Goal: Information Seeking & Learning: Learn about a topic

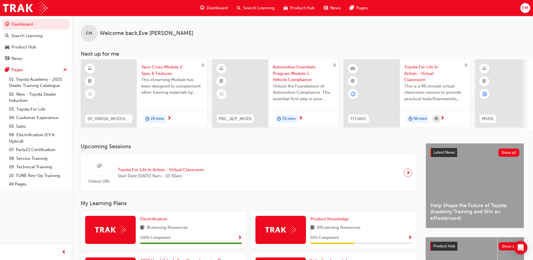
click at [217, 3] on div "Dashboard" at bounding box center [214, 8] width 37 height 12
click at [213, 5] on span "Dashboard" at bounding box center [217, 8] width 21 height 6
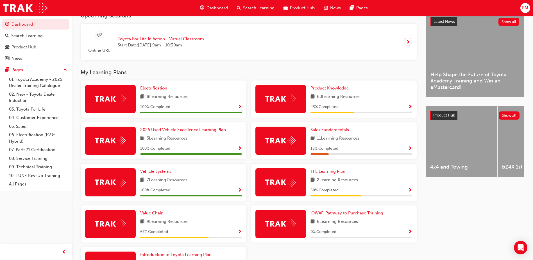
scroll to position [141, 0]
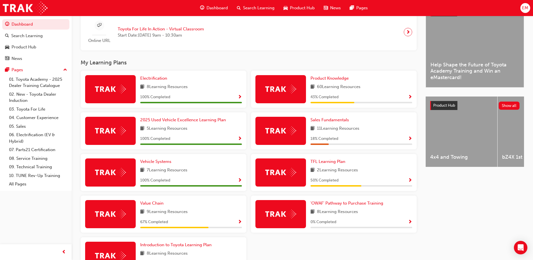
click at [415, 98] on div "Product Knowledge 60 Learning Resources 43 % Completed" at bounding box center [334, 89] width 166 height 37
click at [411, 98] on span "Show Progress" at bounding box center [410, 97] width 4 height 5
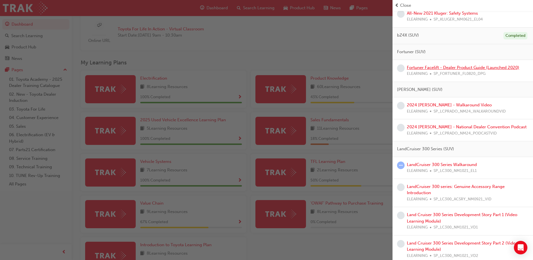
scroll to position [309, 0]
click at [446, 66] on link "Fortuner Facelift - Dealer Product Guide (Launched 2020)" at bounding box center [463, 67] width 112 height 5
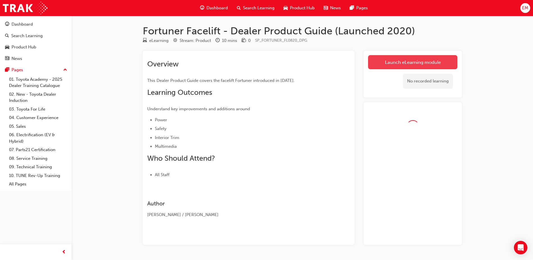
click at [401, 62] on link "Launch eLearning module" at bounding box center [412, 62] width 89 height 14
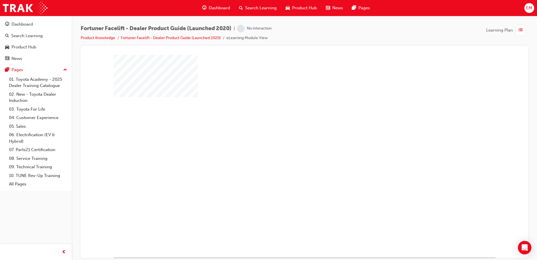
click at [288, 139] on div "play" at bounding box center [288, 139] width 0 height 0
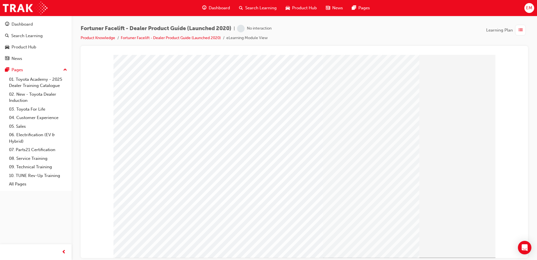
scroll to position [8, 0]
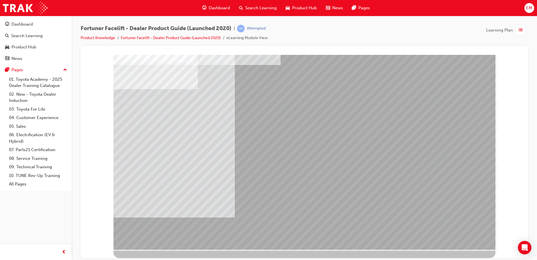
scroll to position [0, 0]
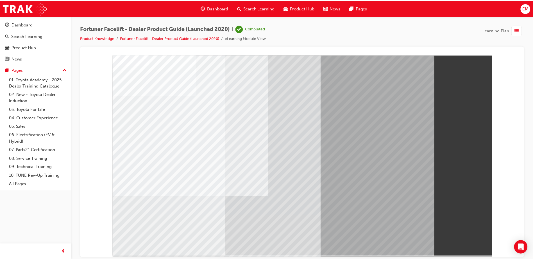
scroll to position [8, 0]
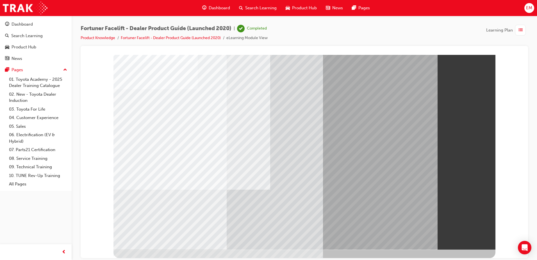
click at [253, 7] on span "Search Learning" at bounding box center [260, 8] width 31 height 6
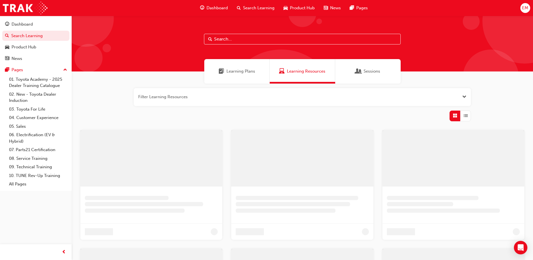
click at [216, 7] on span "Dashboard" at bounding box center [217, 8] width 21 height 6
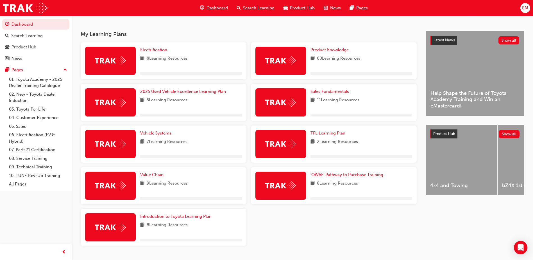
scroll to position [112, 0]
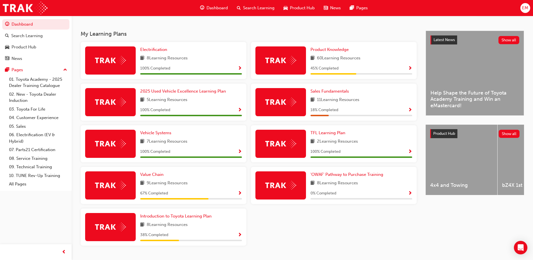
click at [410, 71] on span "Show Progress" at bounding box center [410, 68] width 4 height 5
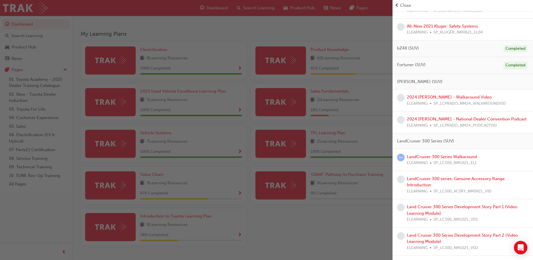
scroll to position [296, 0]
click at [448, 98] on link "2024 [PERSON_NAME] - Walkaround Video" at bounding box center [449, 96] width 85 height 5
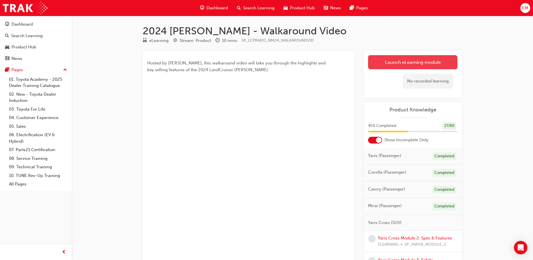
click at [418, 61] on link "Launch eLearning module" at bounding box center [412, 62] width 89 height 14
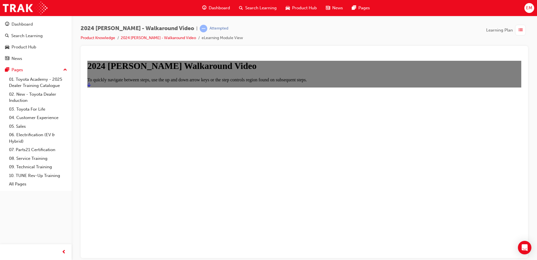
click at [91, 87] on icon "Start" at bounding box center [88, 84] width 3 height 4
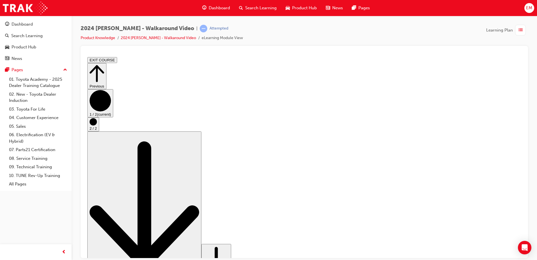
click at [97, 125] on icon "Step controls" at bounding box center [93, 121] width 7 height 7
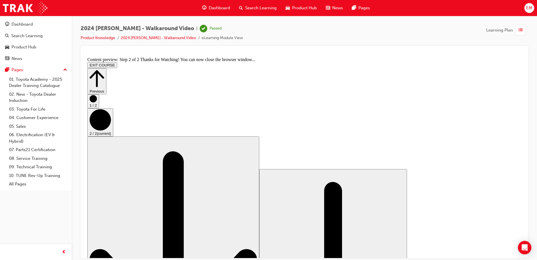
click at [218, 8] on span "Dashboard" at bounding box center [219, 8] width 21 height 6
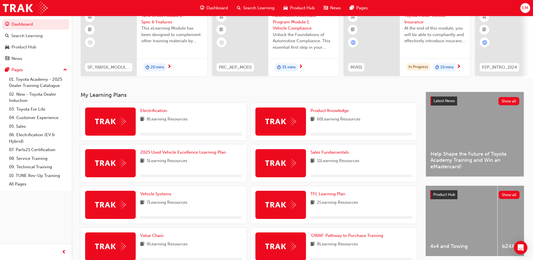
scroll to position [56, 0]
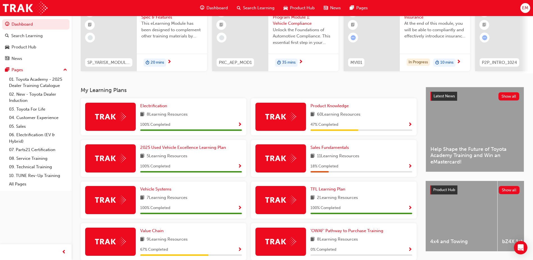
click at [411, 126] on span "Show Progress" at bounding box center [410, 124] width 4 height 5
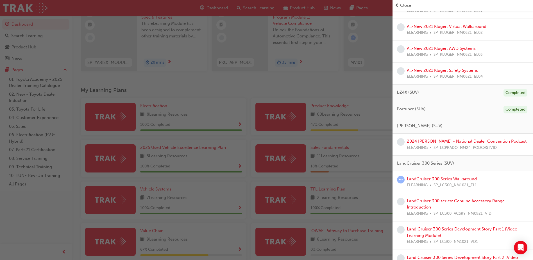
scroll to position [253, 0]
click at [443, 141] on link "2024 [PERSON_NAME] - National Dealer Convention Podcast" at bounding box center [467, 139] width 120 height 5
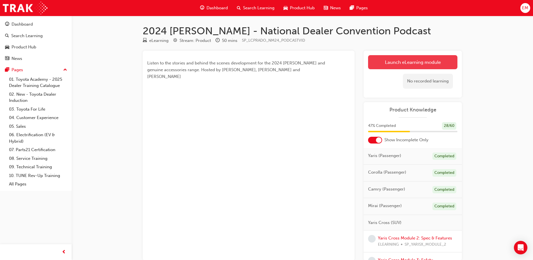
click at [384, 61] on link "Launch eLearning module" at bounding box center [412, 62] width 89 height 14
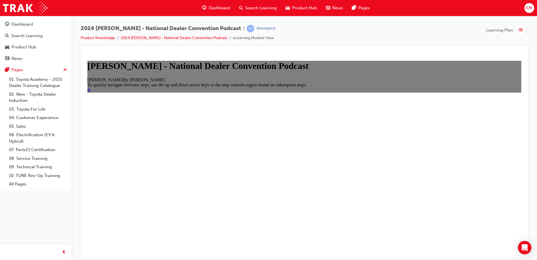
click at [91, 92] on icon "Start" at bounding box center [88, 89] width 3 height 4
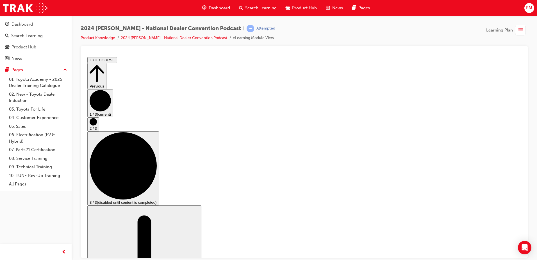
click at [97, 125] on circle "Step controls" at bounding box center [93, 121] width 7 height 7
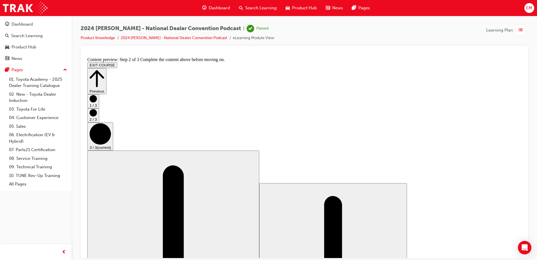
click at [213, 9] on span "Dashboard" at bounding box center [219, 8] width 21 height 6
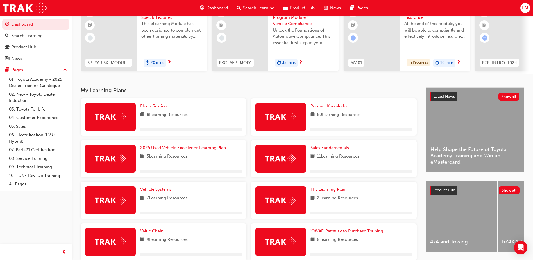
scroll to position [56, 0]
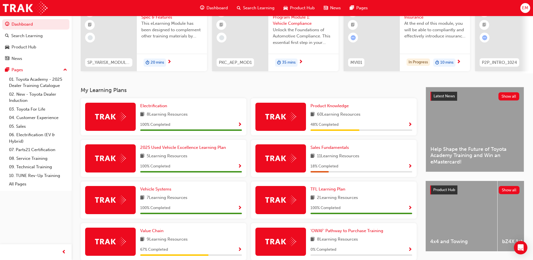
click at [409, 126] on span "Show Progress" at bounding box center [410, 124] width 4 height 5
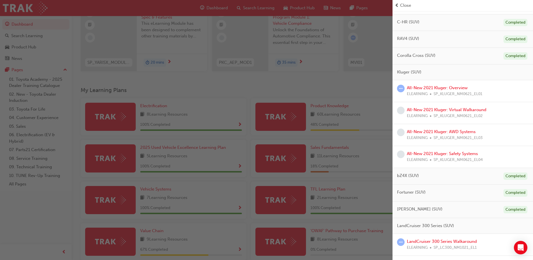
scroll to position [253, 0]
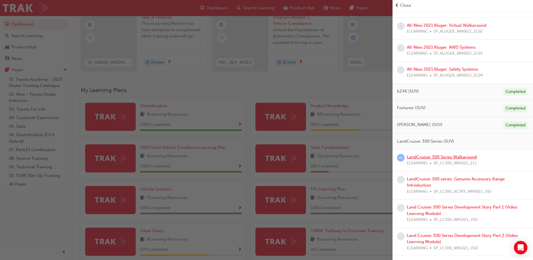
click at [451, 157] on link "LandCruiser 300 Series Walkaround" at bounding box center [442, 156] width 70 height 5
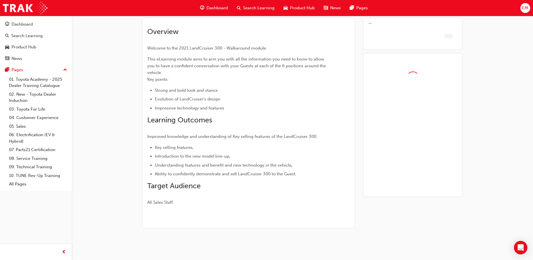
scroll to position [32, 0]
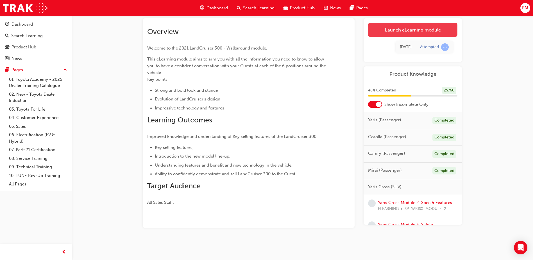
click at [386, 36] on link "Launch eLearning module" at bounding box center [412, 30] width 89 height 14
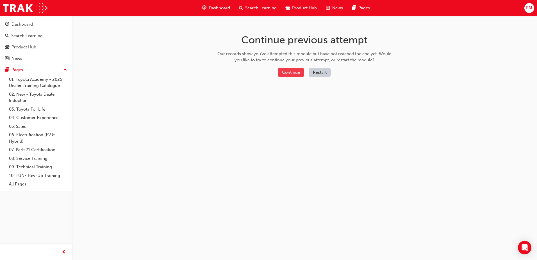
click at [300, 75] on button "Continue" at bounding box center [291, 72] width 26 height 9
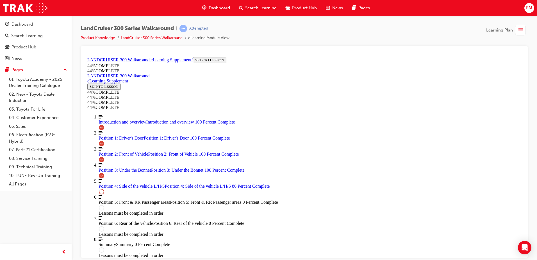
scroll to position [160, 0]
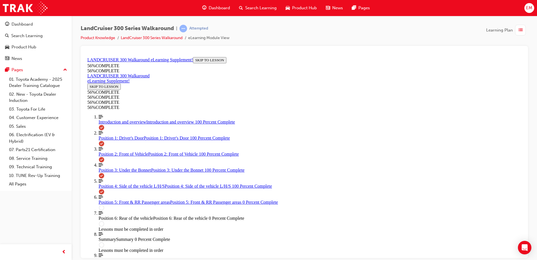
scroll to position [610, 0]
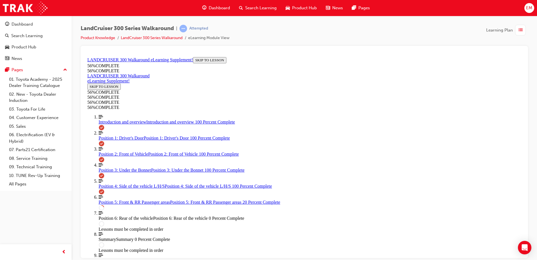
scroll to position [119, 0]
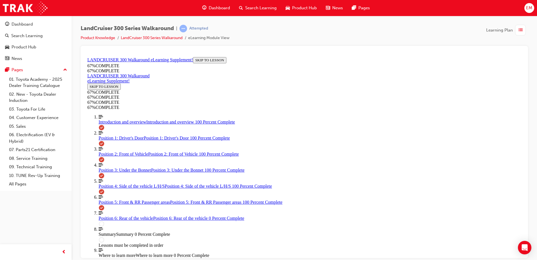
scroll to position [562, 0]
drag, startPoint x: 323, startPoint y: 132, endPoint x: 342, endPoint y: 106, distance: 31.7
drag, startPoint x: 309, startPoint y: 173, endPoint x: 327, endPoint y: 149, distance: 30.1
drag, startPoint x: 303, startPoint y: 129, endPoint x: 333, endPoint y: 130, distance: 29.8
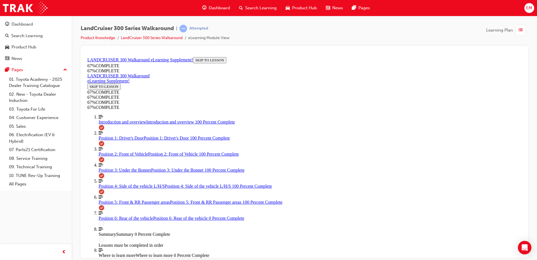
drag, startPoint x: 295, startPoint y: 173, endPoint x: 342, endPoint y: 171, distance: 46.7
drag, startPoint x: 287, startPoint y: 104, endPoint x: 306, endPoint y: 104, distance: 18.5
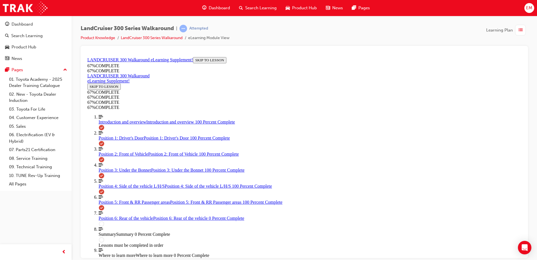
drag, startPoint x: 300, startPoint y: 133, endPoint x: 316, endPoint y: 155, distance: 27.0
drag, startPoint x: 291, startPoint y: 128, endPoint x: 307, endPoint y: 130, distance: 15.3
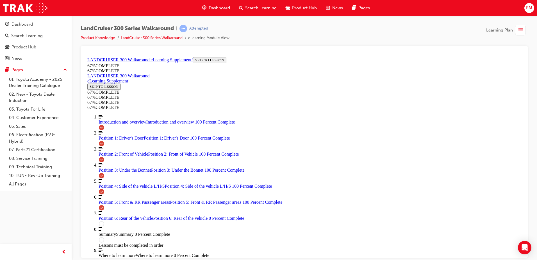
drag, startPoint x: 304, startPoint y: 176, endPoint x: 326, endPoint y: 175, distance: 22.8
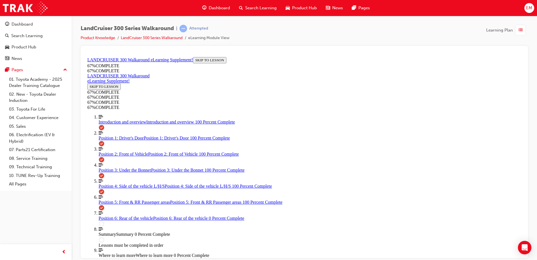
drag, startPoint x: 302, startPoint y: 99, endPoint x: 319, endPoint y: 95, distance: 17.0
drag, startPoint x: 307, startPoint y: 164, endPoint x: 334, endPoint y: 166, distance: 27.4
drag, startPoint x: 316, startPoint y: 153, endPoint x: 333, endPoint y: 152, distance: 16.9
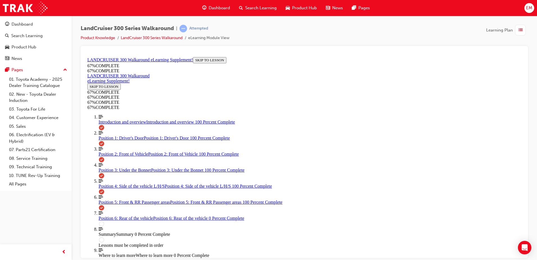
drag, startPoint x: 300, startPoint y: 121, endPoint x: 326, endPoint y: 117, distance: 25.9
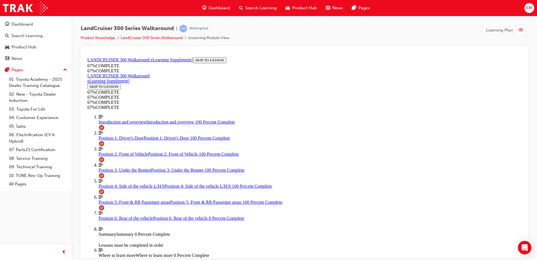
drag, startPoint x: 468, startPoint y: 122, endPoint x: 400, endPoint y: 143, distance: 71.0
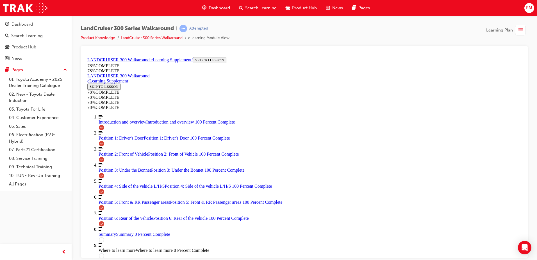
scroll to position [584, 0]
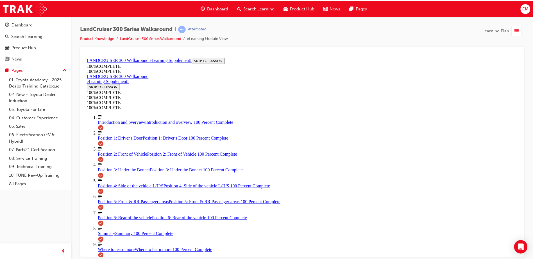
scroll to position [221, 0]
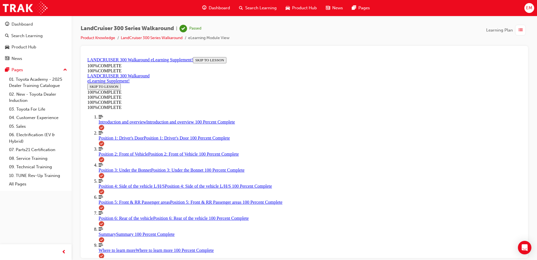
click at [218, 7] on span "Dashboard" at bounding box center [219, 8] width 21 height 6
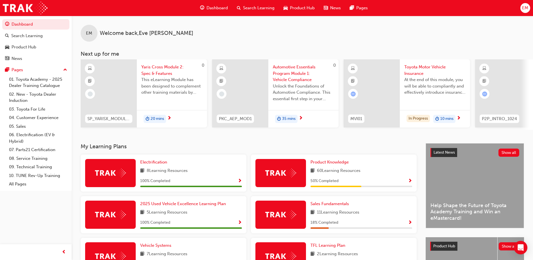
click at [411, 184] on span "Show Progress" at bounding box center [410, 180] width 4 height 5
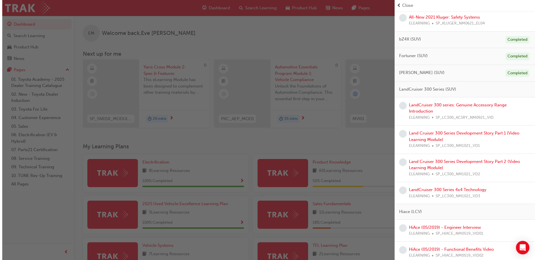
scroll to position [309, 0]
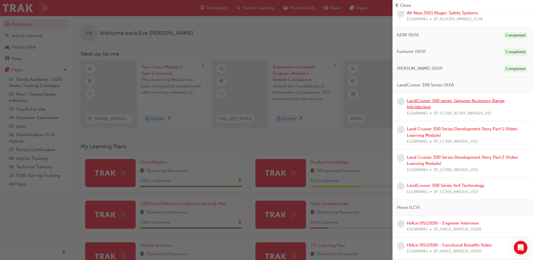
click at [468, 101] on link "LandCruiser 300 series: Genuine Accessory Range Introduction" at bounding box center [456, 104] width 98 height 12
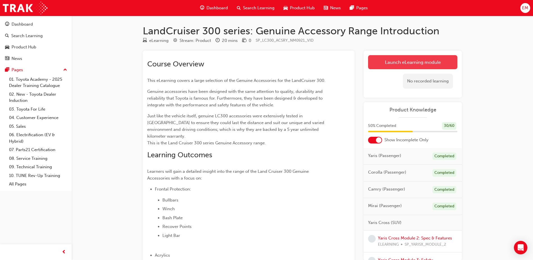
click at [375, 66] on link "Launch eLearning module" at bounding box center [412, 62] width 89 height 14
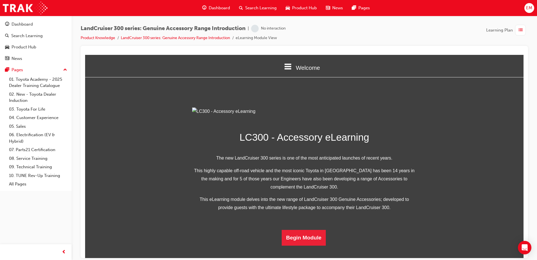
scroll to position [106, 0]
click at [317, 245] on button "Begin Module" at bounding box center [304, 237] width 44 height 16
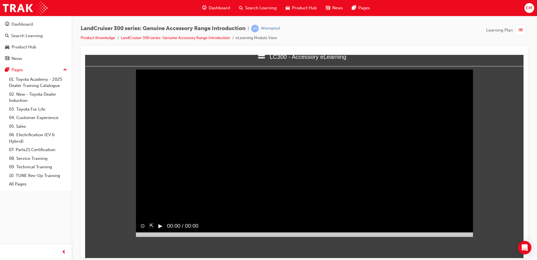
scroll to position [0, 0]
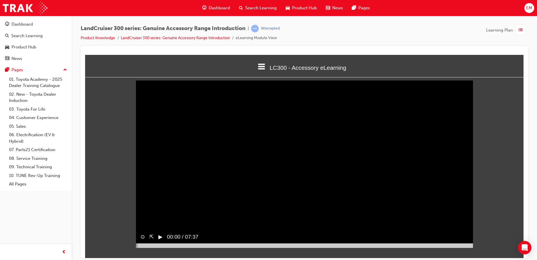
click at [160, 241] on button "▶︎" at bounding box center [160, 236] width 4 height 8
click at [471, 247] on div at bounding box center [304, 245] width 337 height 4
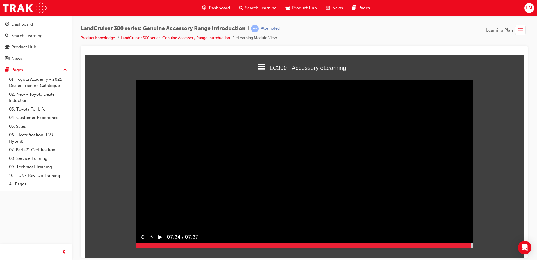
click at [410, 208] on video "Sorry, your browser does not support embedded videos. Download Instead" at bounding box center [304, 163] width 337 height 169
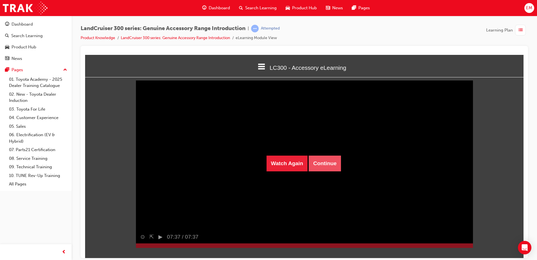
click at [330, 155] on button "Continue" at bounding box center [325, 163] width 32 height 16
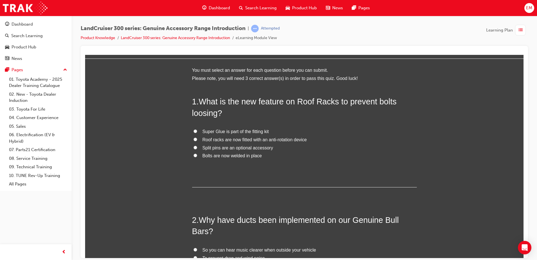
scroll to position [28, 0]
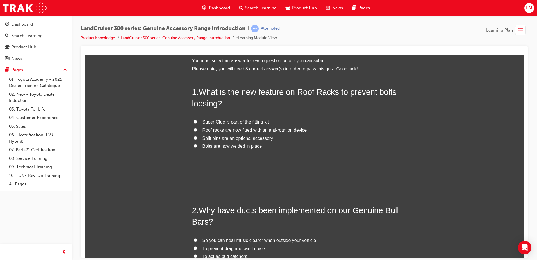
click at [189, 128] on div "You must select an answer for each question before you can submit. Please note,…" at bounding box center [304, 256] width 439 height 400
click at [194, 129] on input "Roof racks are now fitted with an anti-rotation device" at bounding box center [196, 130] width 4 height 4
radio input "true"
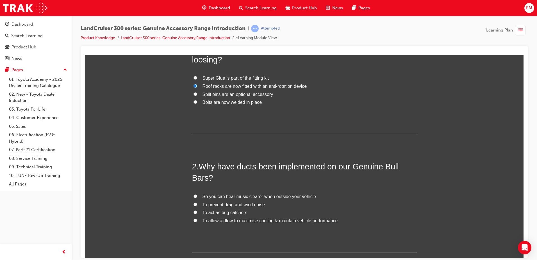
scroll to position [84, 0]
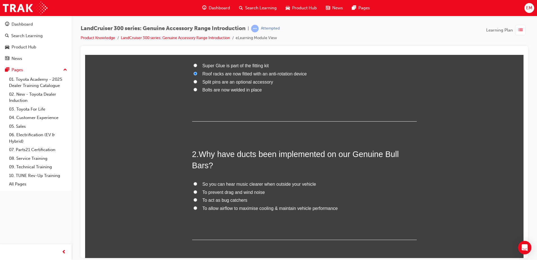
click at [194, 206] on input "To allow airflow to maximise cooling & maintain vehicle performance" at bounding box center [196, 208] width 4 height 4
radio input "true"
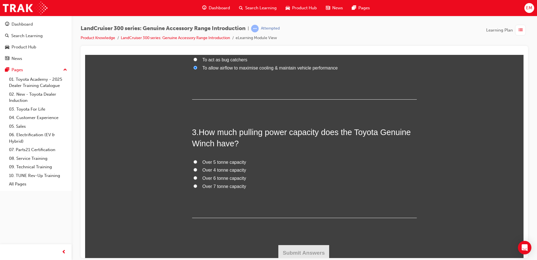
scroll to position [225, 0]
click at [194, 167] on input "Over 4 tonne capacity" at bounding box center [196, 169] width 4 height 4
radio input "true"
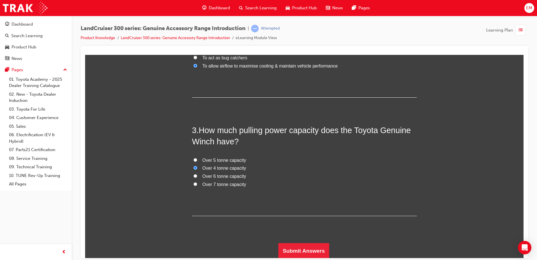
scroll to position [227, 0]
click at [194, 182] on input "Over 7 tonne capacity" at bounding box center [196, 183] width 4 height 4
radio input "true"
click at [308, 253] on button "Submit Answers" at bounding box center [303, 250] width 51 height 16
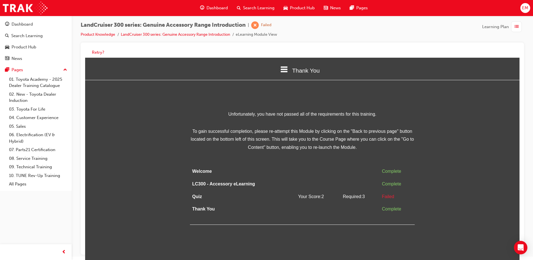
scroll to position [4, 0]
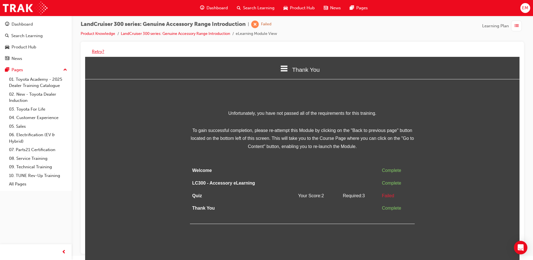
click at [93, 51] on button "Retry?" at bounding box center [98, 51] width 12 height 6
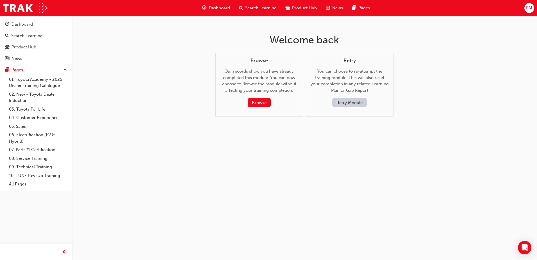
click at [345, 103] on button "Retry Module" at bounding box center [349, 102] width 35 height 9
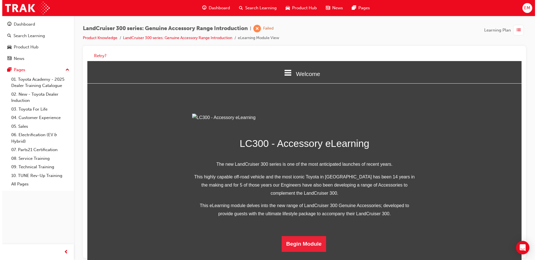
scroll to position [106, 0]
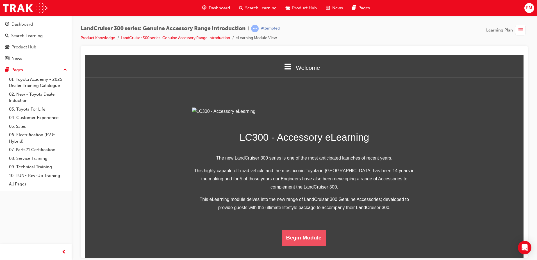
click at [319, 245] on button "Begin Module" at bounding box center [304, 237] width 44 height 16
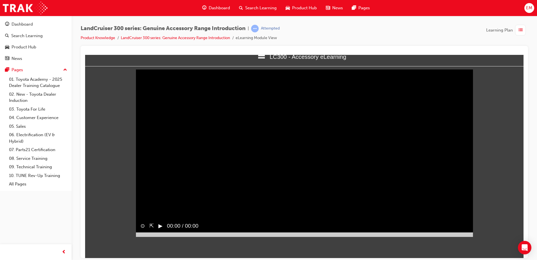
scroll to position [0, 0]
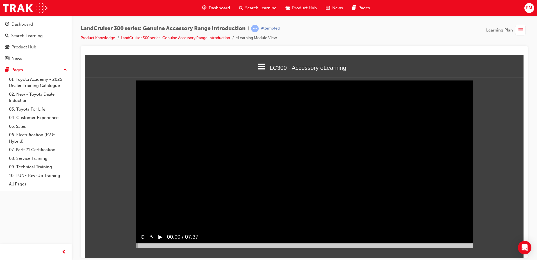
click at [158, 243] on div "▶︎" at bounding box center [158, 236] width 9 height 13
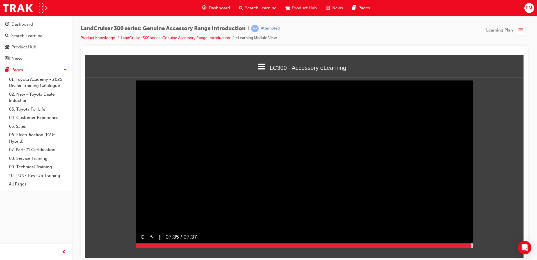
click at [472, 247] on div at bounding box center [304, 245] width 337 height 4
click at [160, 241] on button "▶︎" at bounding box center [160, 236] width 4 height 8
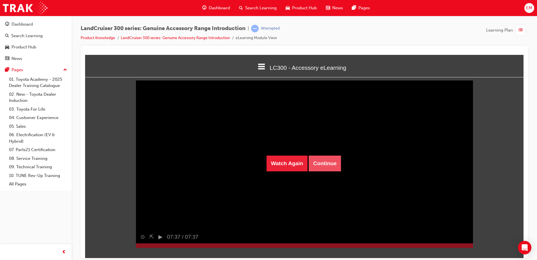
click at [332, 162] on button "Continue" at bounding box center [325, 163] width 32 height 16
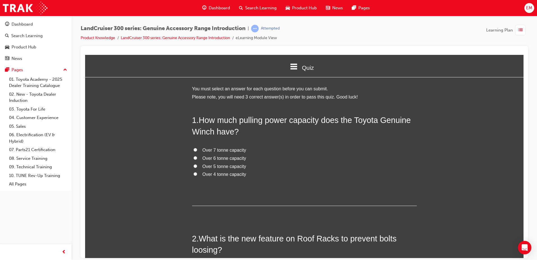
click at [195, 159] on label "Over 6 tonne capacity" at bounding box center [304, 158] width 225 height 8
click at [195, 159] on input "Over 6 tonne capacity" at bounding box center [196, 158] width 4 height 4
radio input "true"
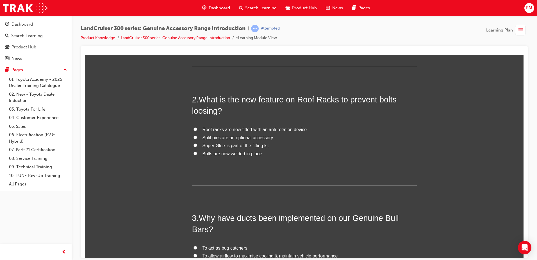
scroll to position [141, 0]
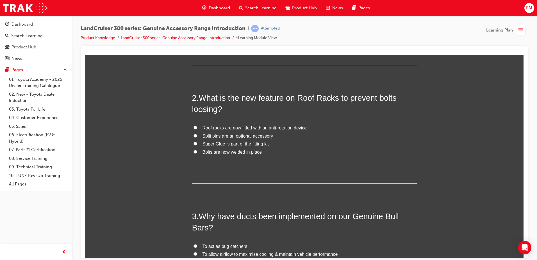
click at [194, 125] on input "Roof racks are now fitted with an anti-rotation device" at bounding box center [196, 127] width 4 height 4
radio input "true"
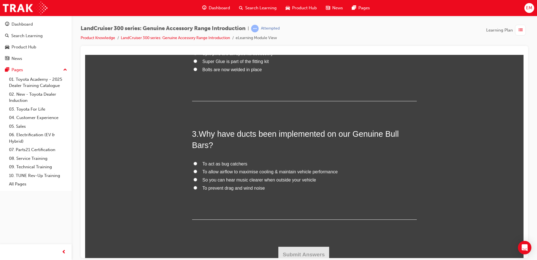
scroll to position [225, 0]
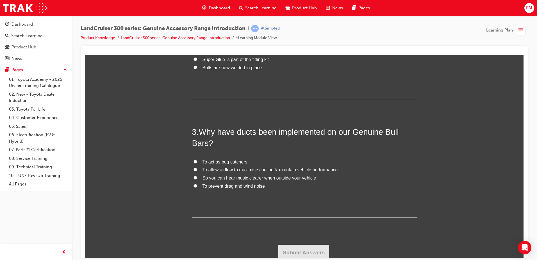
click at [194, 168] on input "To allow airflow to maximise cooling & maintain vehicle performance" at bounding box center [196, 169] width 4 height 4
radio input "true"
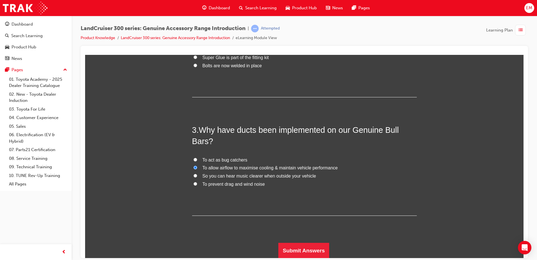
scroll to position [227, 0]
click at [308, 247] on button "Submit Answers" at bounding box center [303, 250] width 51 height 16
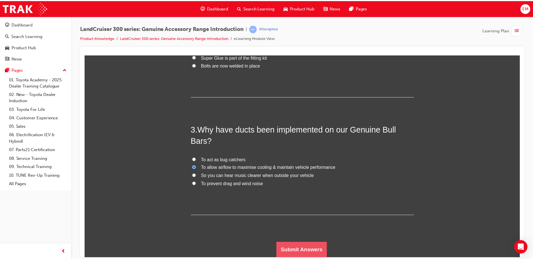
scroll to position [0, 0]
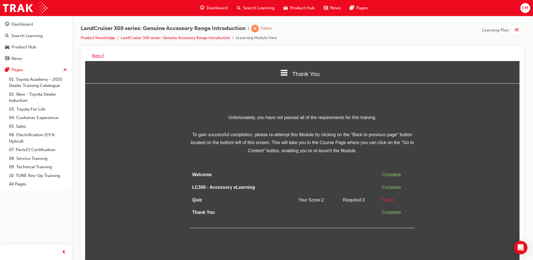
click at [101, 56] on button "Retry?" at bounding box center [98, 56] width 12 height 6
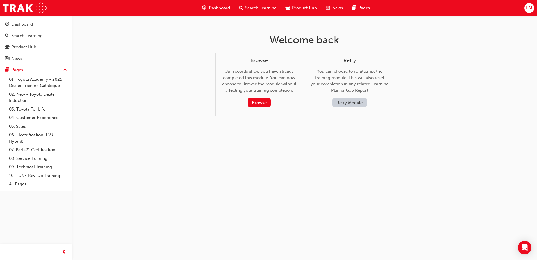
click at [364, 103] on button "Retry Module" at bounding box center [349, 102] width 35 height 9
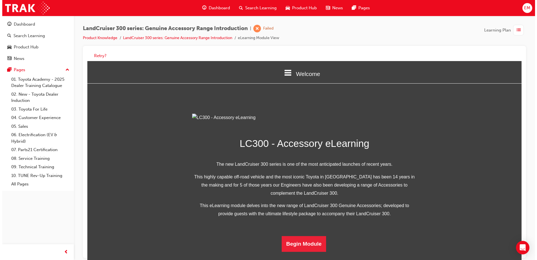
scroll to position [106, 0]
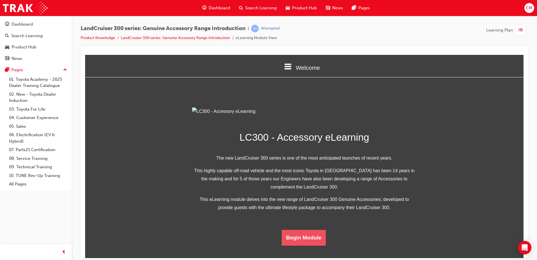
click at [314, 245] on button "Begin Module" at bounding box center [304, 237] width 44 height 16
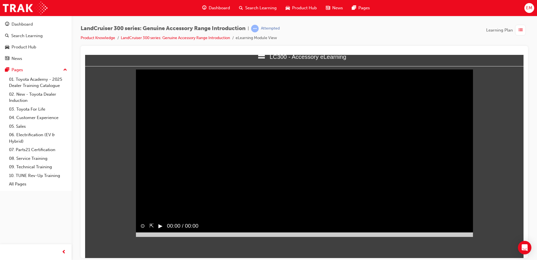
scroll to position [0, 0]
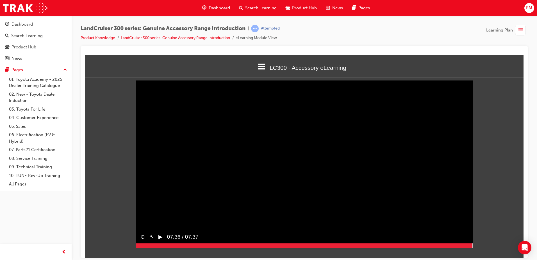
click at [473, 247] on div at bounding box center [304, 245] width 337 height 4
click at [158, 243] on div "▶︎" at bounding box center [158, 236] width 9 height 13
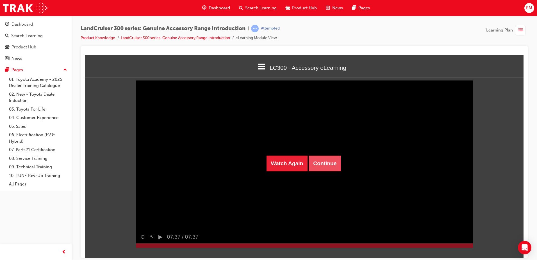
click at [320, 160] on button "Continue" at bounding box center [325, 163] width 32 height 16
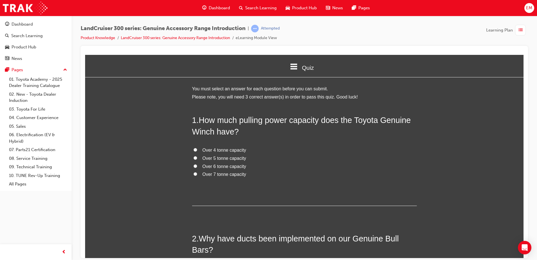
click at [194, 158] on input "Over 5 tonne capacity" at bounding box center [196, 158] width 4 height 4
radio input "true"
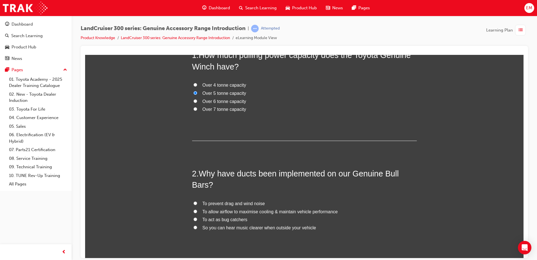
scroll to position [112, 0]
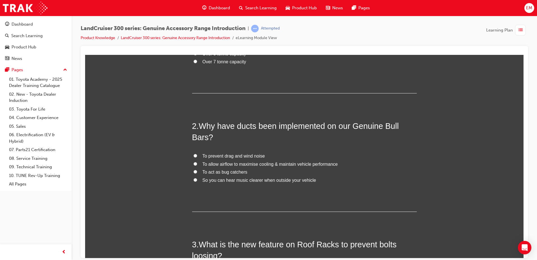
click at [194, 163] on input "To allow airflow to maximise cooling & maintain vehicle performance" at bounding box center [196, 164] width 4 height 4
radio input "true"
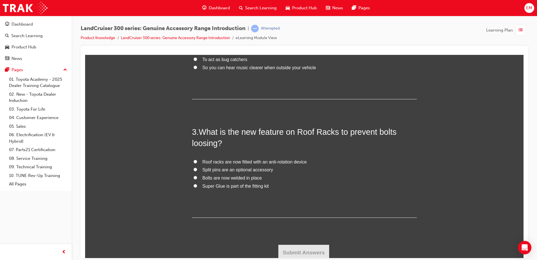
click at [194, 160] on input "Roof racks are now fitted with an anti-rotation device" at bounding box center [196, 161] width 4 height 4
radio input "true"
click at [289, 249] on button "Submit Answers" at bounding box center [303, 252] width 51 height 16
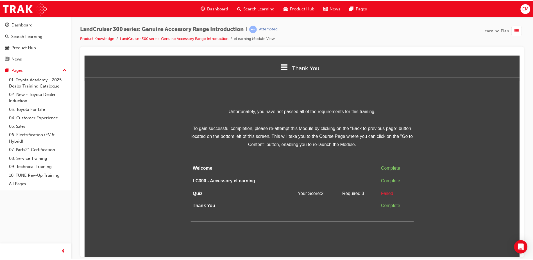
scroll to position [0, 0]
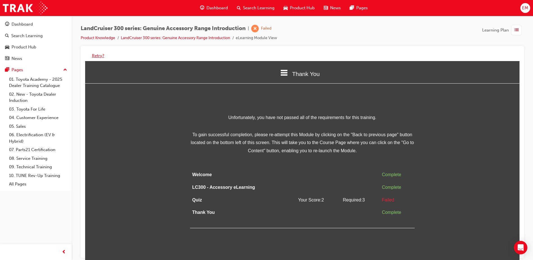
click at [102, 57] on button "Retry?" at bounding box center [98, 56] width 12 height 6
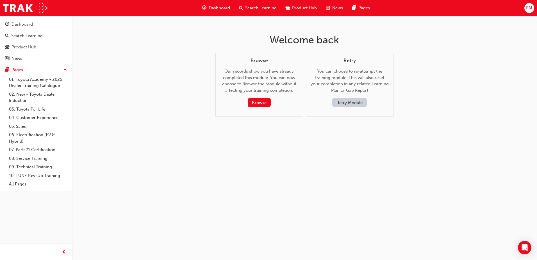
click at [346, 105] on button "Retry Module" at bounding box center [349, 102] width 35 height 9
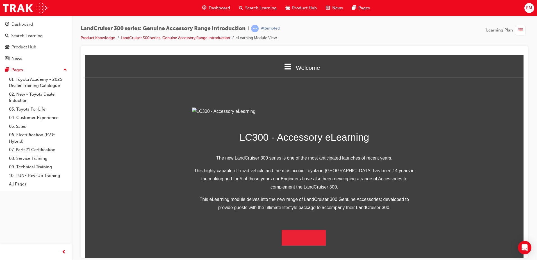
scroll to position [106, 0]
click at [311, 245] on button "Begin Module" at bounding box center [304, 237] width 44 height 16
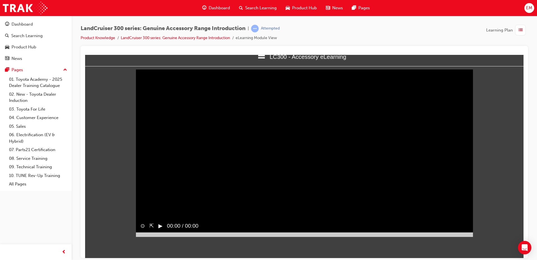
scroll to position [0, 0]
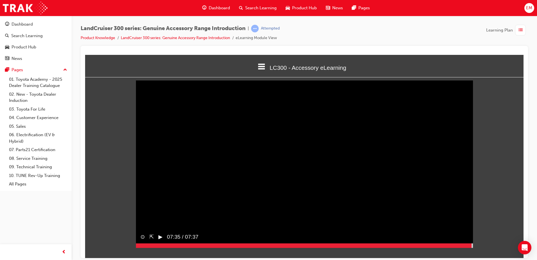
click at [472, 247] on div at bounding box center [304, 245] width 337 height 4
click at [161, 241] on button "▶︎" at bounding box center [160, 236] width 4 height 8
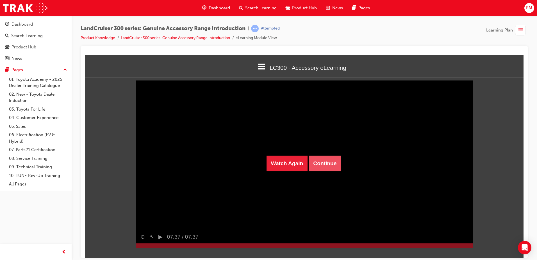
click at [330, 164] on button "Continue" at bounding box center [325, 163] width 32 height 16
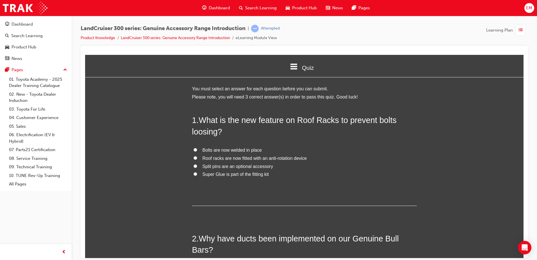
click at [194, 156] on input "Roof racks are now fitted with an anti-rotation device" at bounding box center [196, 158] width 4 height 4
radio input "true"
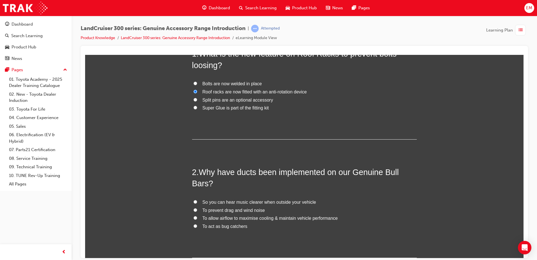
scroll to position [112, 0]
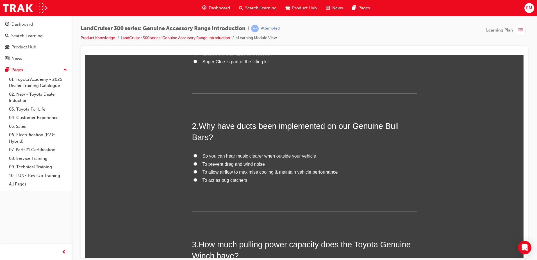
click at [194, 171] on input "To allow airflow to maximise cooling & maintain vehicle performance" at bounding box center [196, 171] width 4 height 4
radio input "true"
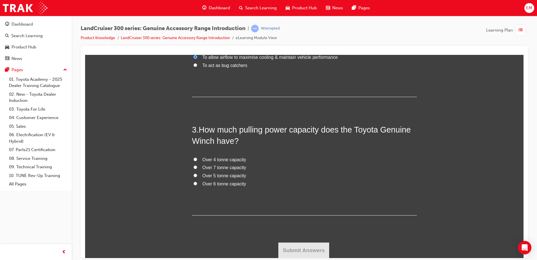
click at [194, 174] on input "Over 5 tonne capacity" at bounding box center [196, 175] width 4 height 4
radio input "true"
click at [320, 247] on button "Submit Answers" at bounding box center [303, 250] width 51 height 16
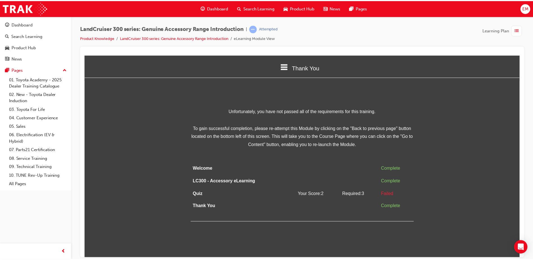
scroll to position [0, 0]
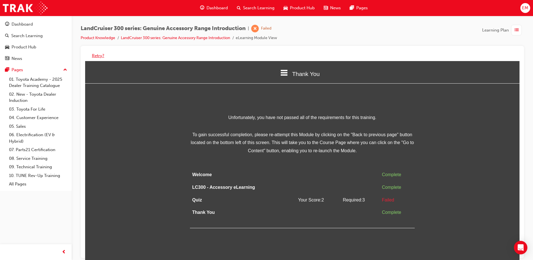
click at [97, 57] on button "Retry?" at bounding box center [98, 56] width 12 height 6
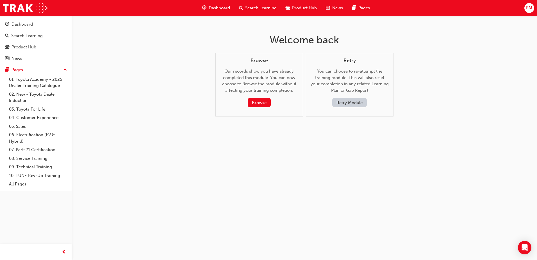
click at [344, 104] on button "Retry Module" at bounding box center [349, 102] width 35 height 9
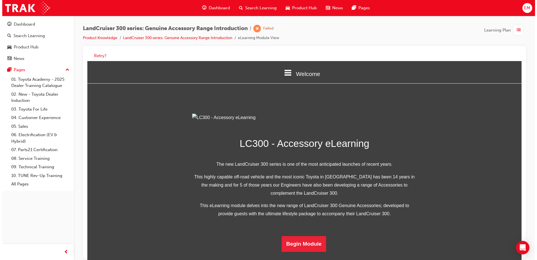
scroll to position [106, 0]
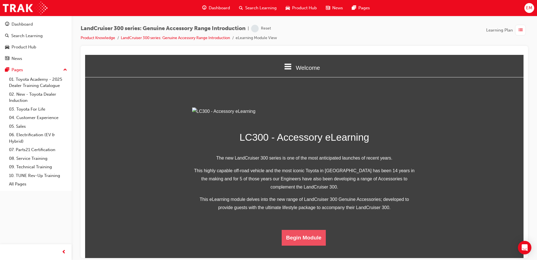
click at [304, 243] on button "Begin Module" at bounding box center [304, 237] width 44 height 16
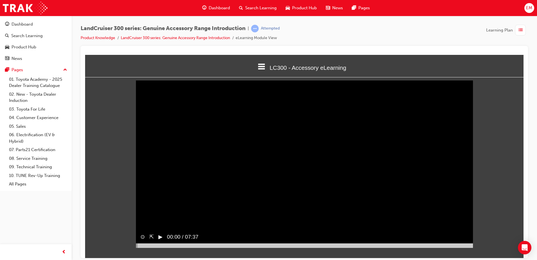
click at [471, 247] on div at bounding box center [304, 245] width 337 height 4
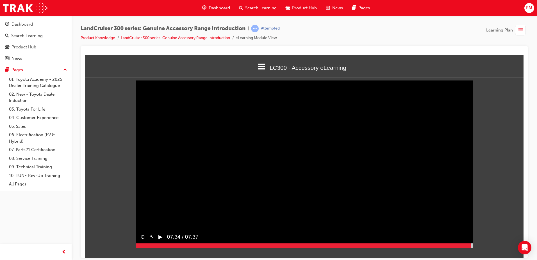
click at [159, 241] on button "▶︎" at bounding box center [160, 236] width 4 height 8
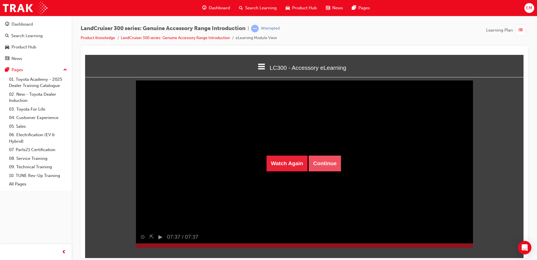
click at [330, 159] on button "Continue" at bounding box center [325, 163] width 32 height 16
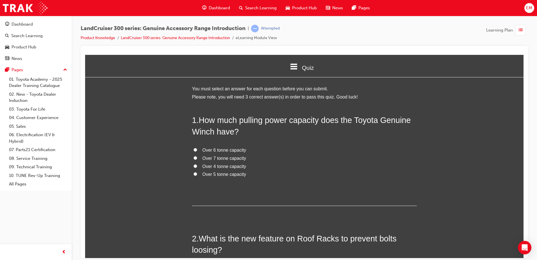
click at [195, 166] on input "Over 4 tonne capacity" at bounding box center [196, 166] width 4 height 4
radio input "true"
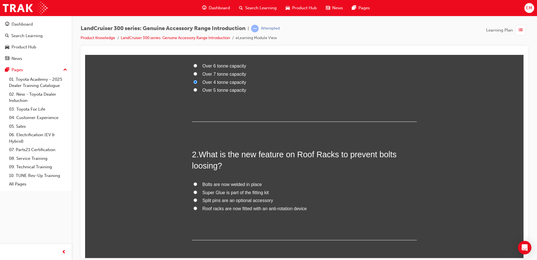
scroll to position [84, 0]
click at [194, 206] on input "Roof racks are now fitted with an anti-rotation device" at bounding box center [196, 208] width 4 height 4
radio input "true"
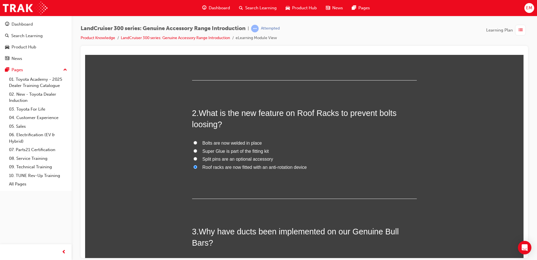
scroll to position [197, 0]
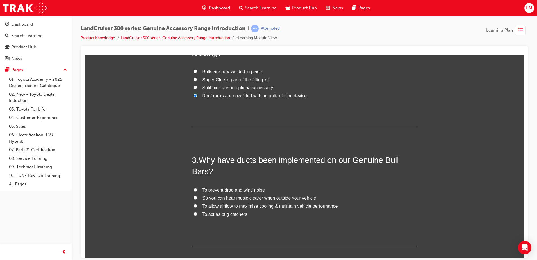
click at [195, 207] on label "To allow airflow to maximise cooling & maintain vehicle performance" at bounding box center [304, 206] width 225 height 8
click at [195, 207] on input "To allow airflow to maximise cooling & maintain vehicle performance" at bounding box center [196, 205] width 4 height 4
radio input "true"
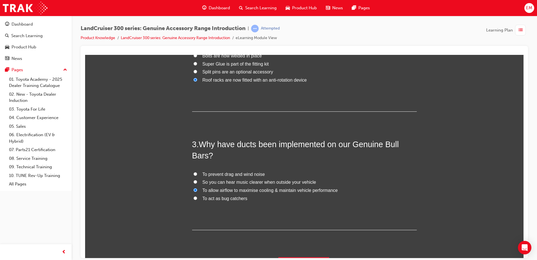
scroll to position [227, 0]
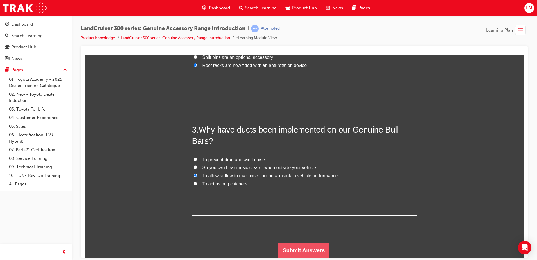
click at [299, 246] on button "Submit Answers" at bounding box center [303, 250] width 51 height 16
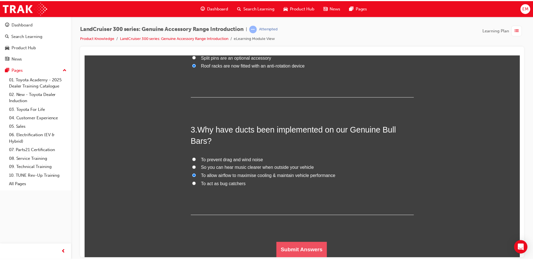
scroll to position [0, 0]
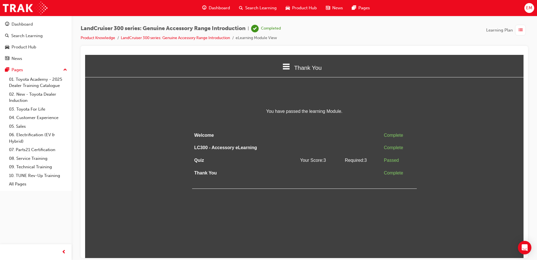
click at [210, 4] on div "Dashboard" at bounding box center [216, 8] width 37 height 12
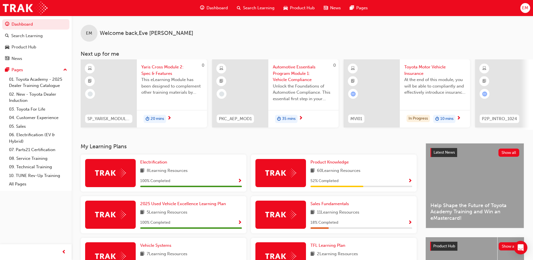
click at [407, 182] on div "52 % Completed" at bounding box center [362, 180] width 102 height 7
click at [409, 182] on span "Show Progress" at bounding box center [410, 180] width 4 height 5
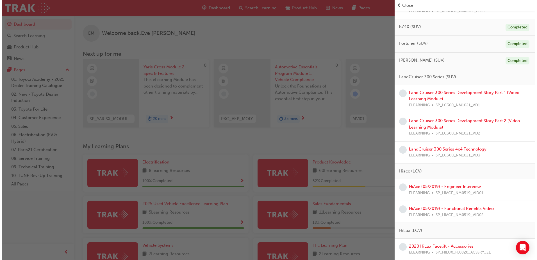
scroll to position [309, 0]
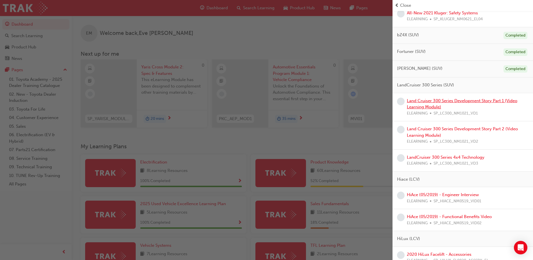
click at [422, 109] on link "Land Cruiser 300 Series Development Story Part 1 (Video Learning Module)" at bounding box center [462, 104] width 110 height 12
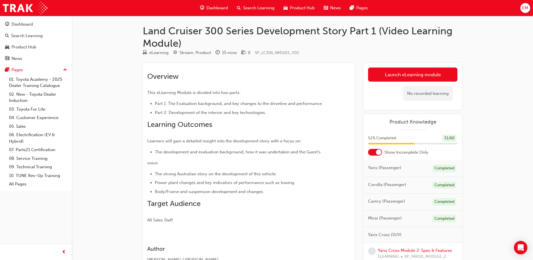
click at [400, 85] on div "No recorded learning" at bounding box center [412, 93] width 89 height 24
click at [402, 78] on link "Launch eLearning module" at bounding box center [412, 74] width 89 height 14
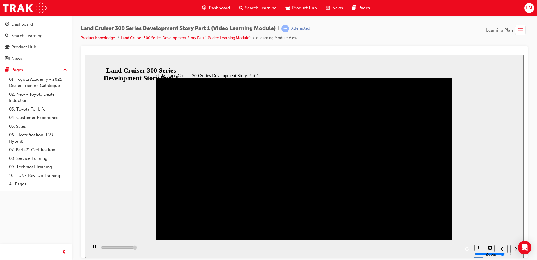
click at [514, 248] on div "next" at bounding box center [516, 249] width 6 height 6
click at [274, 248] on div "playback controls" at bounding box center [280, 248] width 384 height 18
drag, startPoint x: 274, startPoint y: 248, endPoint x: 266, endPoint y: 248, distance: 8.4
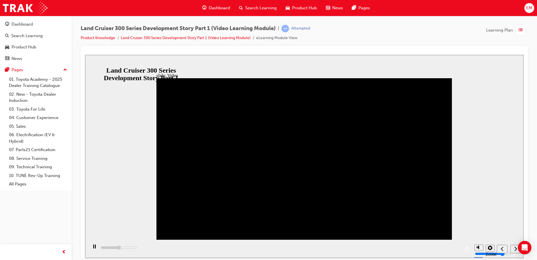
click at [266, 248] on div "playback controls" at bounding box center [280, 248] width 384 height 18
drag, startPoint x: 279, startPoint y: 248, endPoint x: 264, endPoint y: 248, distance: 15.2
click at [265, 248] on div "playback controls" at bounding box center [280, 248] width 384 height 18
click at [264, 248] on div "playback controls" at bounding box center [280, 248] width 384 height 18
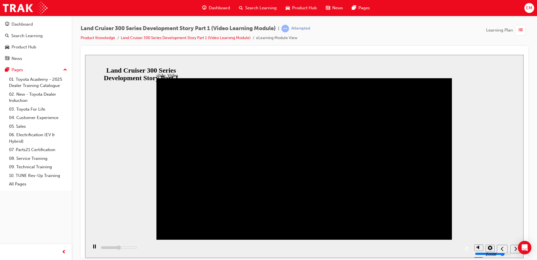
click at [264, 248] on div "playback controls" at bounding box center [280, 248] width 384 height 18
click at [261, 248] on div "playback controls" at bounding box center [280, 248] width 384 height 18
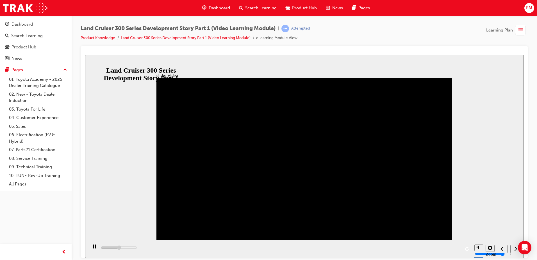
click at [261, 248] on div "playback controls" at bounding box center [280, 248] width 384 height 18
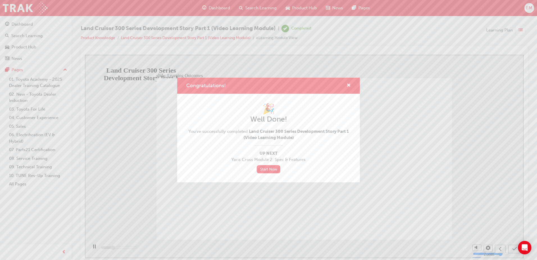
type input "4100"
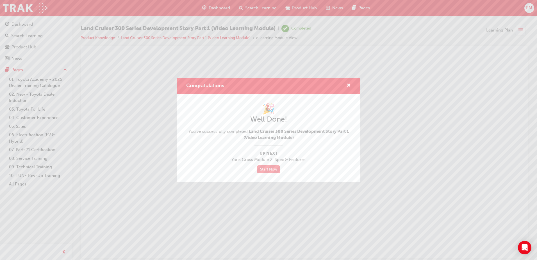
click at [267, 169] on link "Start Now" at bounding box center [269, 169] width 24 height 8
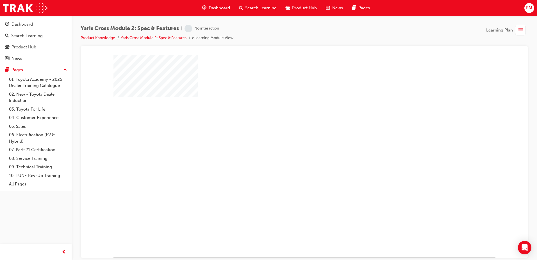
click at [288, 139] on div "play" at bounding box center [288, 139] width 0 height 0
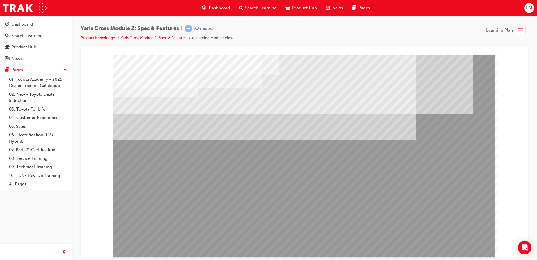
click at [461, 252] on div at bounding box center [305, 156] width 382 height 202
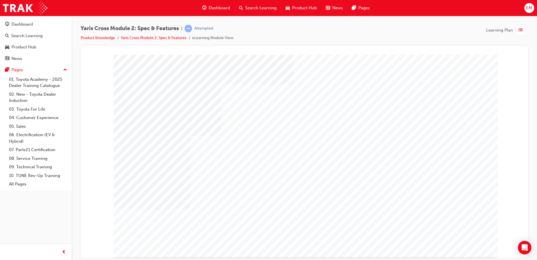
drag, startPoint x: 461, startPoint y: 250, endPoint x: 460, endPoint y: 253, distance: 3.3
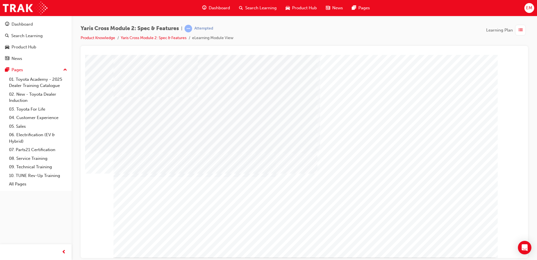
drag, startPoint x: 437, startPoint y: 244, endPoint x: 422, endPoint y: 239, distance: 16.3
click at [436, 244] on div at bounding box center [305, 156] width 382 height 202
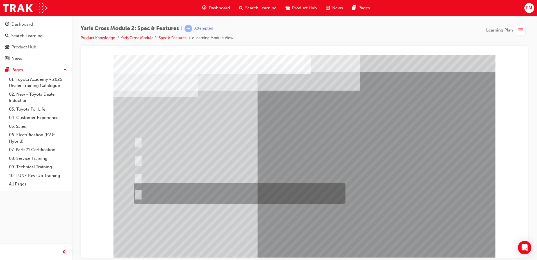
click at [139, 189] on div at bounding box center [239, 193] width 212 height 21
radio input "true"
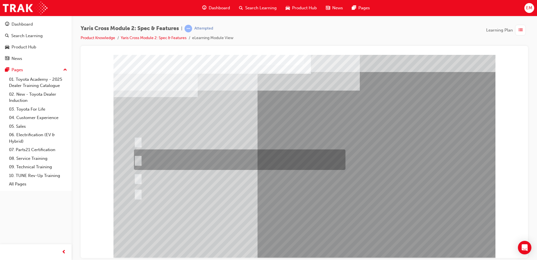
click at [277, 160] on div at bounding box center [239, 159] width 212 height 21
radio input "true"
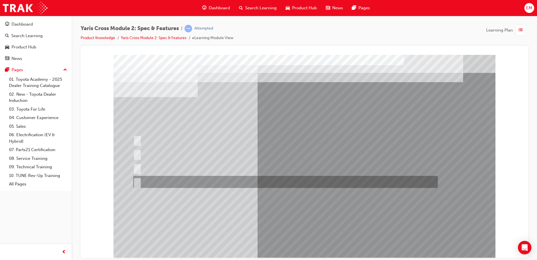
click at [148, 178] on div at bounding box center [284, 182] width 305 height 12
radio input "true"
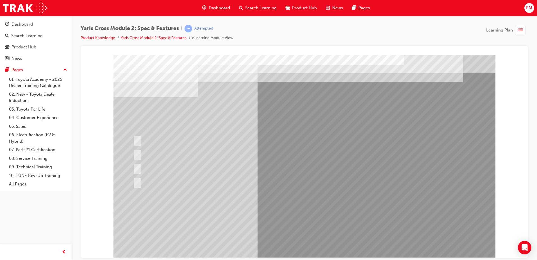
click at [171, 164] on div at bounding box center [305, 156] width 382 height 202
click at [160, 163] on div at bounding box center [284, 168] width 305 height 12
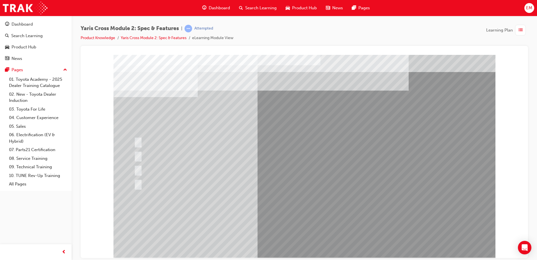
drag, startPoint x: 176, startPoint y: 173, endPoint x: 184, endPoint y: 169, distance: 8.2
click at [177, 172] on div at bounding box center [174, 169] width 83 height 12
radio input "true"
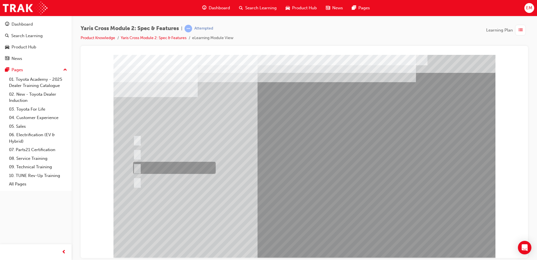
click at [188, 170] on div at bounding box center [173, 168] width 83 height 12
radio input "true"
click at [300, 213] on div at bounding box center [305, 156] width 382 height 202
click at [151, 155] on div at bounding box center [175, 154] width 86 height 12
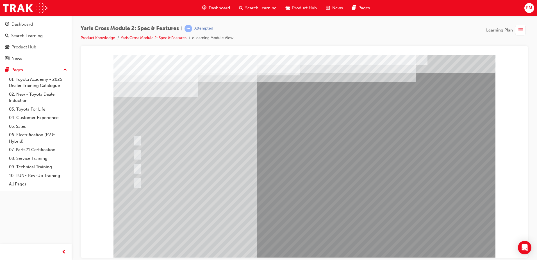
click at [151, 153] on div at bounding box center [175, 154] width 86 height 12
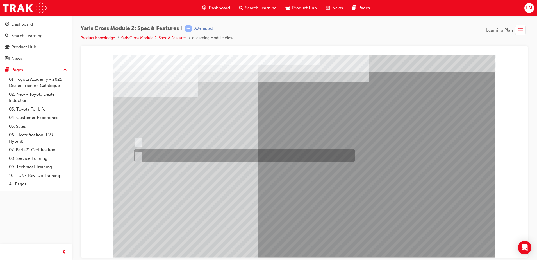
click at [164, 155] on div at bounding box center [243, 155] width 221 height 12
radio input "true"
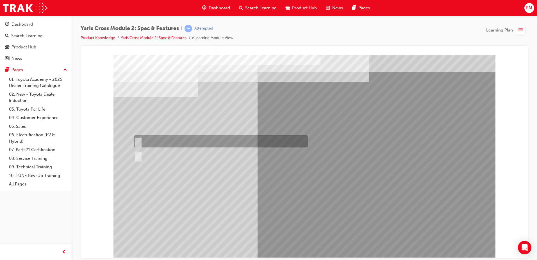
click at [196, 145] on div at bounding box center [220, 141] width 174 height 12
radio input "true"
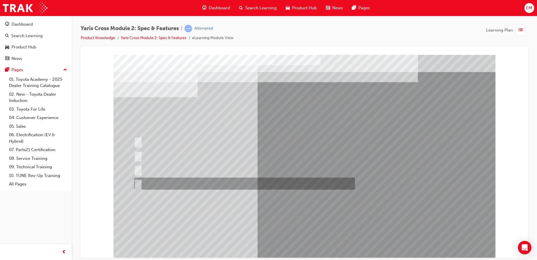
click at [194, 183] on div at bounding box center [243, 183] width 221 height 12
radio input "true"
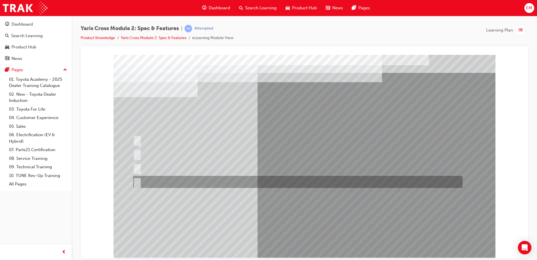
click at [228, 178] on div at bounding box center [297, 182] width 330 height 12
radio input "true"
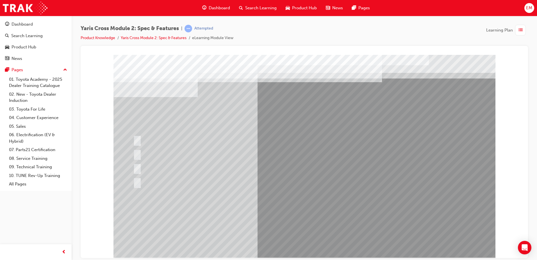
click at [303, 212] on div at bounding box center [305, 156] width 382 height 202
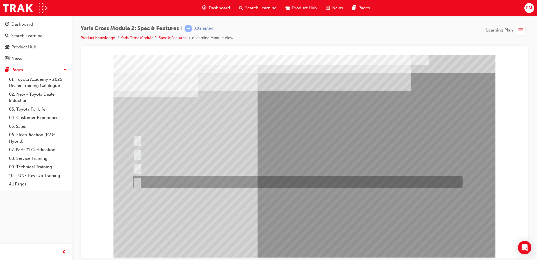
click at [305, 177] on div at bounding box center [297, 182] width 330 height 12
radio input "true"
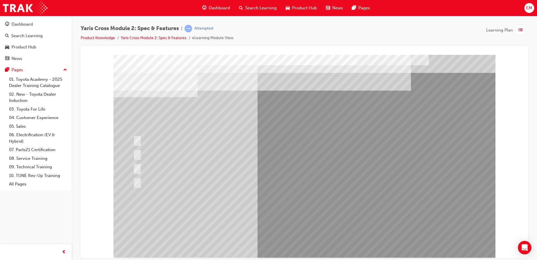
click at [307, 57] on html "Loading..." at bounding box center [304, 56] width 439 height 2
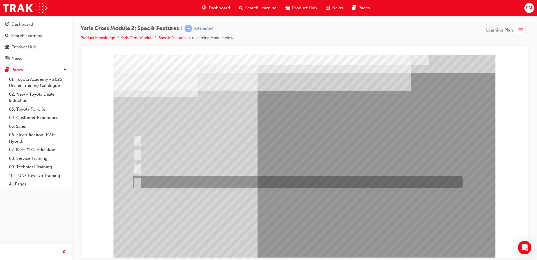
click at [369, 185] on div at bounding box center [297, 182] width 330 height 12
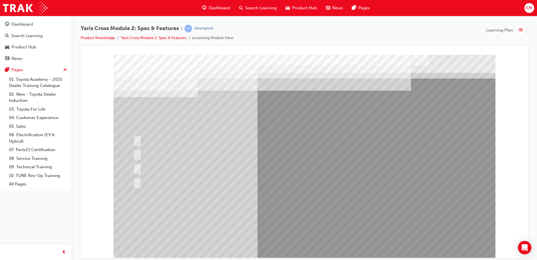
click at [304, 212] on div at bounding box center [305, 156] width 382 height 202
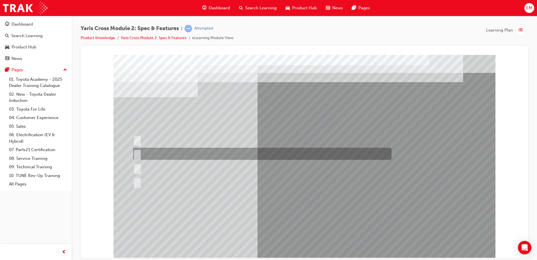
click at [291, 158] on div at bounding box center [261, 154] width 259 height 12
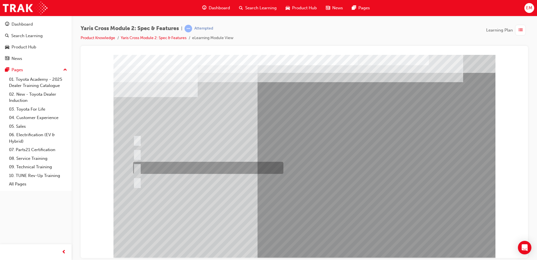
click at [157, 164] on div at bounding box center [207, 168] width 150 height 12
radio input "false"
radio input "true"
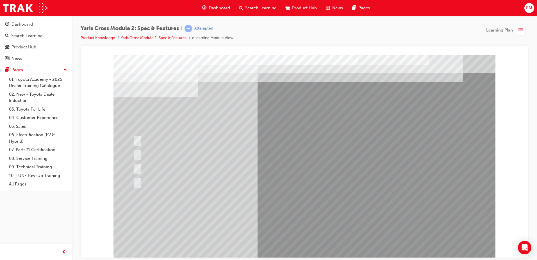
click at [277, 210] on div at bounding box center [305, 156] width 382 height 202
click at [185, 184] on div at bounding box center [297, 182] width 330 height 12
click at [171, 176] on div at bounding box center [297, 182] width 330 height 12
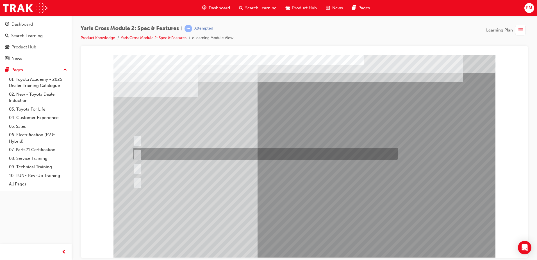
click at [198, 153] on div at bounding box center [264, 154] width 265 height 12
radio input "true"
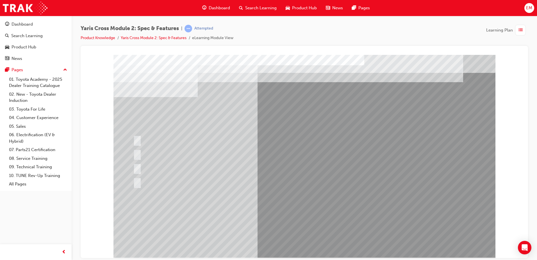
click at [298, 210] on div at bounding box center [305, 156] width 382 height 202
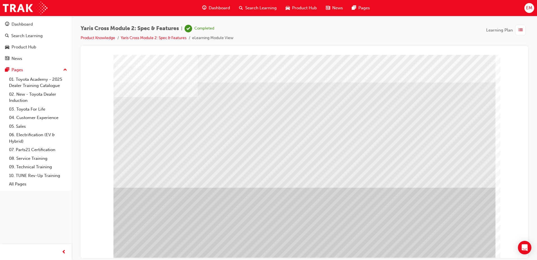
click at [218, 8] on span "Dashboard" at bounding box center [219, 8] width 21 height 6
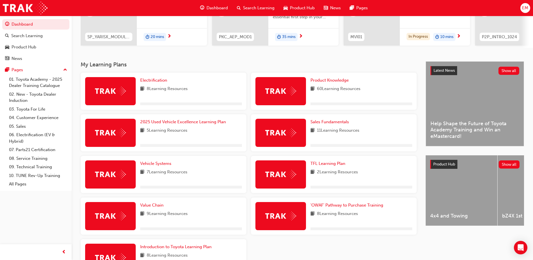
scroll to position [84, 0]
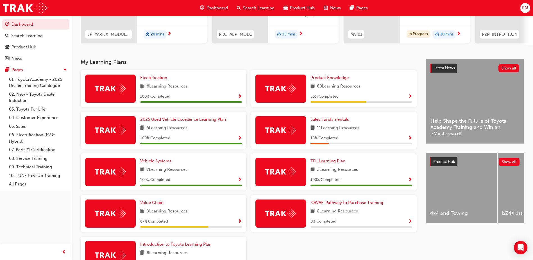
click at [413, 98] on div "Product Knowledge 60 Learning Resources 55 % Completed" at bounding box center [334, 88] width 166 height 37
click at [410, 98] on span "Show Progress" at bounding box center [410, 96] width 4 height 5
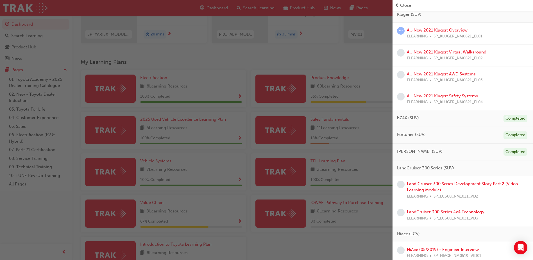
scroll to position [309, 0]
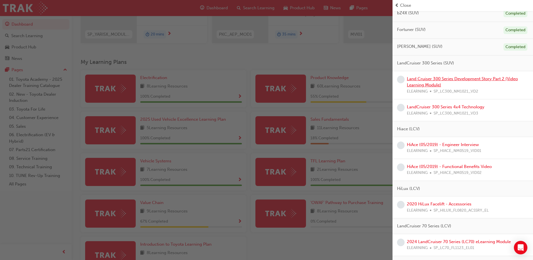
click at [436, 80] on link "Land Cruiser 300 Series Development Story Part 2 (Video Learning Module)" at bounding box center [462, 82] width 111 height 12
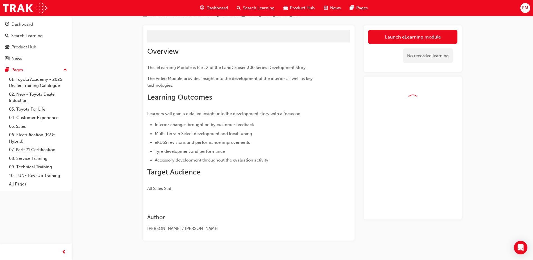
scroll to position [50, 0]
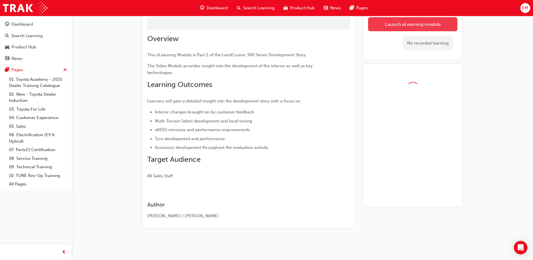
click at [426, 25] on link "Launch eLearning module" at bounding box center [412, 24] width 89 height 14
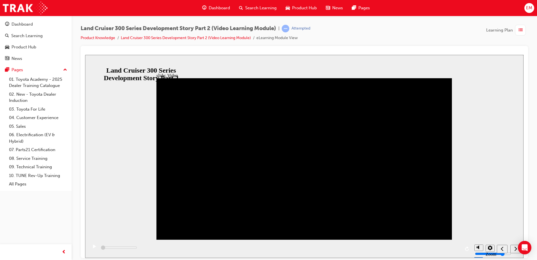
drag, startPoint x: 280, startPoint y: 204, endPoint x: 276, endPoint y: 202, distance: 4.7
click at [93, 247] on icon "play/pause" at bounding box center [94, 246] width 3 height 4
click at [93, 248] on icon "play/pause" at bounding box center [94, 246] width 3 height 4
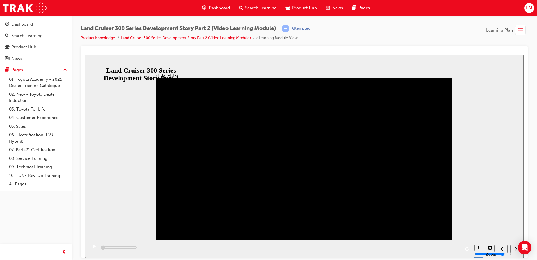
click at [90, 252] on div "play/pause" at bounding box center [95, 249] width 10 height 10
click at [93, 248] on icon "play/pause" at bounding box center [94, 246] width 3 height 4
click at [94, 247] on div "play/pause" at bounding box center [95, 249] width 10 height 10
click at [88, 244] on button "play/pause" at bounding box center [93, 249] width 10 height 10
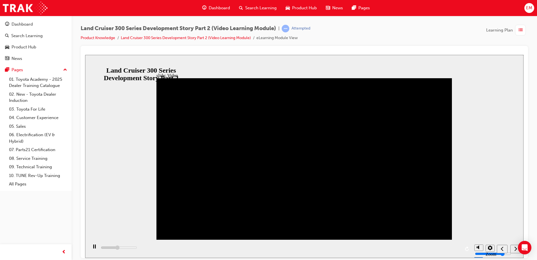
click at [88, 244] on button "play/pause" at bounding box center [93, 249] width 10 height 10
click at [440, 246] on div "playback controls" at bounding box center [280, 248] width 384 height 18
click at [440, 250] on div "playback controls" at bounding box center [280, 248] width 384 height 18
click at [441, 248] on div "playback controls" at bounding box center [280, 248] width 384 height 18
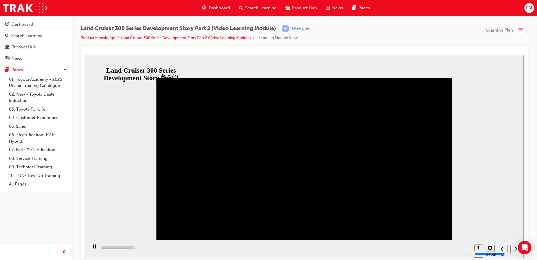
click at [440, 249] on div "playback controls" at bounding box center [280, 248] width 384 height 18
drag, startPoint x: 419, startPoint y: 248, endPoint x: 444, endPoint y: 248, distance: 25.6
click at [444, 248] on div "playback controls" at bounding box center [280, 248] width 384 height 18
click at [517, 250] on icon "next" at bounding box center [516, 248] width 3 height 5
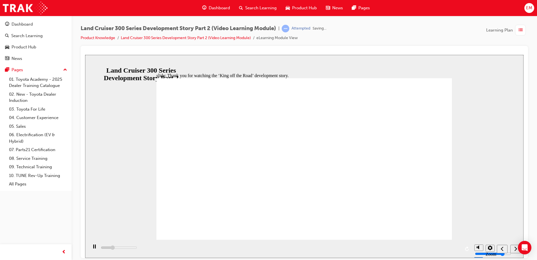
click at [517, 251] on button "next" at bounding box center [516, 248] width 11 height 8
drag, startPoint x: 518, startPoint y: 253, endPoint x: 521, endPoint y: 255, distance: 3.8
click at [519, 253] on nav "slide navigation" at bounding box center [508, 248] width 26 height 18
type input "2700"
click at [216, 9] on span "Dashboard" at bounding box center [219, 8] width 21 height 6
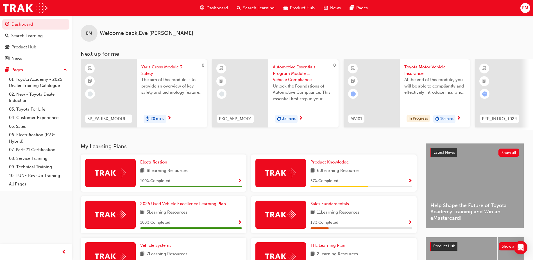
click at [410, 184] on span "Show Progress" at bounding box center [410, 180] width 4 height 5
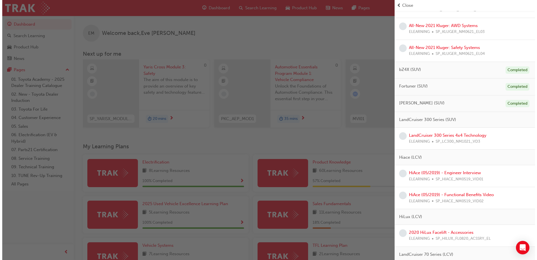
scroll to position [253, 0]
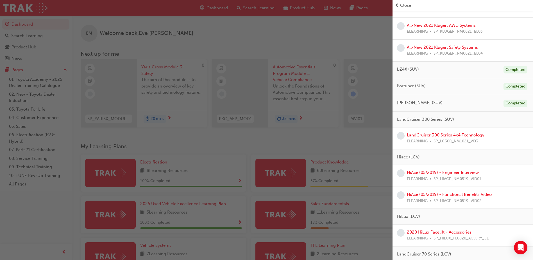
click at [466, 134] on link "LandCruiser 300 Series 4x4 Technology" at bounding box center [446, 134] width 78 height 5
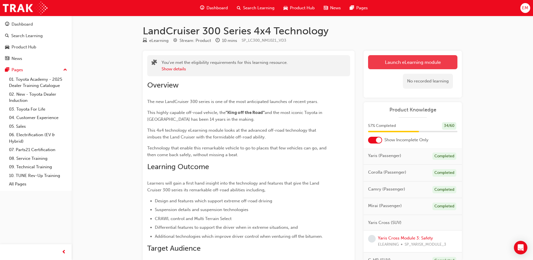
click at [385, 65] on link "Launch eLearning module" at bounding box center [412, 62] width 89 height 14
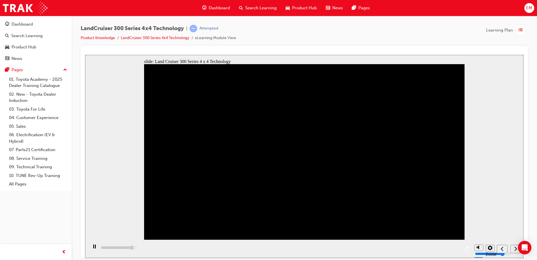
click at [517, 248] on icon "next" at bounding box center [516, 248] width 3 height 4
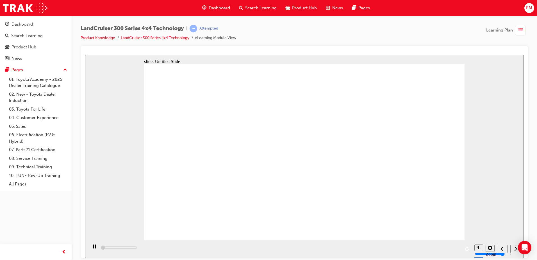
type input "150900"
click at [234, 250] on div "playback controls" at bounding box center [280, 248] width 384 height 18
click at [234, 248] on div "playback controls" at bounding box center [280, 248] width 384 height 18
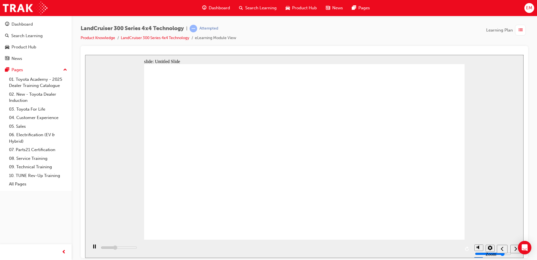
click at [234, 248] on div "playback controls" at bounding box center [280, 248] width 384 height 18
click at [513, 247] on div "next" at bounding box center [516, 249] width 6 height 6
click at [514, 247] on icon "submit" at bounding box center [515, 248] width 5 height 5
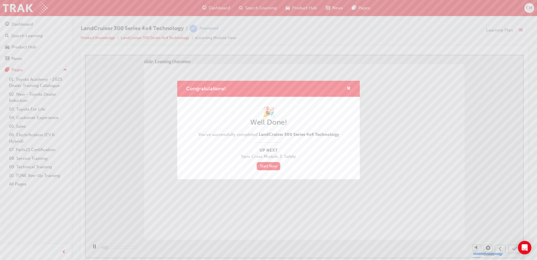
type input "1200"
click at [277, 166] on link "Start Now" at bounding box center [269, 166] width 24 height 8
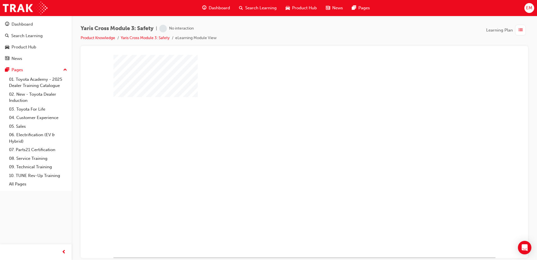
click at [288, 139] on div "play" at bounding box center [288, 139] width 0 height 0
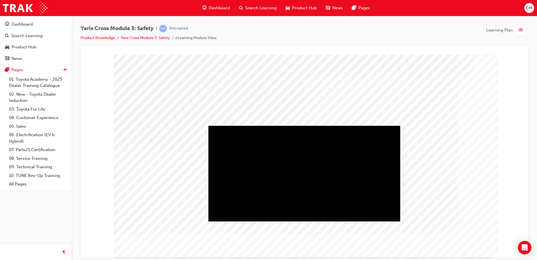
click at [304, 125] on div "Play" at bounding box center [305, 125] width 192 height 0
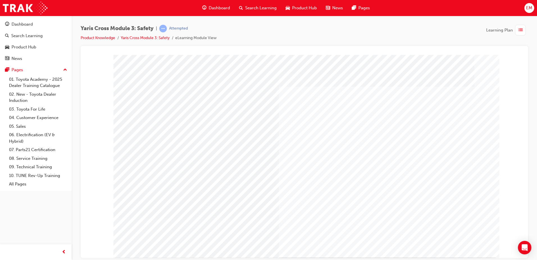
drag, startPoint x: 450, startPoint y: 243, endPoint x: 459, endPoint y: 259, distance: 17.9
click at [459, 57] on html "multistate Loading..." at bounding box center [304, 56] width 439 height 2
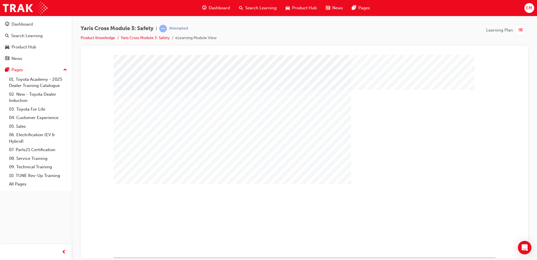
click at [150, 246] on div "multistate" at bounding box center [132, 240] width 37 height 11
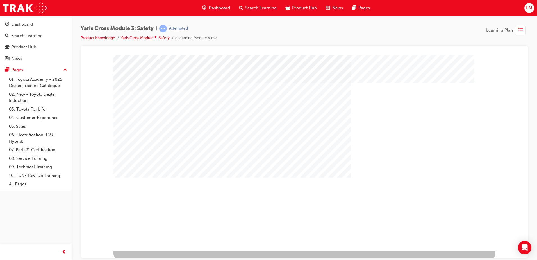
scroll to position [8, 0]
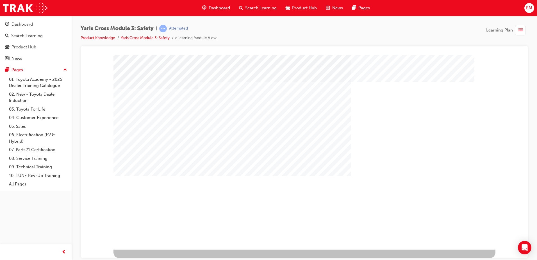
drag, startPoint x: 159, startPoint y: 182, endPoint x: 158, endPoint y: 189, distance: 7.6
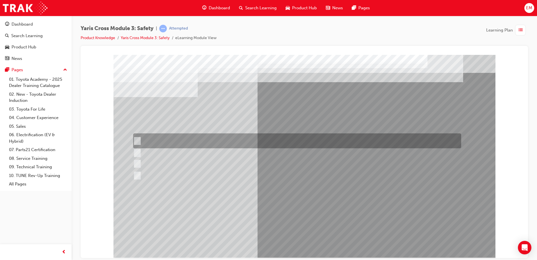
click at [172, 141] on div at bounding box center [296, 140] width 328 height 15
checkbox input "true"
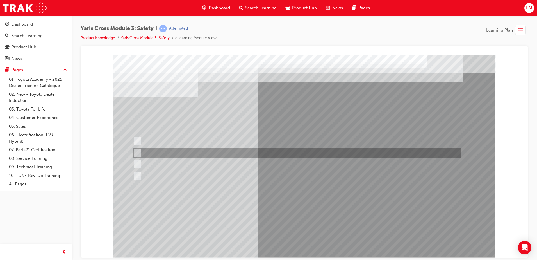
click at [195, 155] on div at bounding box center [296, 153] width 328 height 10
checkbox input "true"
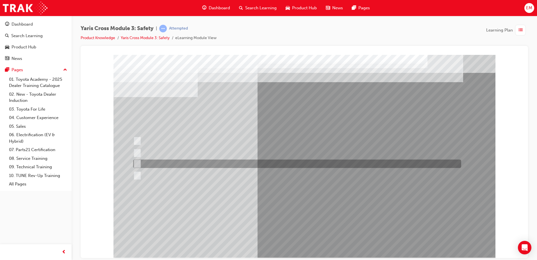
click at [202, 164] on div at bounding box center [296, 163] width 328 height 8
checkbox input "true"
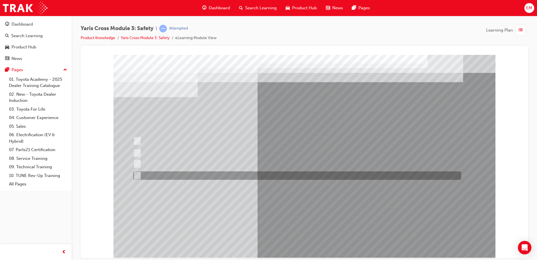
click at [209, 174] on div at bounding box center [296, 175] width 328 height 8
checkbox input "true"
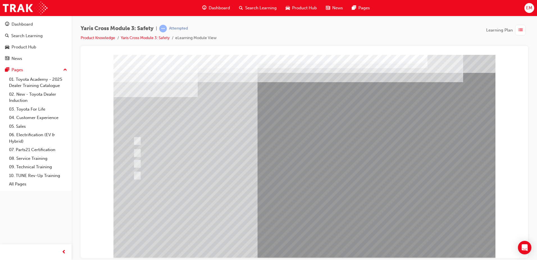
click at [304, 212] on div at bounding box center [305, 156] width 382 height 202
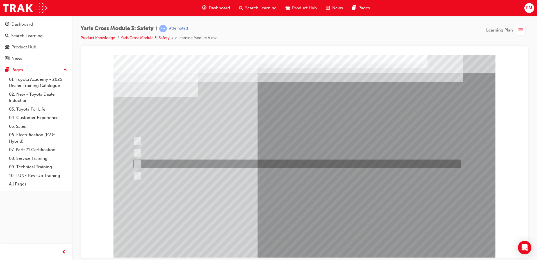
click at [240, 163] on div at bounding box center [296, 163] width 328 height 8
radio input "true"
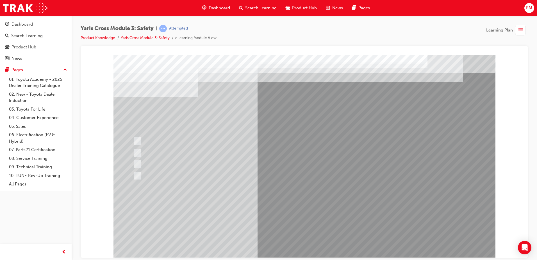
click at [300, 209] on div at bounding box center [305, 156] width 382 height 202
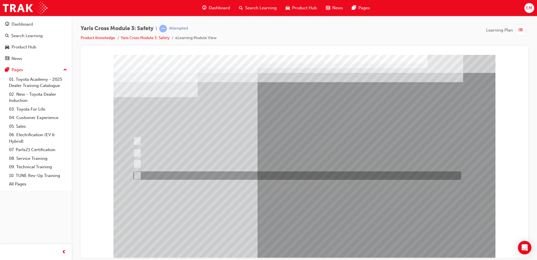
drag, startPoint x: 179, startPoint y: 172, endPoint x: 186, endPoint y: 176, distance: 8.0
click at [179, 173] on div at bounding box center [296, 175] width 328 height 8
radio input "true"
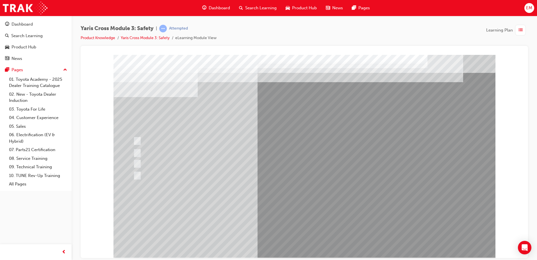
click at [292, 210] on div at bounding box center [305, 156] width 382 height 202
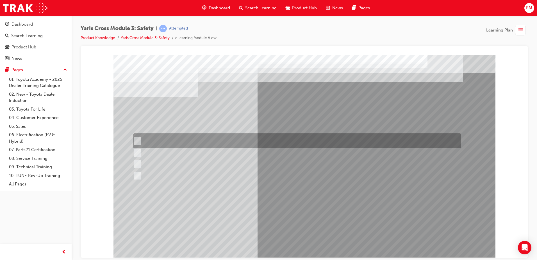
click at [193, 144] on div at bounding box center [296, 140] width 328 height 15
radio input "true"
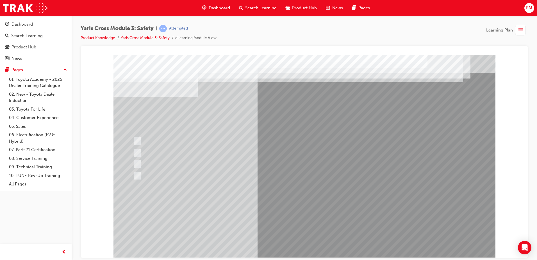
drag, startPoint x: 292, startPoint y: 211, endPoint x: 296, endPoint y: 213, distance: 4.3
click at [293, 211] on div at bounding box center [305, 156] width 382 height 202
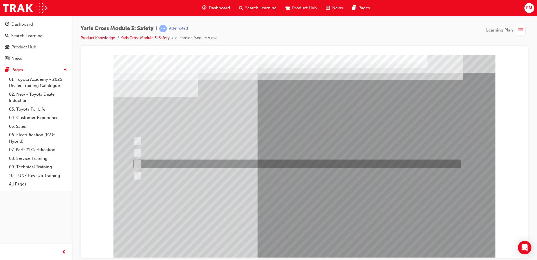
click at [186, 161] on div at bounding box center [296, 163] width 328 height 8
radio input "true"
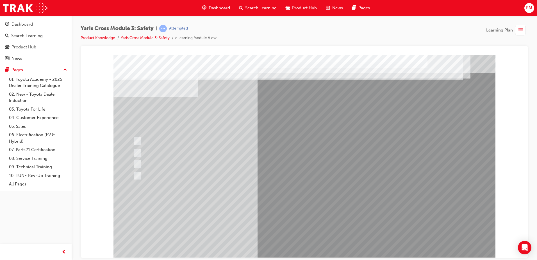
click at [296, 212] on div at bounding box center [305, 156] width 382 height 202
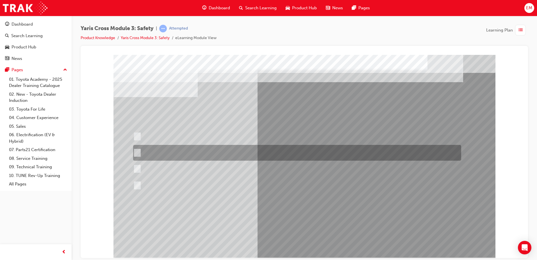
click at [210, 153] on div at bounding box center [296, 153] width 328 height 16
radio input "true"
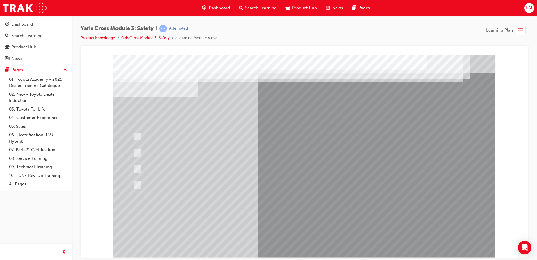
click at [293, 211] on div at bounding box center [305, 156] width 382 height 202
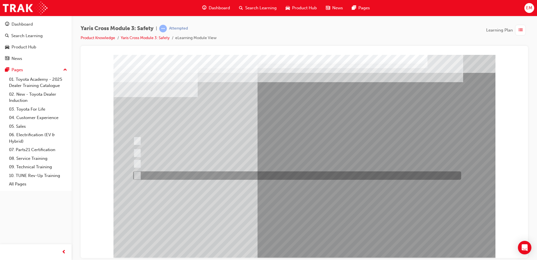
click at [261, 171] on div at bounding box center [296, 175] width 328 height 8
radio input "true"
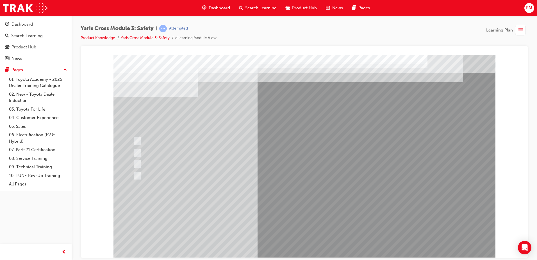
click at [288, 209] on div at bounding box center [305, 156] width 382 height 202
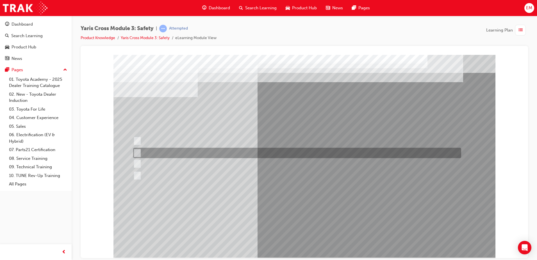
click at [227, 153] on div at bounding box center [296, 153] width 328 height 10
checkbox input "true"
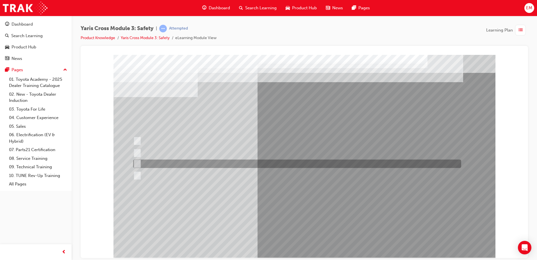
drag, startPoint x: 225, startPoint y: 165, endPoint x: 229, endPoint y: 182, distance: 17.3
click at [225, 166] on div at bounding box center [296, 163] width 328 height 8
checkbox input "true"
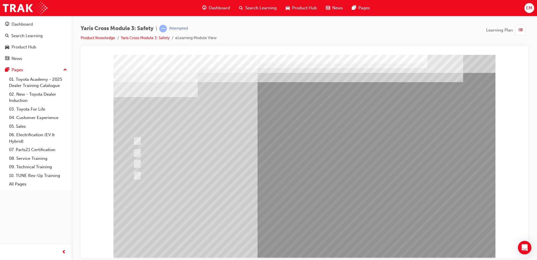
click at [289, 207] on div at bounding box center [305, 156] width 382 height 202
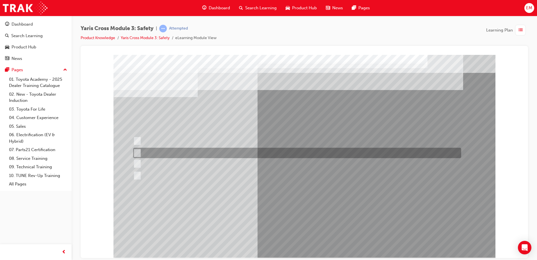
click at [174, 150] on div at bounding box center [296, 153] width 328 height 10
radio input "true"
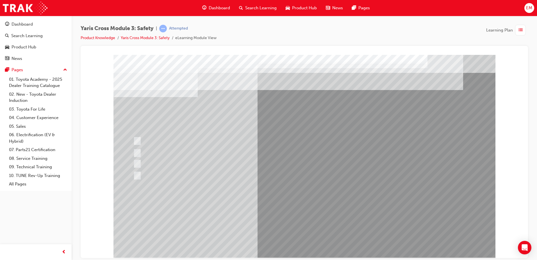
click at [295, 211] on div at bounding box center [305, 156] width 382 height 202
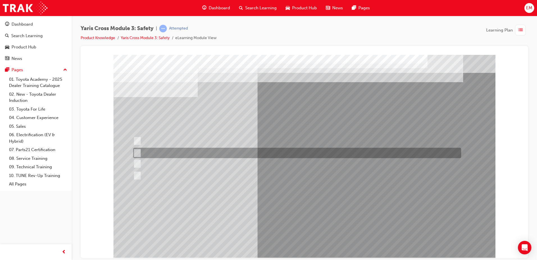
click at [219, 152] on div at bounding box center [296, 153] width 328 height 10
radio input "true"
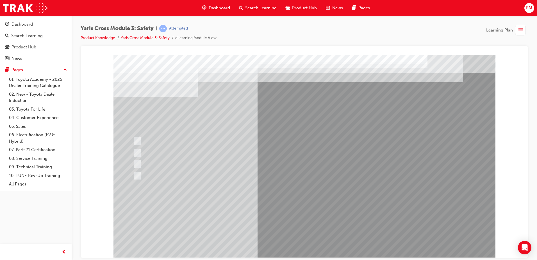
click at [287, 211] on div at bounding box center [305, 156] width 382 height 202
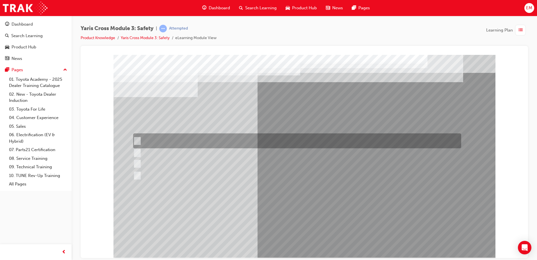
click at [209, 146] on div at bounding box center [296, 140] width 328 height 15
checkbox input "true"
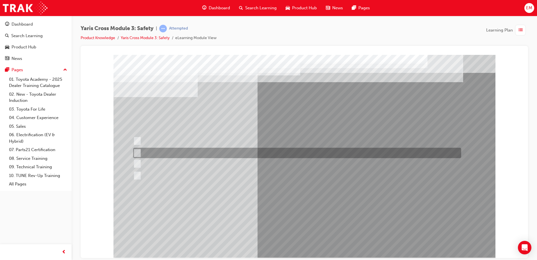
click at [205, 155] on div at bounding box center [296, 153] width 328 height 10
checkbox input "true"
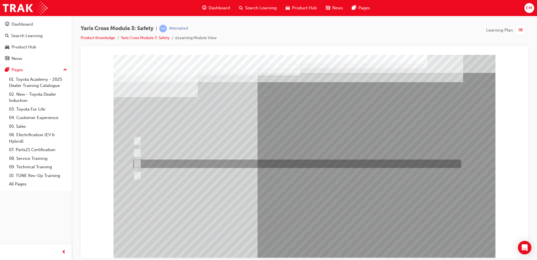
click at [203, 167] on div at bounding box center [296, 163] width 328 height 8
checkbox input "true"
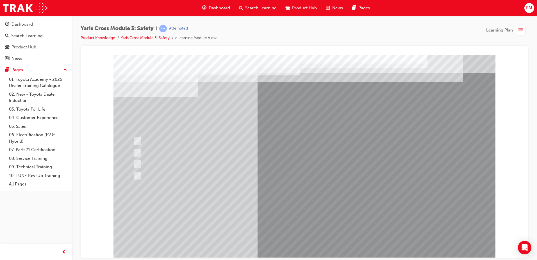
click at [288, 210] on div at bounding box center [305, 156] width 382 height 202
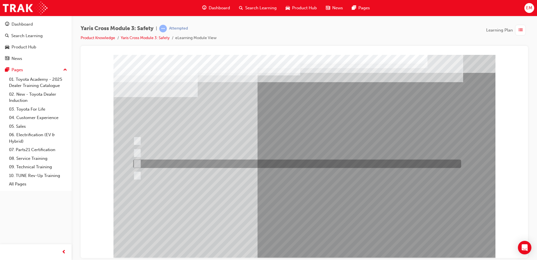
click at [188, 163] on div at bounding box center [296, 163] width 328 height 8
radio input "true"
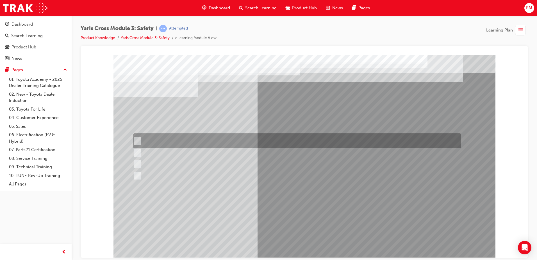
click at [198, 138] on div at bounding box center [296, 140] width 328 height 15
radio input "true"
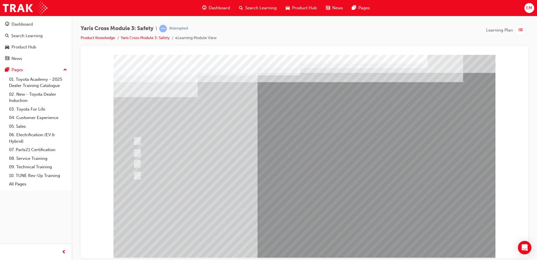
click at [290, 212] on div at bounding box center [305, 156] width 382 height 202
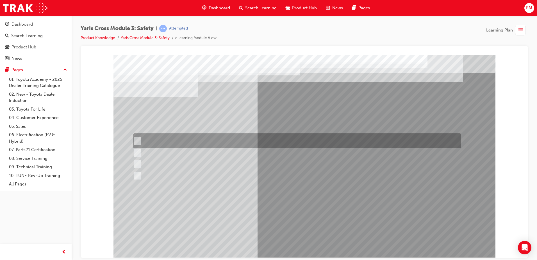
click at [187, 140] on div at bounding box center [296, 140] width 328 height 15
radio input "true"
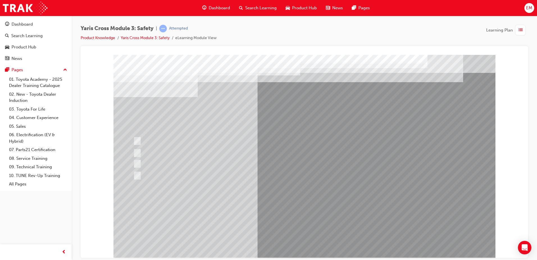
click at [284, 213] on div at bounding box center [305, 156] width 382 height 202
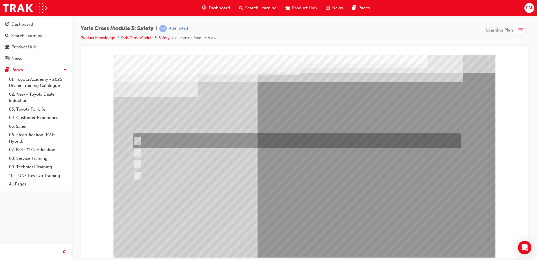
click at [207, 142] on div at bounding box center [296, 140] width 328 height 15
radio input "true"
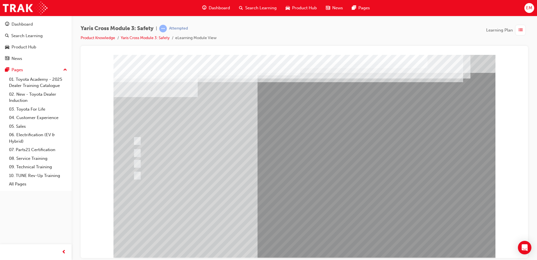
click at [286, 210] on div at bounding box center [305, 156] width 382 height 202
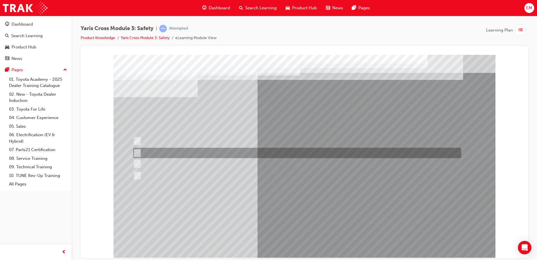
click at [218, 154] on div at bounding box center [296, 153] width 328 height 10
radio input "true"
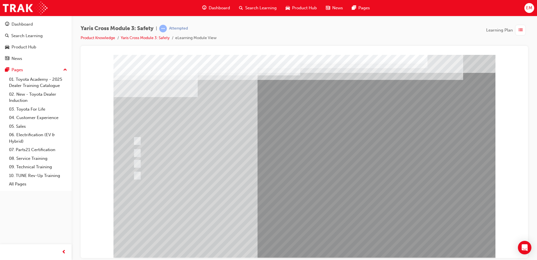
click at [288, 213] on div at bounding box center [305, 156] width 382 height 202
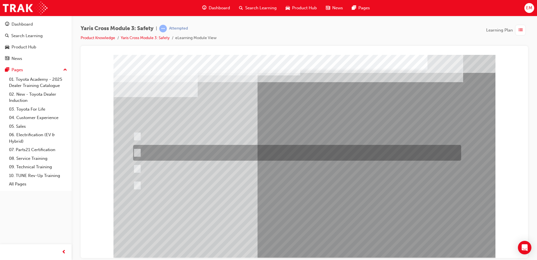
click at [240, 150] on div at bounding box center [296, 153] width 328 height 16
radio input "true"
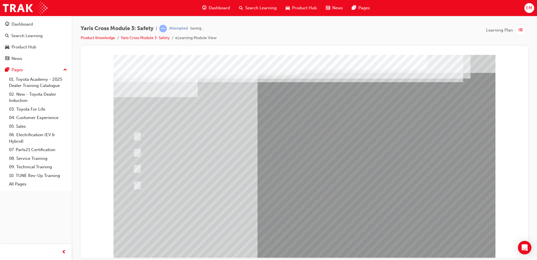
click at [294, 216] on div at bounding box center [305, 156] width 382 height 202
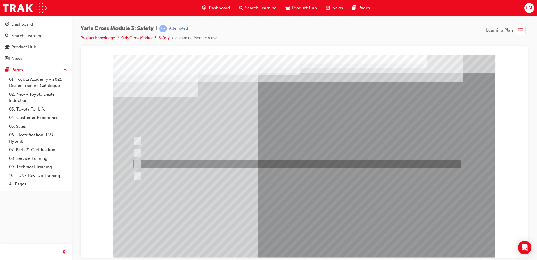
click at [191, 161] on div at bounding box center [296, 163] width 328 height 8
radio input "true"
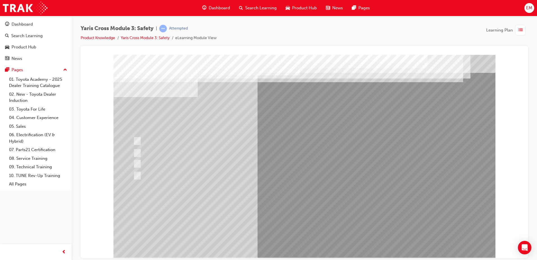
click at [297, 210] on div at bounding box center [305, 156] width 382 height 202
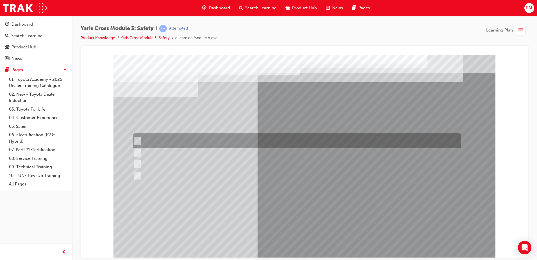
click at [195, 146] on div at bounding box center [296, 140] width 328 height 15
checkbox input "true"
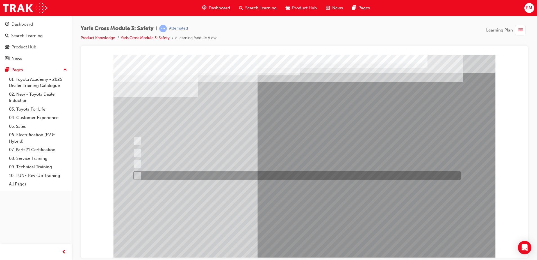
click at [201, 175] on div at bounding box center [296, 175] width 328 height 8
checkbox input "true"
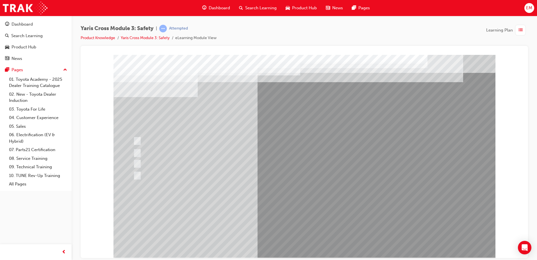
click at [296, 215] on div at bounding box center [305, 156] width 382 height 202
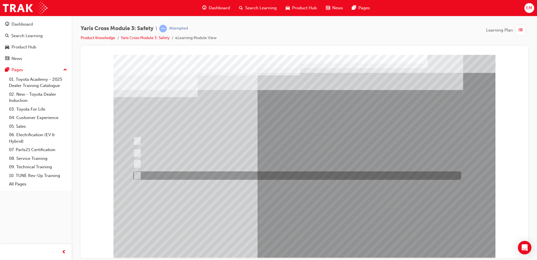
click at [174, 173] on div at bounding box center [296, 175] width 328 height 8
radio input "true"
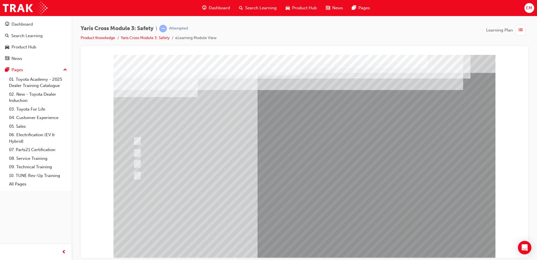
click at [284, 214] on div at bounding box center [305, 156] width 382 height 202
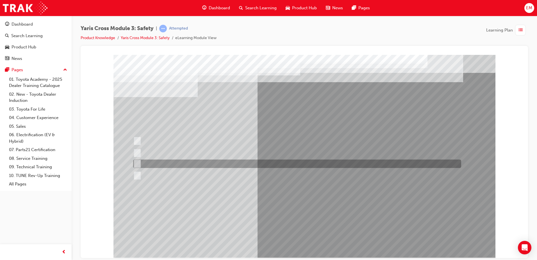
click at [179, 167] on div at bounding box center [296, 163] width 328 height 8
radio input "true"
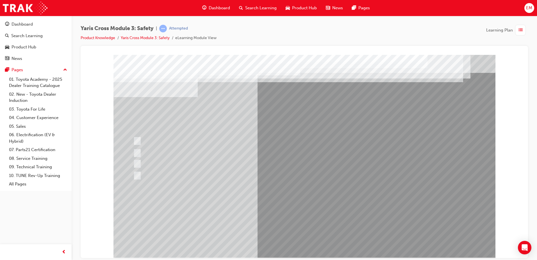
click at [298, 214] on div at bounding box center [305, 156] width 382 height 202
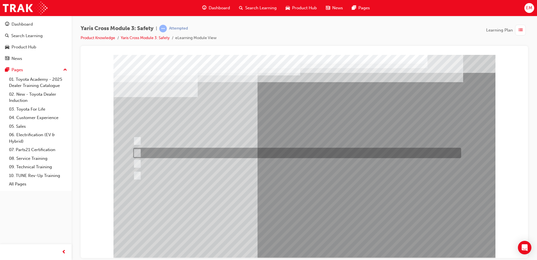
click at [194, 157] on div at bounding box center [296, 153] width 328 height 10
checkbox input "true"
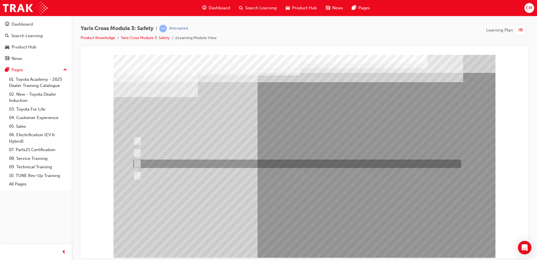
click at [192, 164] on div at bounding box center [296, 163] width 328 height 8
click at [209, 162] on div at bounding box center [296, 163] width 328 height 8
checkbox input "false"
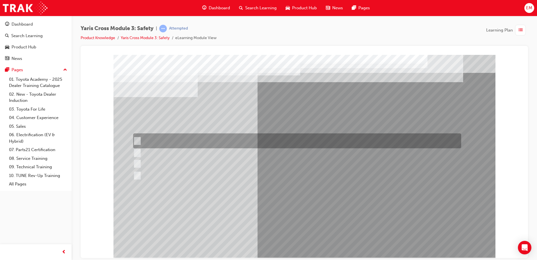
click at [206, 143] on div at bounding box center [296, 140] width 328 height 15
checkbox input "true"
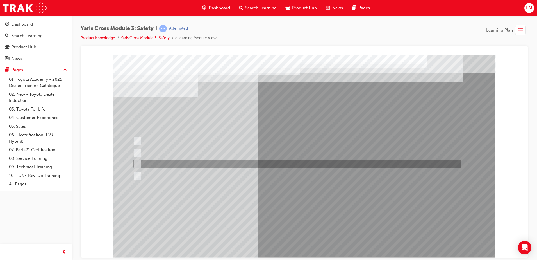
click at [206, 163] on div at bounding box center [296, 163] width 328 height 8
checkbox input "true"
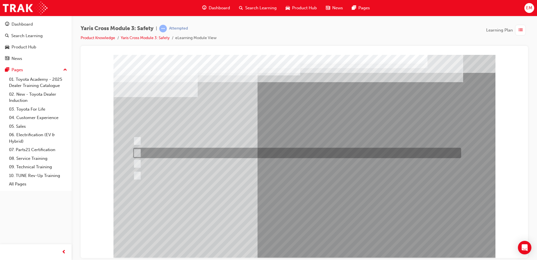
click at [204, 151] on div at bounding box center [296, 153] width 328 height 10
checkbox input "false"
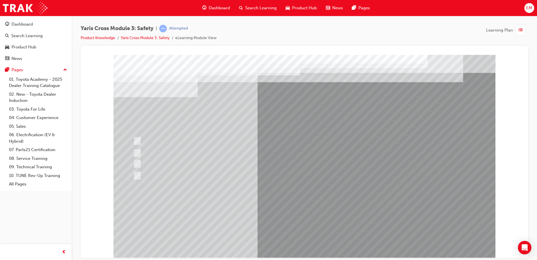
click at [295, 212] on div at bounding box center [305, 156] width 382 height 202
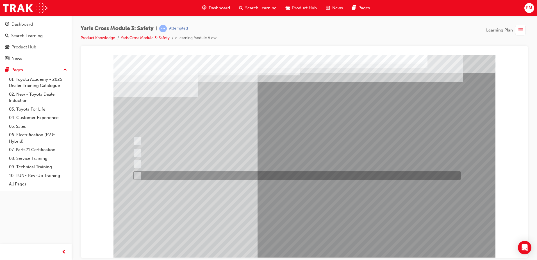
click at [202, 176] on div at bounding box center [296, 175] width 328 height 8
radio input "true"
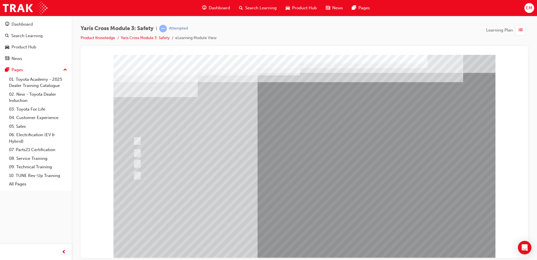
click at [275, 212] on div at bounding box center [305, 156] width 382 height 202
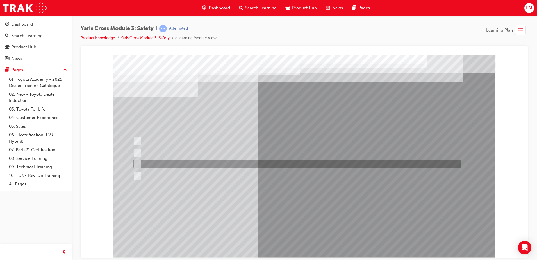
click at [157, 163] on div at bounding box center [296, 163] width 328 height 8
radio input "true"
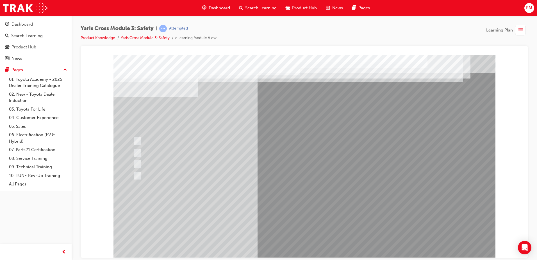
click at [289, 213] on div at bounding box center [305, 156] width 382 height 202
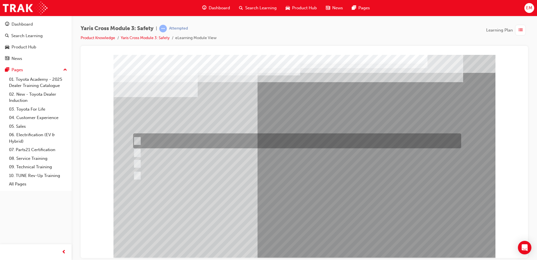
click at [208, 140] on div at bounding box center [296, 140] width 328 height 15
radio input "true"
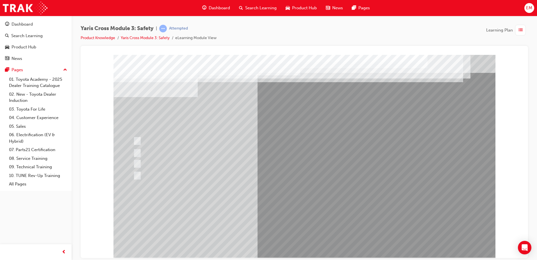
click at [300, 244] on div at bounding box center [305, 156] width 382 height 202
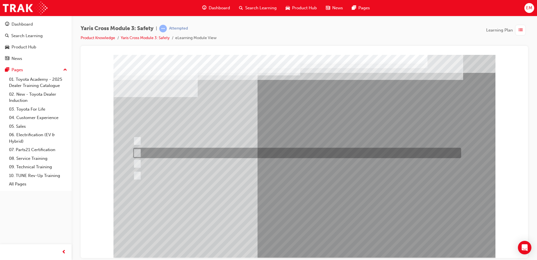
click at [185, 152] on div at bounding box center [296, 153] width 328 height 10
radio input "true"
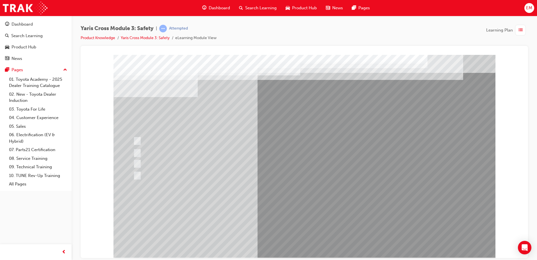
click at [277, 212] on div at bounding box center [305, 156] width 382 height 202
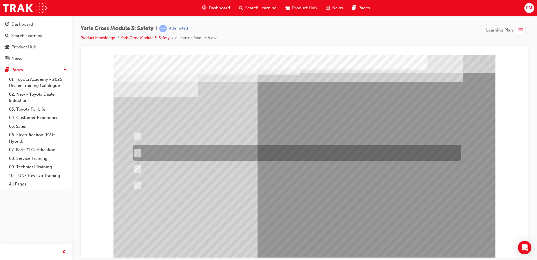
click at [222, 145] on div at bounding box center [296, 153] width 328 height 16
radio input "true"
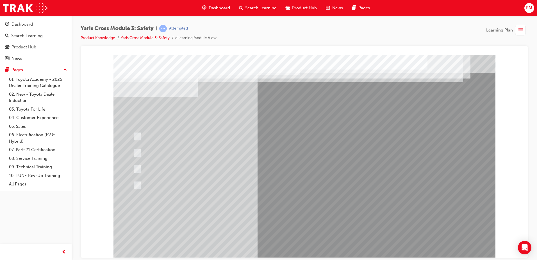
click at [276, 212] on div at bounding box center [305, 156] width 382 height 202
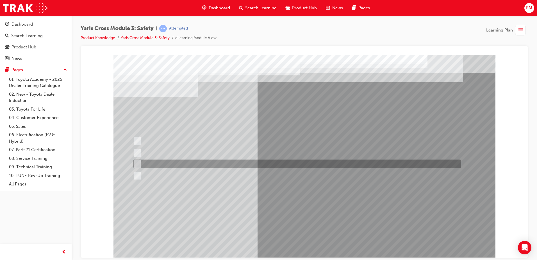
click at [221, 160] on div at bounding box center [296, 163] width 328 height 8
radio input "true"
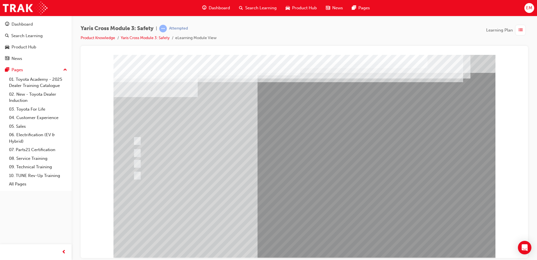
click at [296, 208] on div at bounding box center [305, 156] width 382 height 202
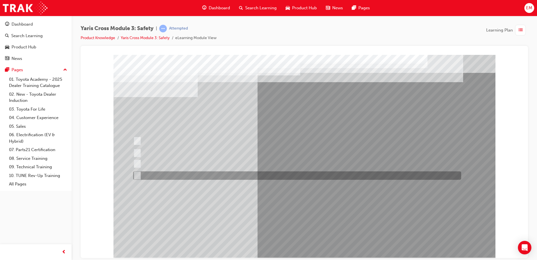
click at [223, 173] on div at bounding box center [296, 175] width 328 height 8
checkbox input "true"
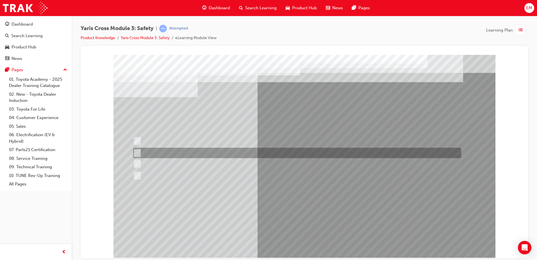
click at [206, 155] on div at bounding box center [296, 153] width 328 height 10
checkbox input "true"
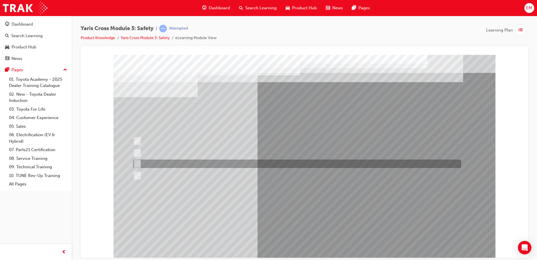
click at [210, 164] on div at bounding box center [296, 163] width 328 height 8
checkbox input "true"
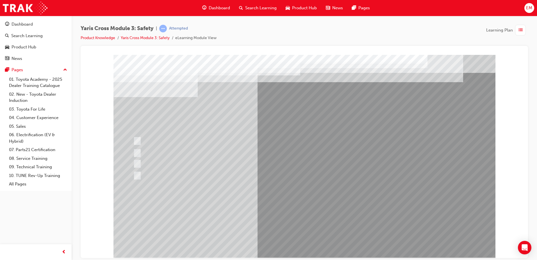
click at [294, 214] on div at bounding box center [305, 156] width 382 height 202
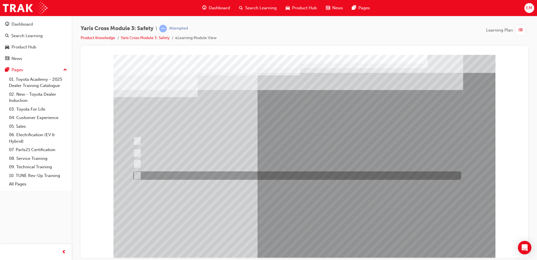
click at [180, 175] on div at bounding box center [296, 175] width 328 height 8
radio input "true"
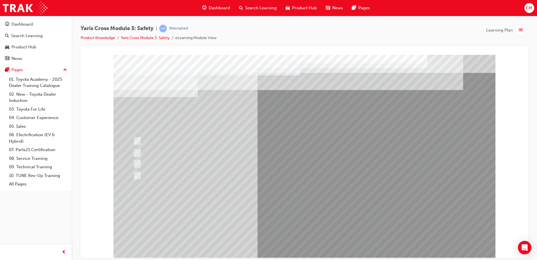
drag, startPoint x: 292, startPoint y: 235, endPoint x: 293, endPoint y: 239, distance: 4.1
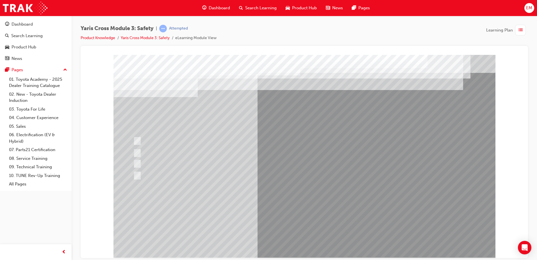
click at [289, 209] on div at bounding box center [305, 156] width 382 height 202
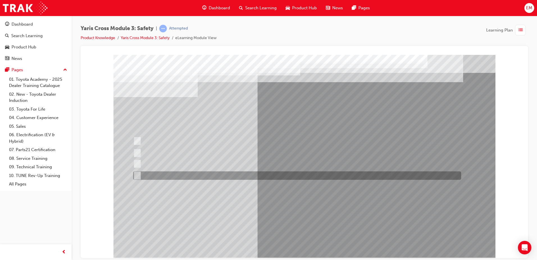
click at [188, 176] on div at bounding box center [296, 175] width 328 height 8
radio input "true"
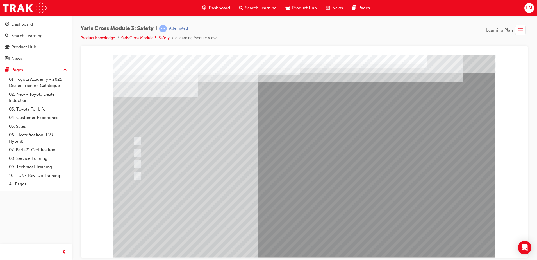
click at [276, 215] on div at bounding box center [305, 156] width 382 height 202
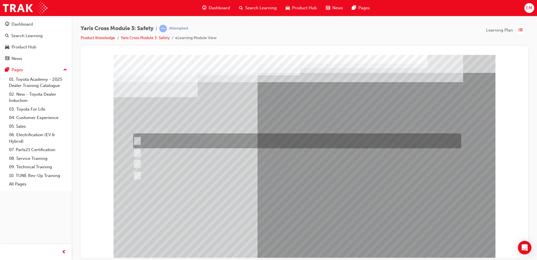
click at [196, 144] on div at bounding box center [296, 140] width 328 height 15
checkbox input "true"
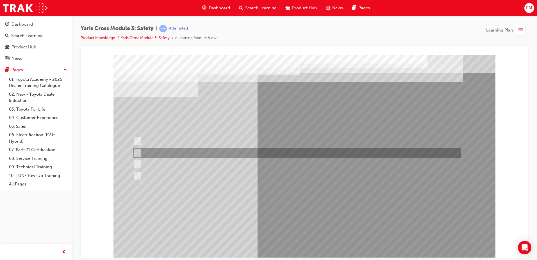
click at [200, 150] on div at bounding box center [296, 153] width 328 height 10
checkbox input "true"
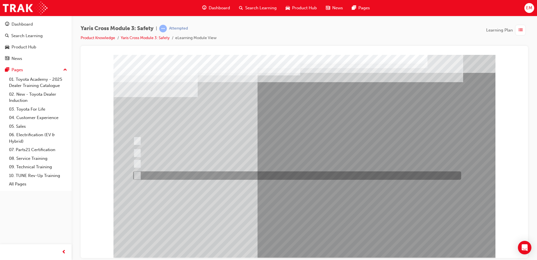
click at [229, 171] on div at bounding box center [296, 175] width 328 height 8
checkbox input "true"
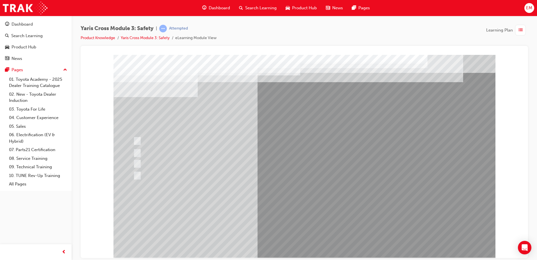
click at [303, 217] on div at bounding box center [305, 156] width 382 height 202
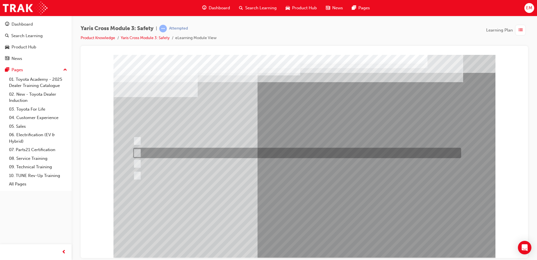
click at [188, 155] on div at bounding box center [296, 153] width 328 height 10
radio input "true"
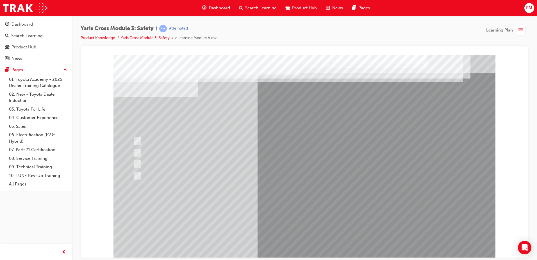
click at [299, 208] on div at bounding box center [305, 156] width 382 height 202
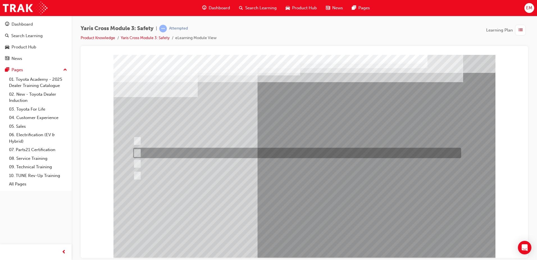
click at [180, 152] on div at bounding box center [296, 153] width 328 height 10
radio input "true"
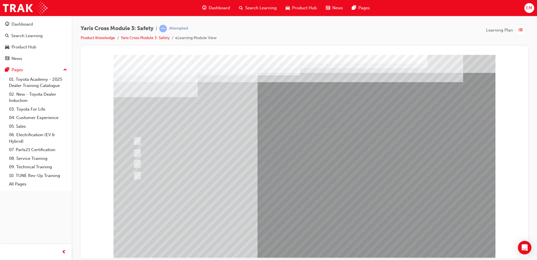
click at [275, 210] on div at bounding box center [305, 156] width 382 height 202
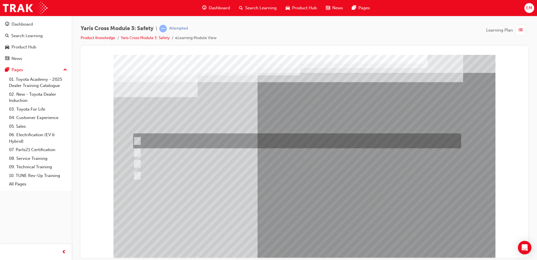
click at [212, 146] on div at bounding box center [296, 140] width 328 height 15
radio input "true"
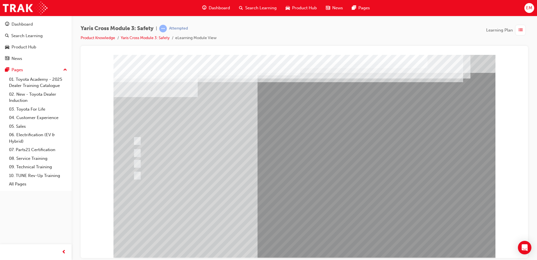
click at [266, 219] on div at bounding box center [305, 156] width 382 height 202
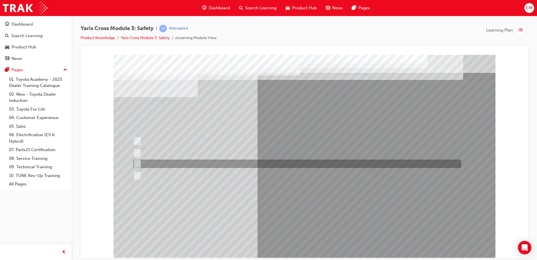
click at [218, 165] on div at bounding box center [296, 163] width 328 height 8
radio input "true"
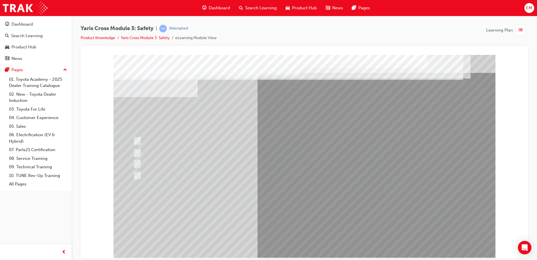
click at [286, 208] on div at bounding box center [305, 156] width 382 height 202
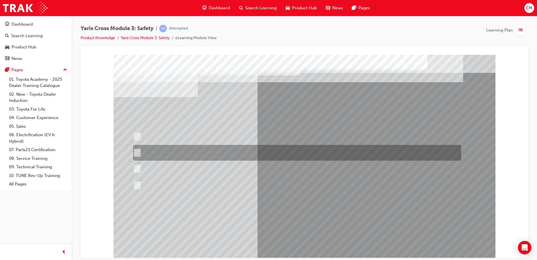
click at [209, 146] on div at bounding box center [296, 153] width 328 height 16
radio input "true"
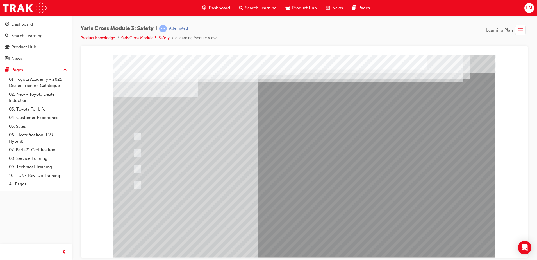
click at [291, 219] on div at bounding box center [305, 156] width 382 height 202
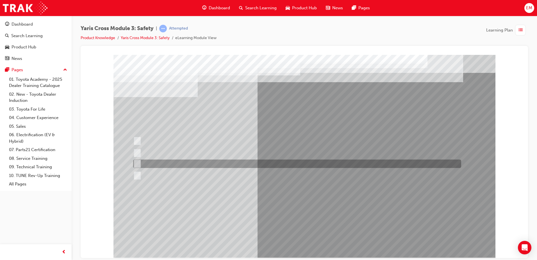
click at [214, 166] on div at bounding box center [296, 163] width 328 height 8
radio input "true"
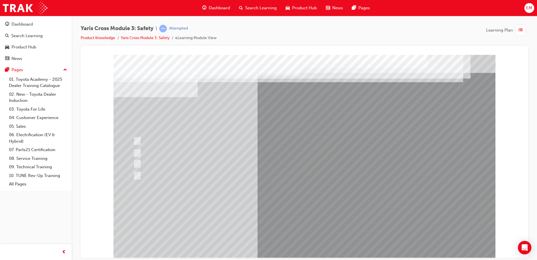
click at [302, 211] on div at bounding box center [305, 156] width 382 height 202
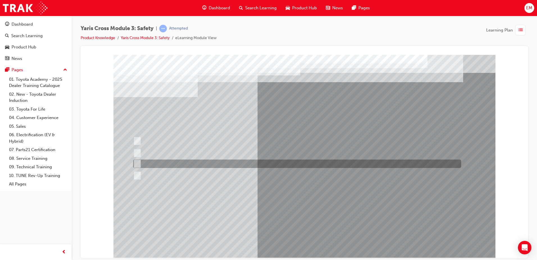
click at [202, 163] on div at bounding box center [296, 163] width 328 height 8
checkbox input "true"
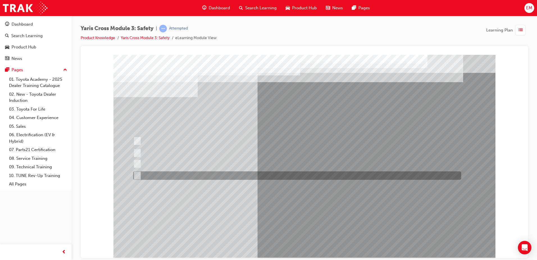
click at [198, 175] on div at bounding box center [296, 175] width 328 height 8
checkbox input "true"
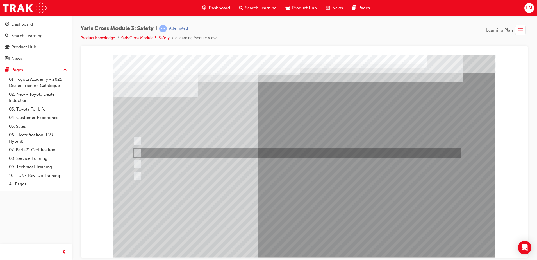
click at [206, 154] on div at bounding box center [296, 153] width 328 height 10
click at [217, 155] on div at bounding box center [296, 153] width 328 height 10
checkbox input "false"
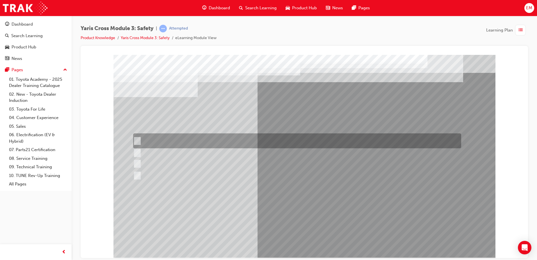
click at [203, 141] on div at bounding box center [296, 140] width 328 height 15
checkbox input "true"
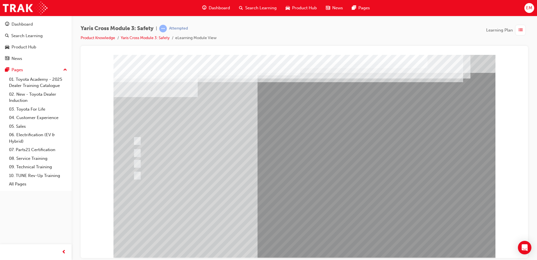
click at [293, 210] on div at bounding box center [305, 156] width 382 height 202
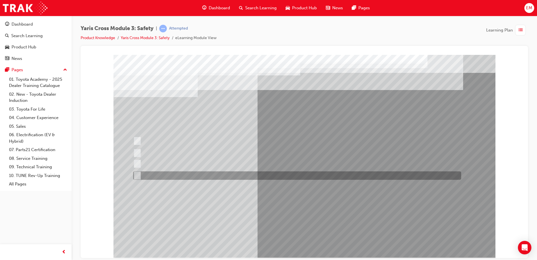
click at [189, 174] on div at bounding box center [296, 175] width 328 height 8
radio input "true"
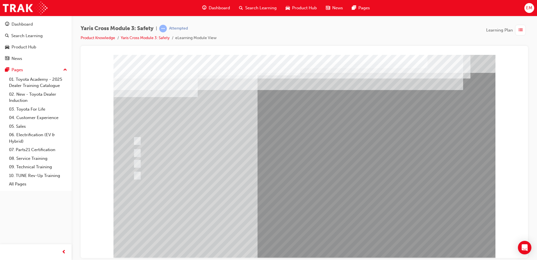
click at [287, 213] on div at bounding box center [305, 156] width 382 height 202
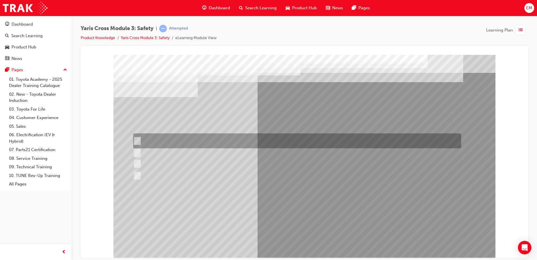
click at [173, 139] on div at bounding box center [296, 140] width 328 height 15
radio input "true"
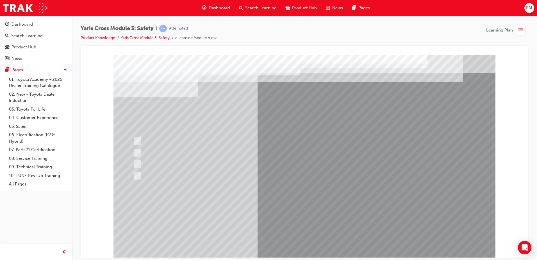
click at [286, 213] on div at bounding box center [305, 156] width 382 height 202
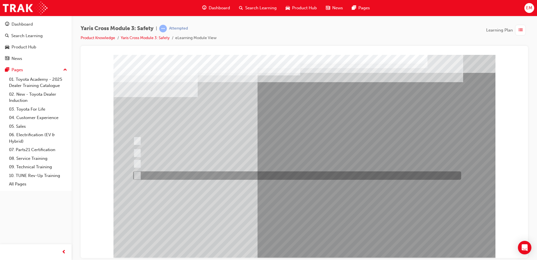
click at [180, 176] on div at bounding box center [296, 175] width 328 height 8
checkbox input "true"
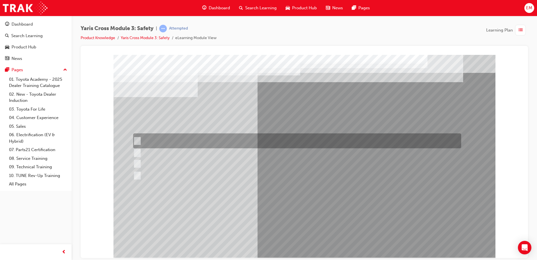
click at [189, 144] on div at bounding box center [296, 140] width 328 height 15
checkbox input "true"
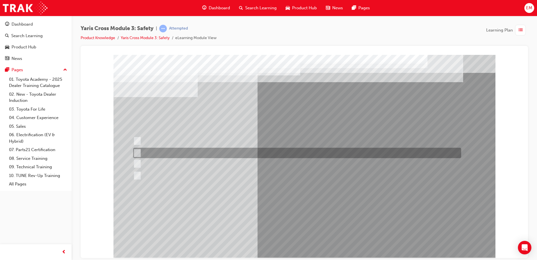
click at [196, 153] on div at bounding box center [296, 153] width 328 height 10
click at [197, 157] on div at bounding box center [296, 153] width 328 height 10
checkbox input "false"
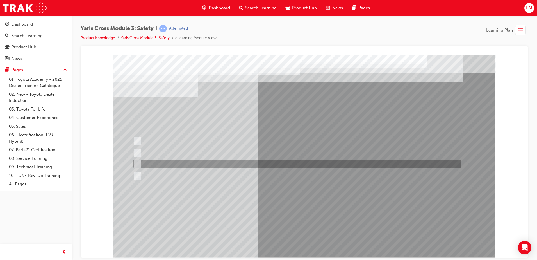
click at [198, 164] on div at bounding box center [296, 163] width 328 height 8
checkbox input "true"
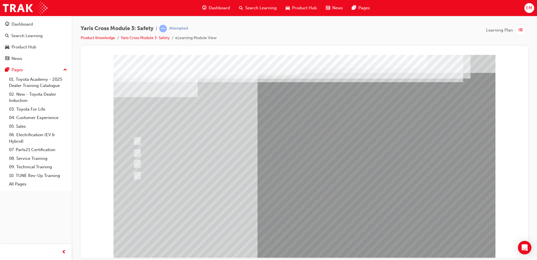
click at [296, 213] on div at bounding box center [305, 156] width 382 height 202
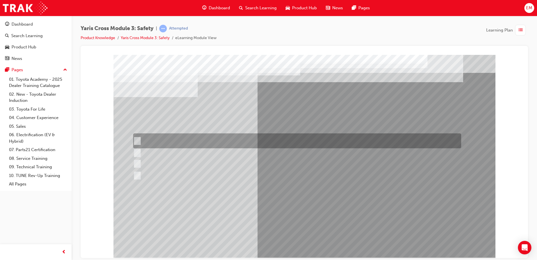
click at [192, 137] on div at bounding box center [296, 140] width 328 height 15
radio input "true"
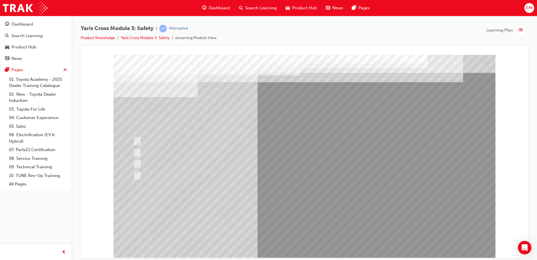
click at [290, 207] on div at bounding box center [305, 156] width 382 height 202
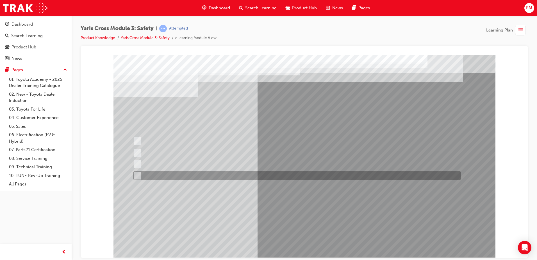
click at [198, 174] on div at bounding box center [296, 175] width 328 height 8
radio input "true"
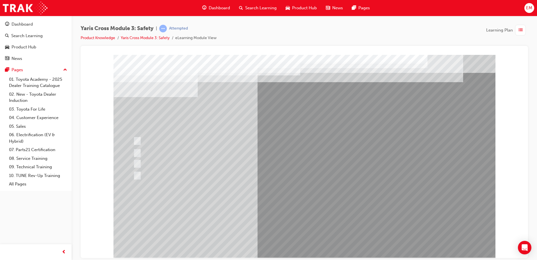
click at [284, 210] on div at bounding box center [305, 156] width 382 height 202
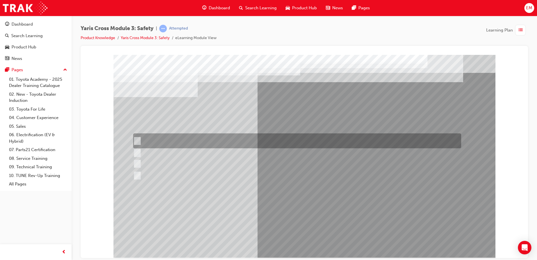
click at [203, 140] on div at bounding box center [296, 140] width 328 height 15
radio input "true"
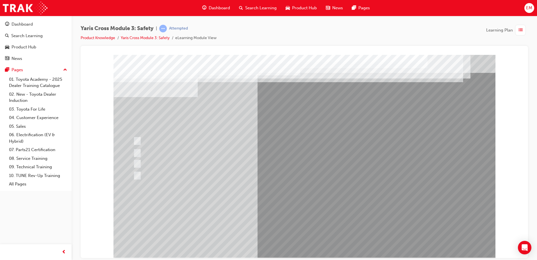
click at [293, 210] on div at bounding box center [305, 156] width 382 height 202
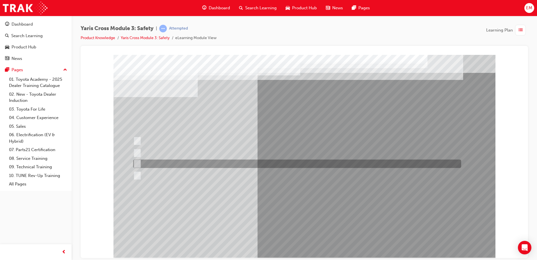
click at [176, 162] on div at bounding box center [296, 163] width 328 height 8
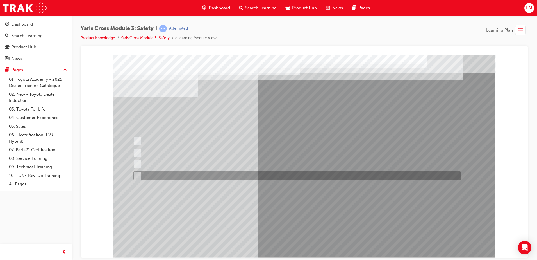
click at [180, 173] on div at bounding box center [296, 175] width 328 height 8
radio input "false"
radio input "true"
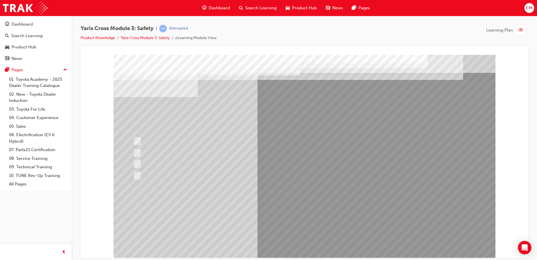
drag, startPoint x: 316, startPoint y: 233, endPoint x: 314, endPoint y: 237, distance: 4.9
click at [306, 220] on div at bounding box center [305, 156] width 382 height 202
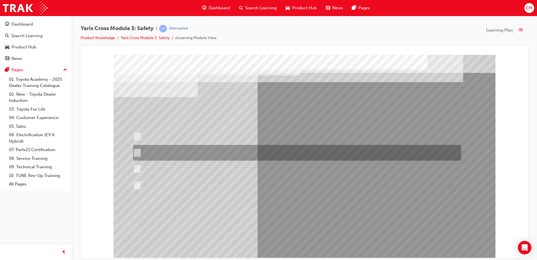
click at [185, 146] on div at bounding box center [296, 153] width 328 height 16
radio input "true"
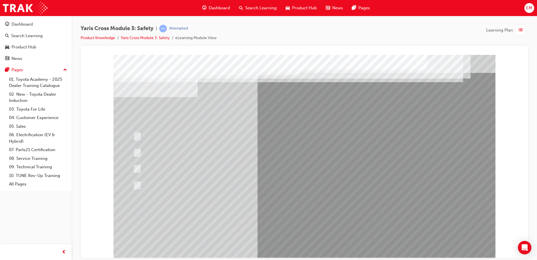
click at [297, 217] on div at bounding box center [305, 156] width 382 height 202
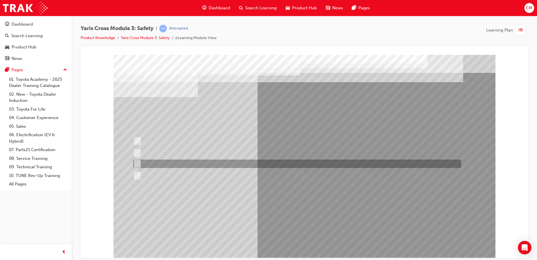
click at [228, 163] on div at bounding box center [296, 163] width 328 height 8
radio input "true"
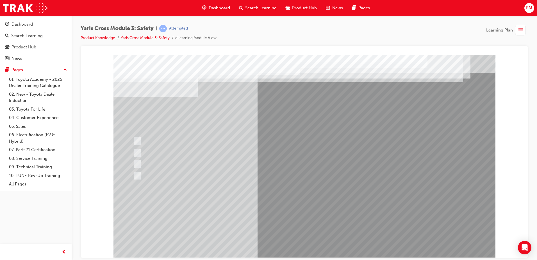
click at [304, 214] on div at bounding box center [305, 156] width 382 height 202
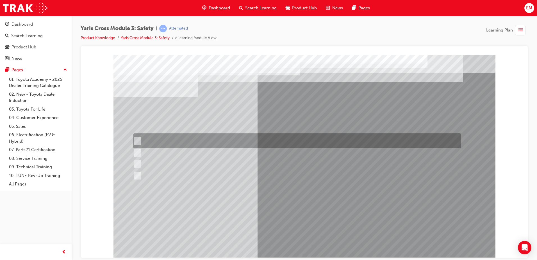
click at [208, 142] on div at bounding box center [296, 140] width 328 height 15
checkbox input "true"
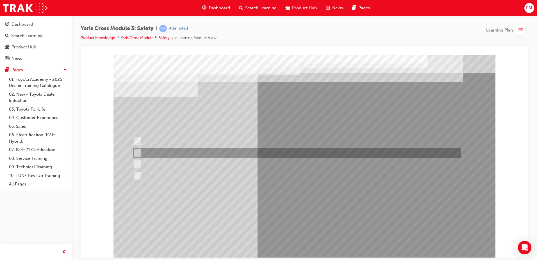
drag, startPoint x: 207, startPoint y: 150, endPoint x: 205, endPoint y: 167, distance: 17.2
click at [207, 150] on div at bounding box center [296, 153] width 328 height 10
checkbox input "true"
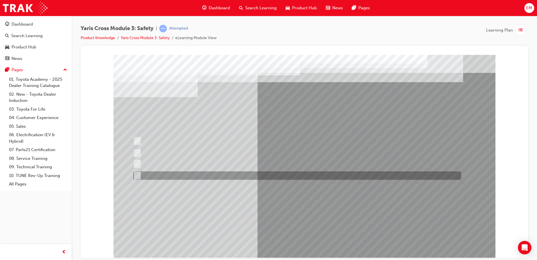
click at [207, 172] on div at bounding box center [296, 175] width 328 height 8
click at [178, 171] on div at bounding box center [296, 175] width 328 height 8
checkbox input "false"
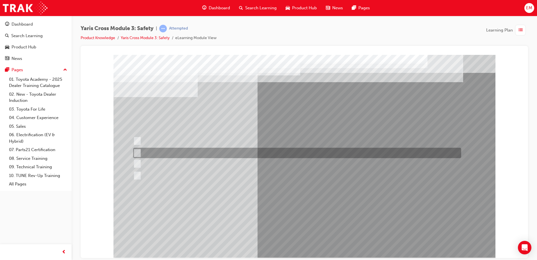
click at [184, 155] on div at bounding box center [296, 153] width 328 height 10
checkbox input "false"
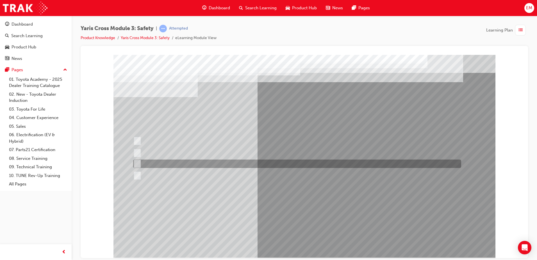
click at [182, 167] on div at bounding box center [296, 163] width 328 height 8
checkbox input "true"
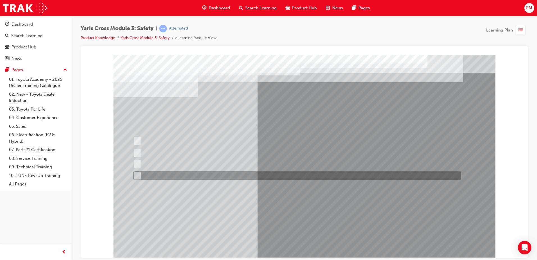
drag, startPoint x: 180, startPoint y: 174, endPoint x: 183, endPoint y: 161, distance: 13.2
click at [180, 172] on div at bounding box center [296, 175] width 328 height 8
checkbox input "true"
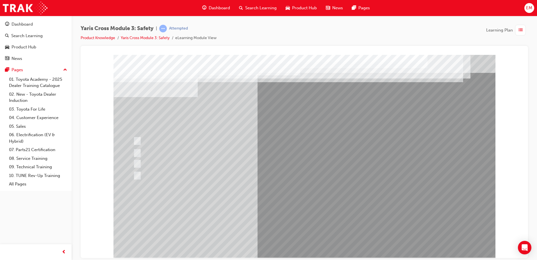
click at [299, 212] on div at bounding box center [305, 156] width 382 height 202
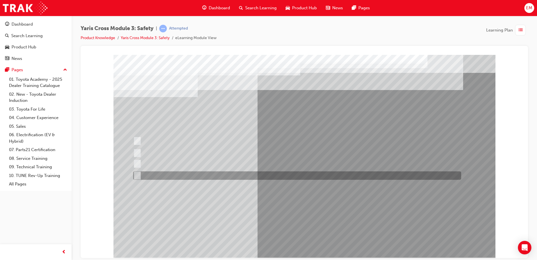
click at [177, 177] on div at bounding box center [296, 175] width 328 height 8
radio input "true"
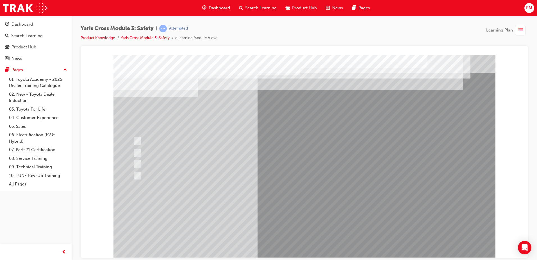
click at [288, 209] on div at bounding box center [305, 156] width 382 height 202
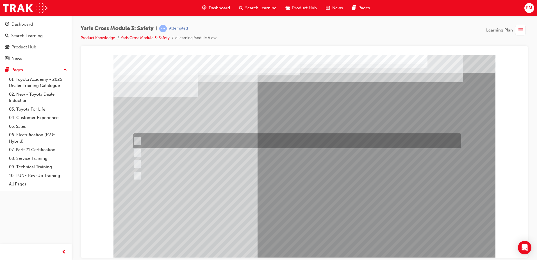
click at [156, 142] on div at bounding box center [296, 140] width 328 height 15
radio input "true"
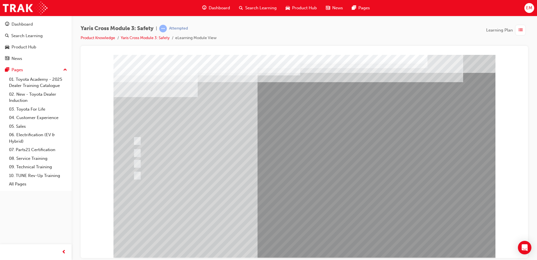
click at [294, 215] on div at bounding box center [305, 156] width 382 height 202
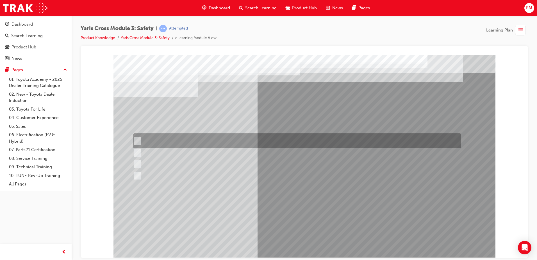
click at [175, 142] on div at bounding box center [296, 140] width 328 height 15
checkbox input "true"
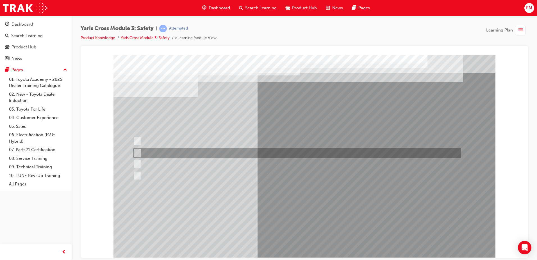
click at [178, 160] on div at bounding box center [296, 163] width 328 height 8
checkbox input "true"
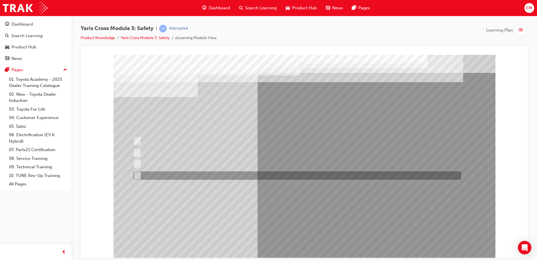
click at [181, 176] on div at bounding box center [296, 175] width 328 height 8
checkbox input "true"
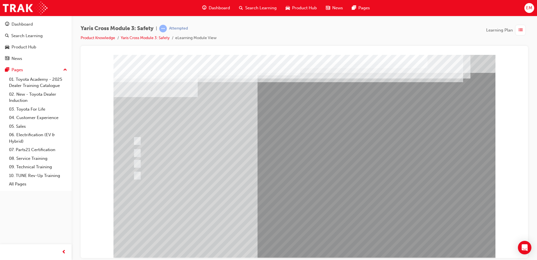
click at [301, 211] on div at bounding box center [305, 156] width 382 height 202
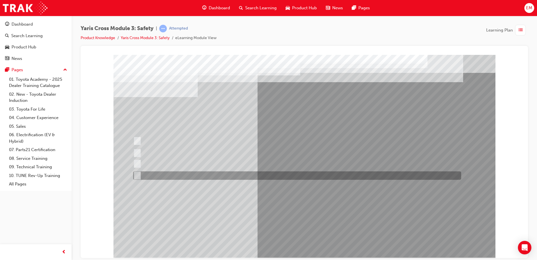
click at [205, 175] on div at bounding box center [296, 175] width 328 height 8
radio input "true"
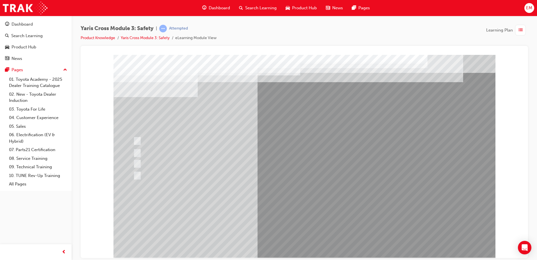
click at [296, 212] on div at bounding box center [305, 156] width 382 height 202
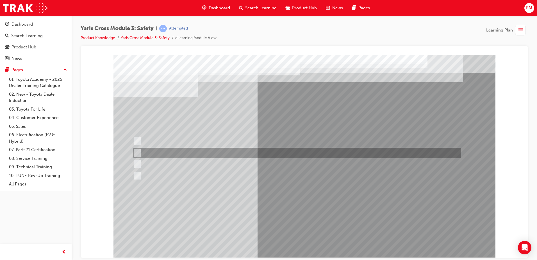
click at [199, 151] on div at bounding box center [296, 153] width 328 height 10
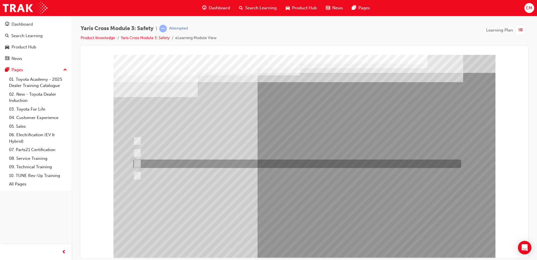
click at [203, 160] on div at bounding box center [296, 163] width 328 height 8
radio input "false"
radio input "true"
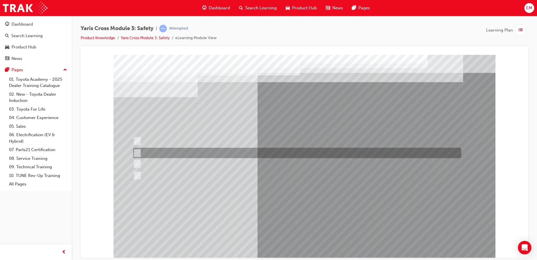
click at [264, 157] on div at bounding box center [296, 153] width 328 height 10
radio input "true"
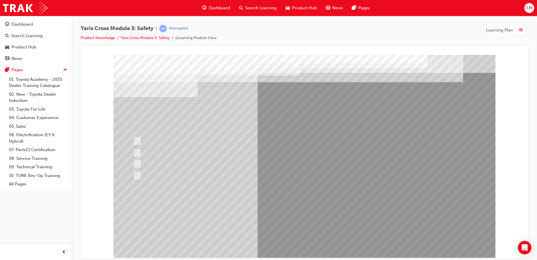
click at [293, 211] on div at bounding box center [305, 156] width 382 height 202
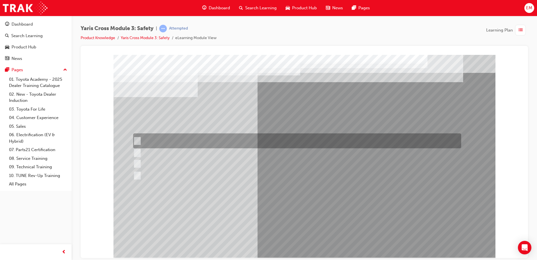
click at [227, 138] on div at bounding box center [296, 140] width 328 height 15
radio input "true"
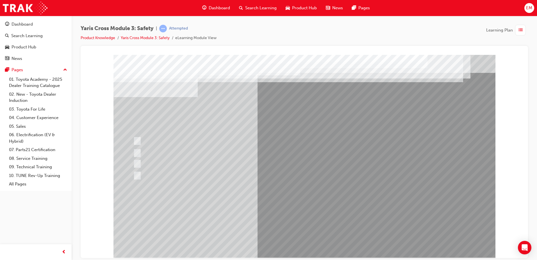
click at [296, 205] on div at bounding box center [305, 156] width 382 height 202
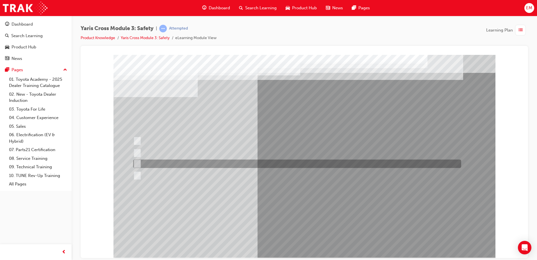
click at [180, 164] on div at bounding box center [296, 163] width 328 height 8
radio input "true"
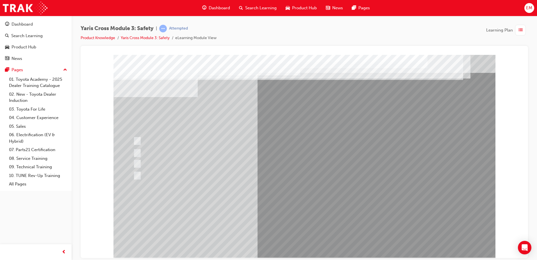
click at [293, 213] on div at bounding box center [305, 156] width 382 height 202
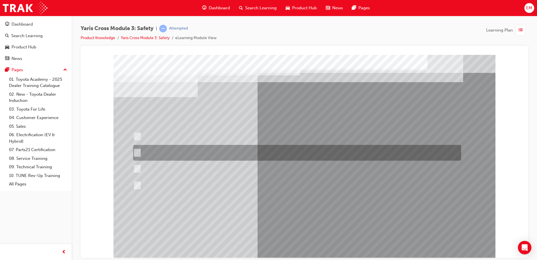
click at [221, 148] on div at bounding box center [296, 153] width 328 height 16
radio input "true"
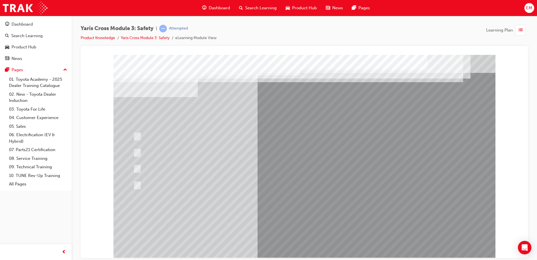
click at [300, 238] on div at bounding box center [305, 156] width 382 height 202
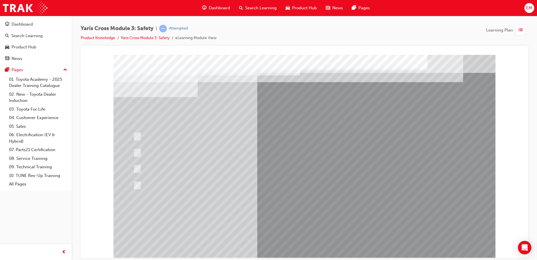
click at [201, 158] on div at bounding box center [297, 153] width 328 height 10
click at [201, 161] on div at bounding box center [296, 163] width 328 height 8
radio input "false"
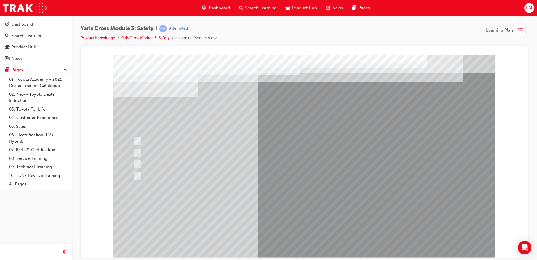
radio input "true"
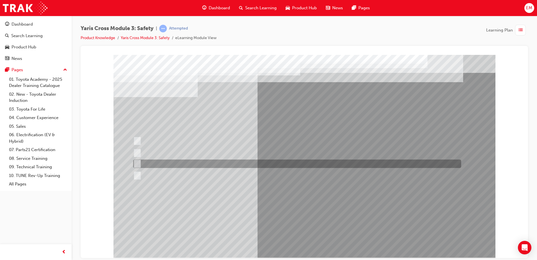
click at [285, 160] on div at bounding box center [296, 163] width 328 height 8
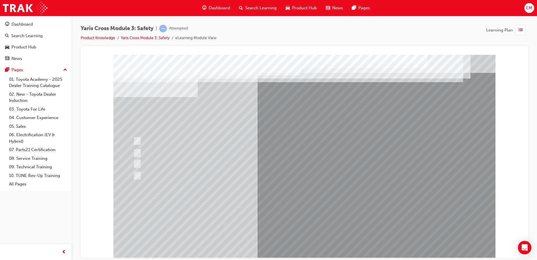
click at [317, 243] on div at bounding box center [305, 156] width 382 height 202
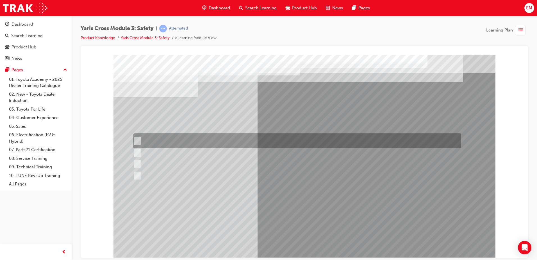
click at [184, 143] on div at bounding box center [296, 140] width 328 height 15
checkbox input "true"
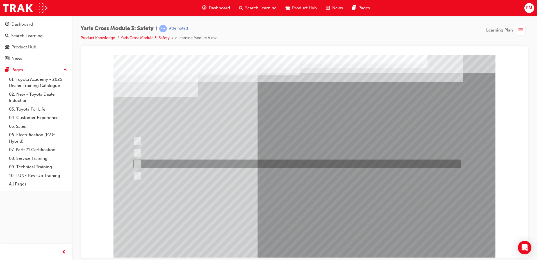
click at [185, 161] on div at bounding box center [296, 163] width 328 height 8
checkbox input "true"
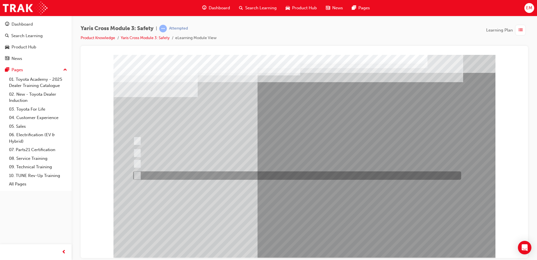
click at [188, 179] on div at bounding box center [296, 175] width 328 height 8
checkbox input "true"
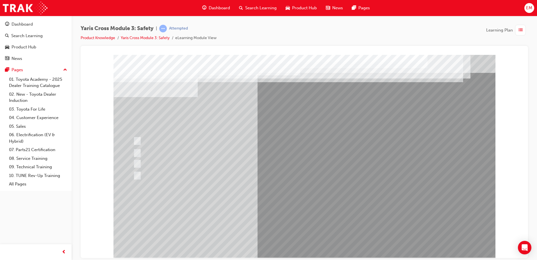
click at [298, 205] on div at bounding box center [305, 156] width 382 height 202
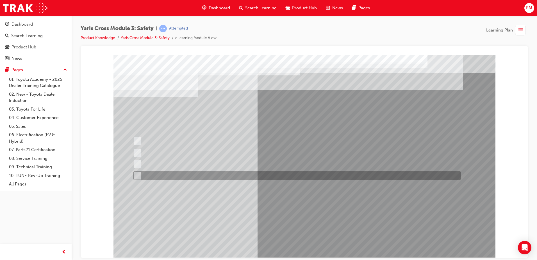
click at [173, 174] on div at bounding box center [296, 175] width 328 height 8
radio input "true"
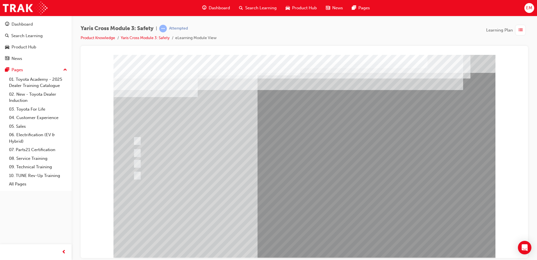
click at [291, 228] on div at bounding box center [305, 156] width 382 height 202
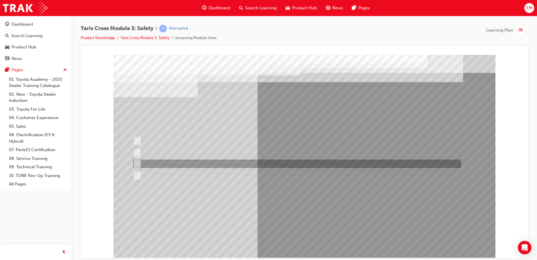
click at [176, 164] on div at bounding box center [296, 163] width 328 height 8
radio input "true"
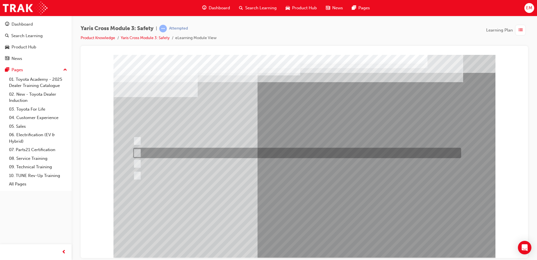
click at [222, 150] on div at bounding box center [296, 153] width 328 height 10
radio input "true"
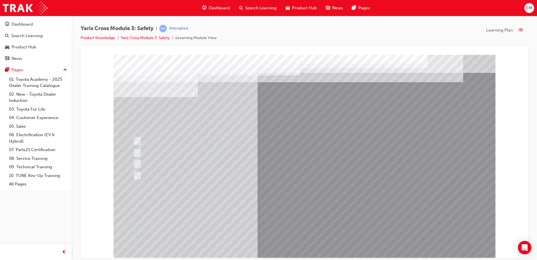
click at [291, 209] on div at bounding box center [305, 156] width 382 height 202
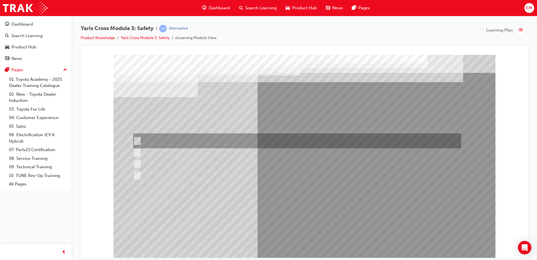
click at [191, 144] on div at bounding box center [296, 140] width 328 height 15
checkbox input "true"
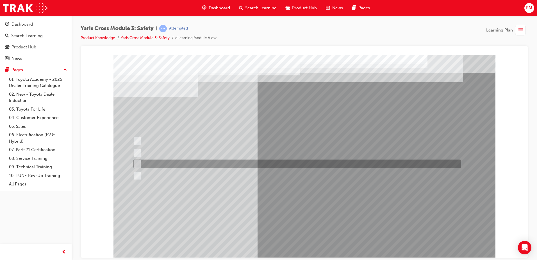
click at [184, 164] on div at bounding box center [296, 163] width 328 height 8
checkbox input "true"
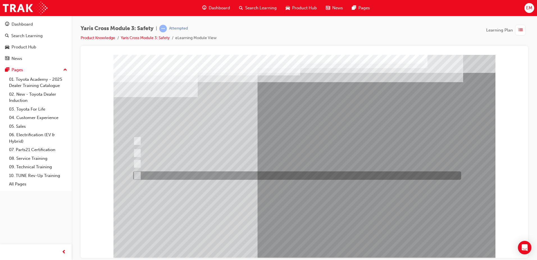
click at [185, 174] on div at bounding box center [296, 175] width 328 height 8
checkbox input "true"
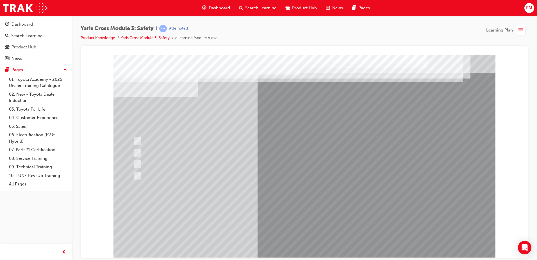
click at [297, 210] on div at bounding box center [305, 156] width 382 height 202
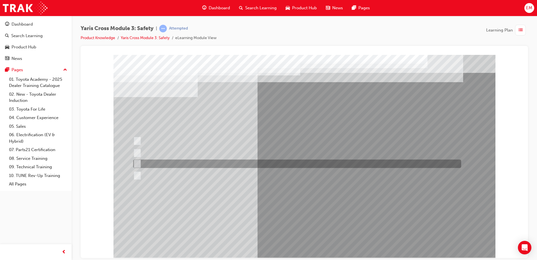
click at [183, 166] on div at bounding box center [296, 163] width 328 height 8
radio input "true"
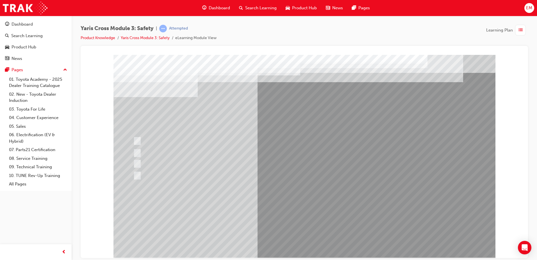
click at [286, 204] on div at bounding box center [305, 156] width 382 height 202
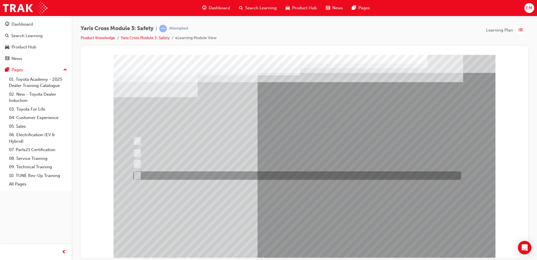
click at [180, 175] on div at bounding box center [296, 175] width 328 height 8
radio input "true"
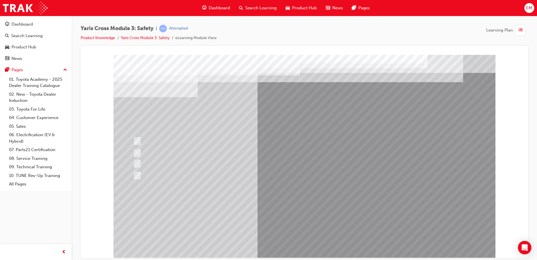
click at [288, 215] on div at bounding box center [305, 156] width 382 height 202
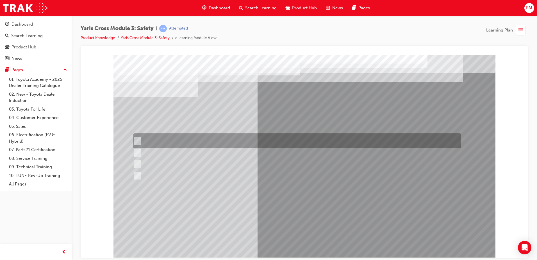
click at [203, 141] on div at bounding box center [296, 140] width 328 height 15
radio input "true"
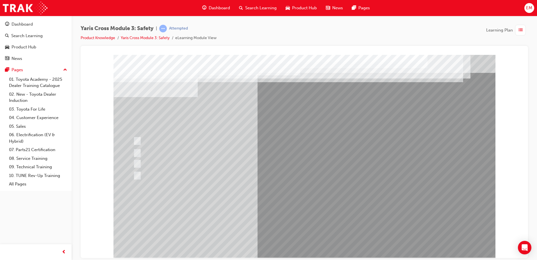
click at [307, 239] on div at bounding box center [305, 156] width 382 height 202
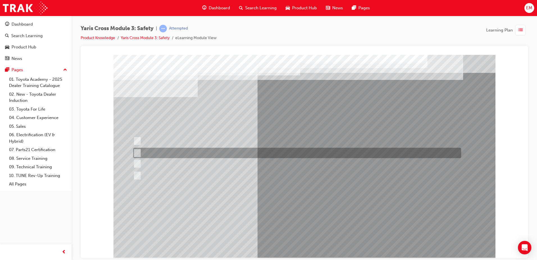
click at [190, 158] on div at bounding box center [296, 153] width 328 height 10
radio input "true"
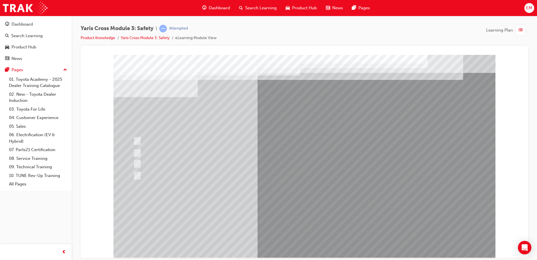
click at [288, 214] on div at bounding box center [305, 156] width 382 height 202
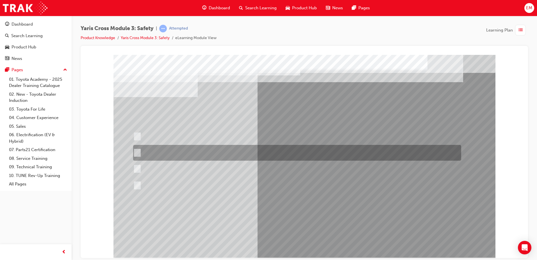
click at [246, 145] on div at bounding box center [296, 153] width 328 height 16
radio input "true"
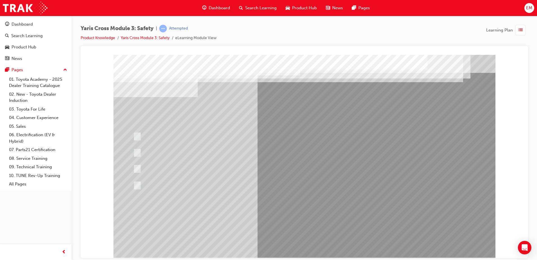
drag, startPoint x: 302, startPoint y: 205, endPoint x: 302, endPoint y: 207, distance: 2.9
click at [302, 204] on div at bounding box center [305, 156] width 382 height 202
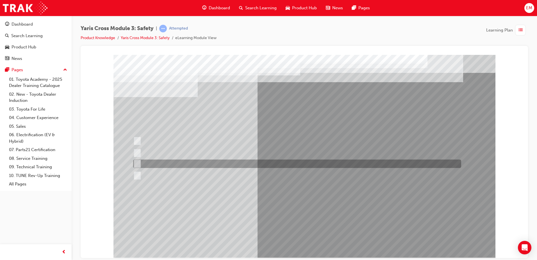
click at [241, 162] on div at bounding box center [296, 163] width 328 height 8
radio input "true"
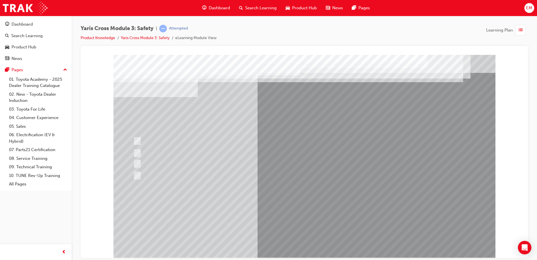
click at [299, 219] on div at bounding box center [305, 156] width 382 height 202
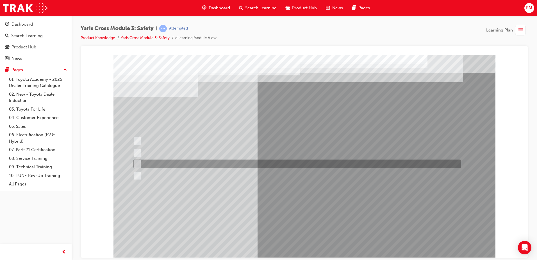
click at [214, 161] on div at bounding box center [296, 163] width 328 height 8
checkbox input "true"
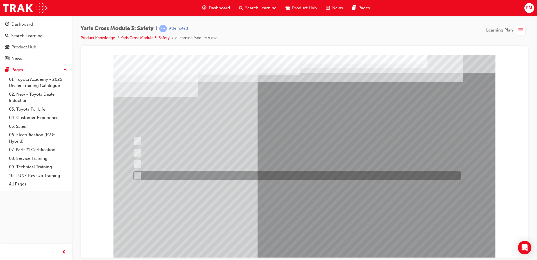
drag, startPoint x: 216, startPoint y: 179, endPoint x: 214, endPoint y: 174, distance: 5.5
click at [215, 176] on div at bounding box center [296, 175] width 328 height 8
checkbox input "true"
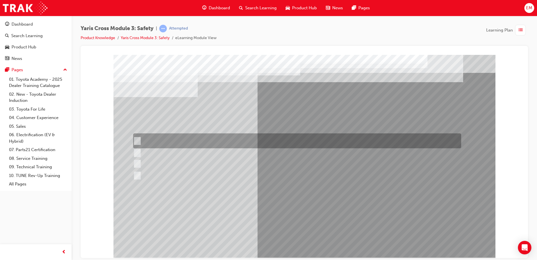
click at [219, 146] on div at bounding box center [296, 140] width 328 height 15
checkbox input "true"
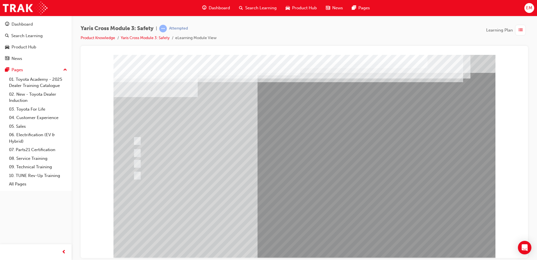
drag, startPoint x: 298, startPoint y: 207, endPoint x: 300, endPoint y: 211, distance: 4.5
click at [298, 207] on div at bounding box center [305, 156] width 382 height 202
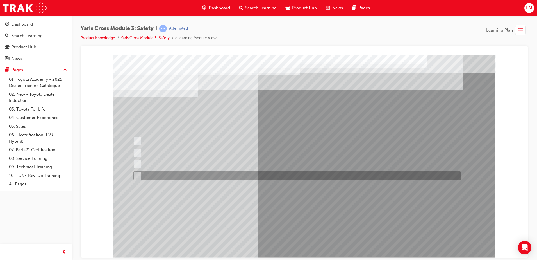
drag, startPoint x: 182, startPoint y: 177, endPoint x: 205, endPoint y: 183, distance: 23.4
click at [182, 178] on div at bounding box center [296, 175] width 328 height 8
radio input "true"
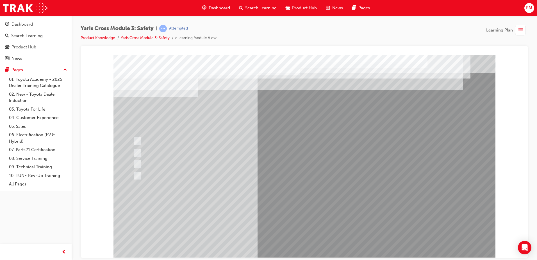
click at [303, 212] on div at bounding box center [305, 156] width 382 height 202
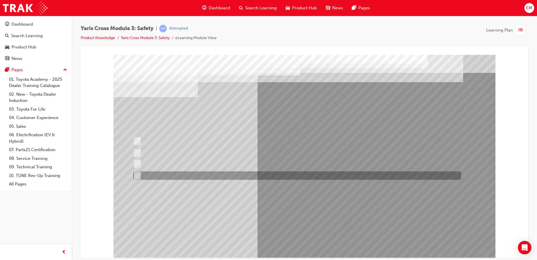
click at [182, 179] on div at bounding box center [296, 175] width 328 height 8
radio input "true"
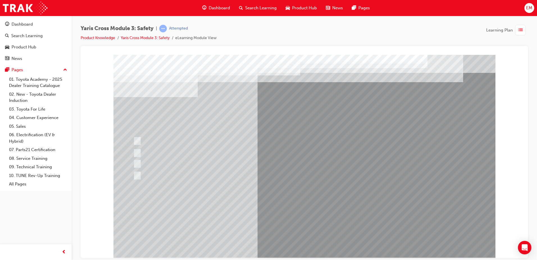
click at [295, 212] on div at bounding box center [305, 156] width 382 height 202
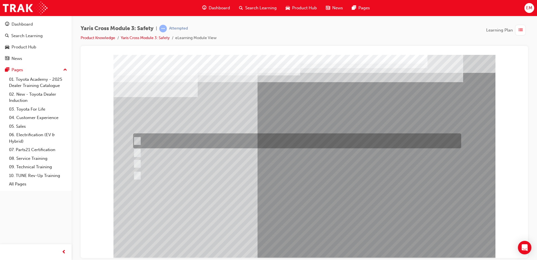
click at [171, 142] on div at bounding box center [296, 140] width 328 height 15
checkbox input "true"
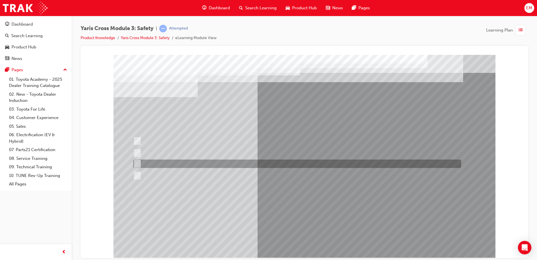
drag, startPoint x: 169, startPoint y: 161, endPoint x: 168, endPoint y: 169, distance: 8.3
click at [169, 162] on div at bounding box center [296, 163] width 328 height 8
checkbox input "true"
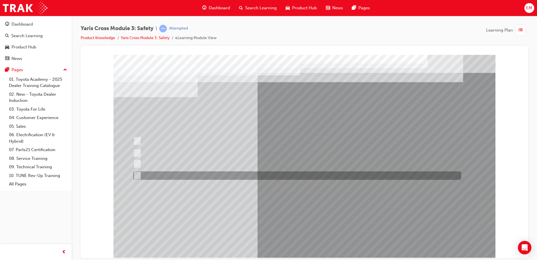
click at [169, 172] on div at bounding box center [296, 175] width 328 height 8
checkbox input "true"
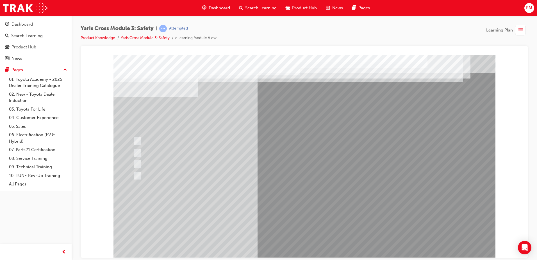
click at [305, 234] on div at bounding box center [305, 156] width 382 height 202
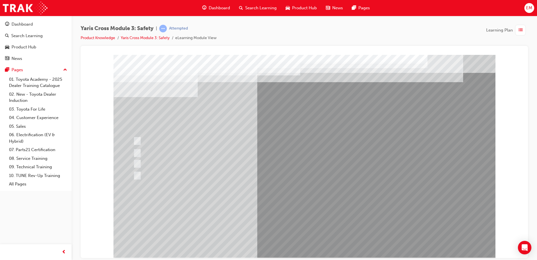
drag, startPoint x: 310, startPoint y: 223, endPoint x: 317, endPoint y: 220, distance: 8.3
drag, startPoint x: 311, startPoint y: 203, endPoint x: 312, endPoint y: 212, distance: 8.2
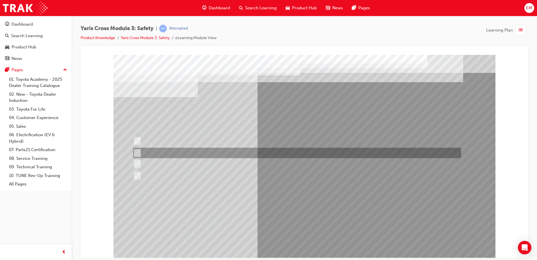
click at [169, 155] on div at bounding box center [296, 153] width 328 height 10
radio input "true"
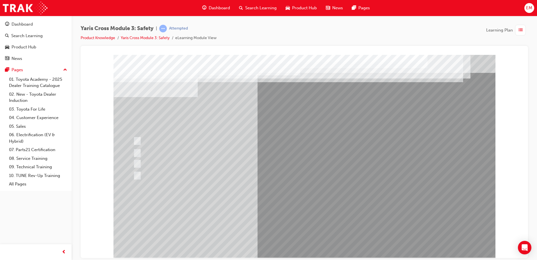
click at [310, 211] on div at bounding box center [305, 156] width 382 height 202
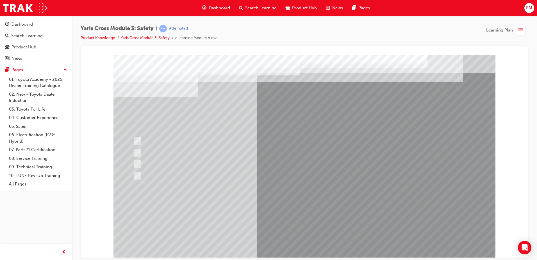
drag, startPoint x: 224, startPoint y: 111, endPoint x: 116, endPoint y: 94, distance: 109.3
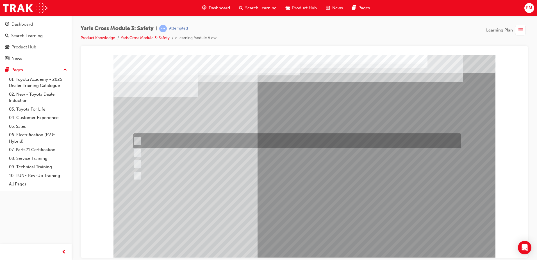
click at [160, 135] on div at bounding box center [296, 140] width 328 height 15
radio input "true"
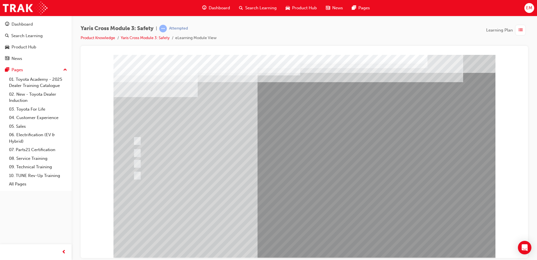
click at [303, 237] on div at bounding box center [305, 156] width 382 height 202
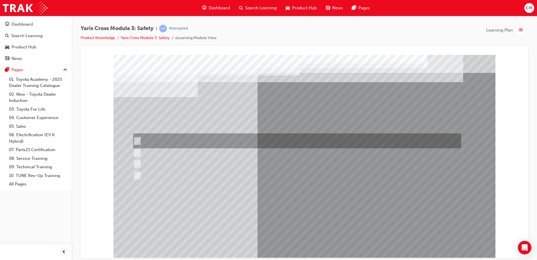
click at [219, 141] on div at bounding box center [296, 140] width 328 height 15
radio input "true"
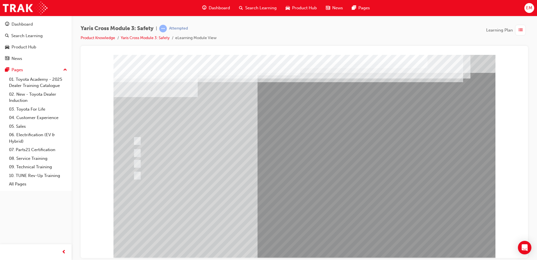
click at [285, 214] on div at bounding box center [305, 156] width 382 height 202
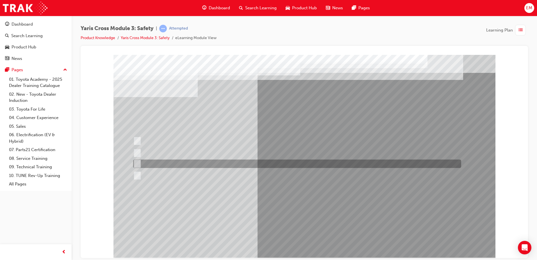
click at [175, 162] on div at bounding box center [296, 163] width 328 height 8
radio input "true"
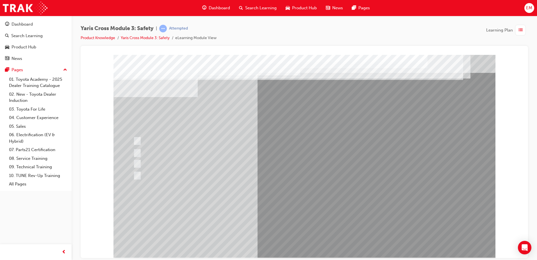
click at [292, 212] on div at bounding box center [305, 156] width 382 height 202
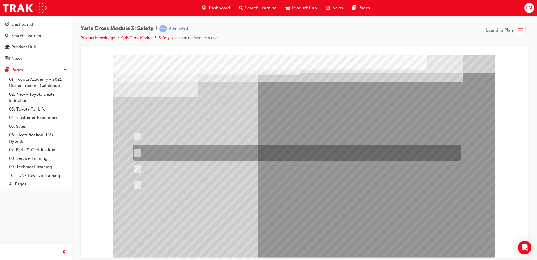
click at [241, 148] on div at bounding box center [296, 153] width 328 height 16
radio input "true"
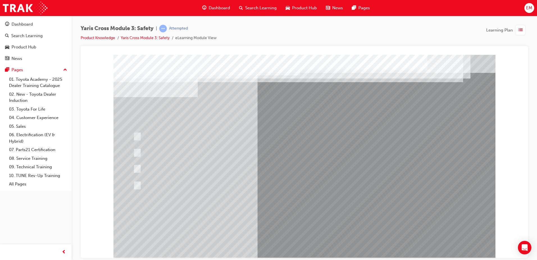
click at [292, 244] on div at bounding box center [305, 156] width 382 height 202
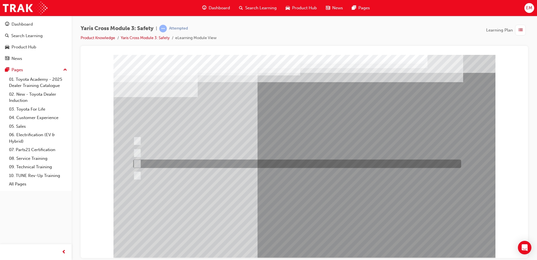
click at [151, 165] on div at bounding box center [296, 163] width 328 height 8
radio input "true"
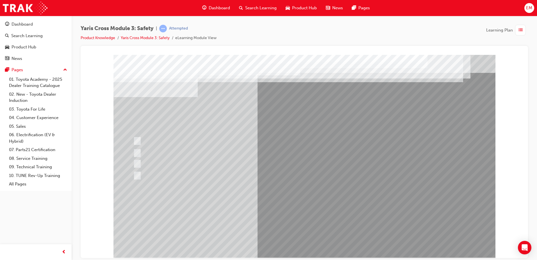
click at [280, 218] on div at bounding box center [305, 156] width 382 height 202
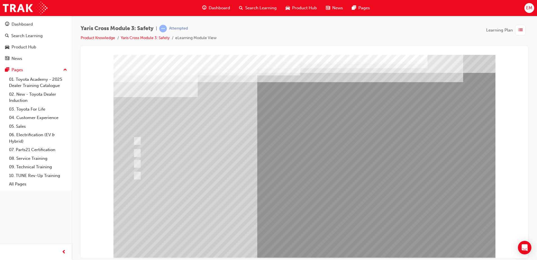
click at [199, 168] on div at bounding box center [297, 164] width 328 height 8
checkbox input "true"
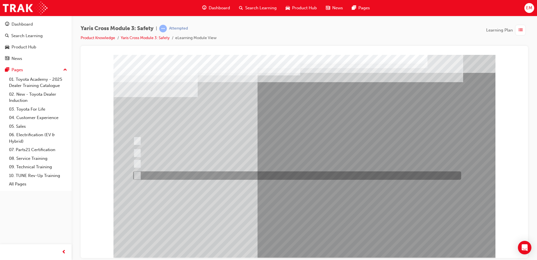
click at [198, 175] on div at bounding box center [296, 175] width 328 height 8
checkbox input "true"
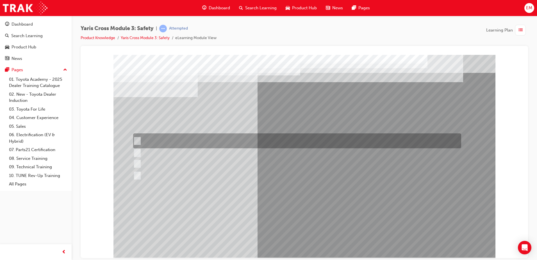
click at [196, 140] on div at bounding box center [296, 140] width 328 height 15
checkbox input "true"
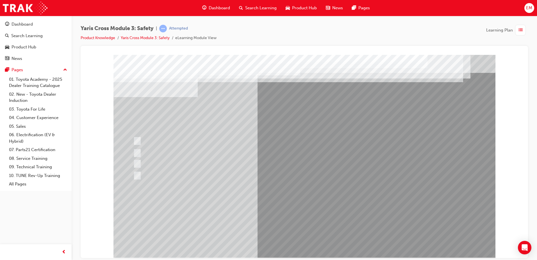
click at [291, 216] on div at bounding box center [305, 156] width 382 height 202
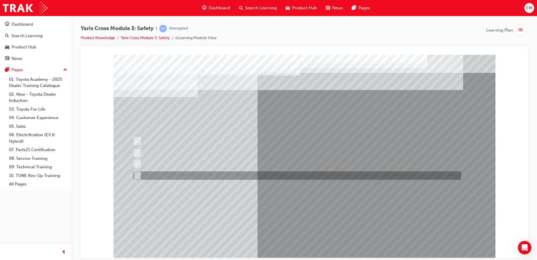
drag, startPoint x: 155, startPoint y: 172, endPoint x: 158, endPoint y: 174, distance: 3.8
click at [155, 172] on div at bounding box center [296, 175] width 328 height 8
radio input "true"
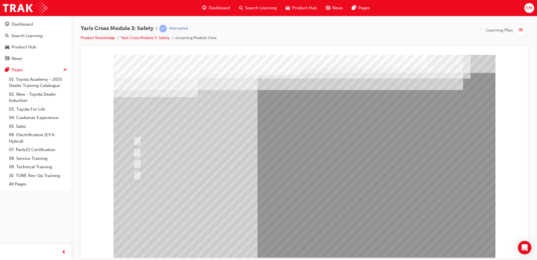
click at [294, 220] on div at bounding box center [305, 156] width 382 height 202
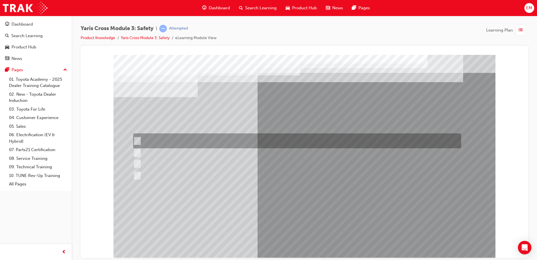
click at [198, 144] on div at bounding box center [296, 140] width 328 height 15
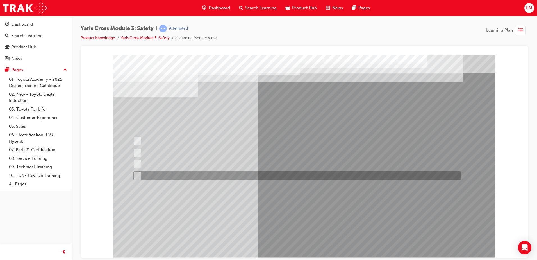
click at [187, 173] on div at bounding box center [296, 175] width 328 height 8
radio input "false"
radio input "true"
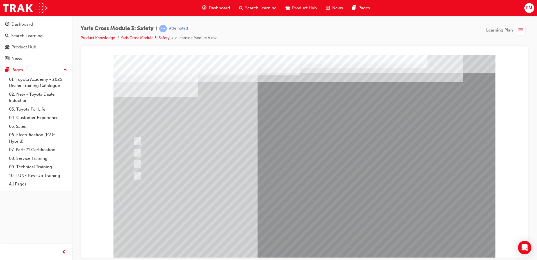
click at [304, 210] on div at bounding box center [305, 156] width 382 height 202
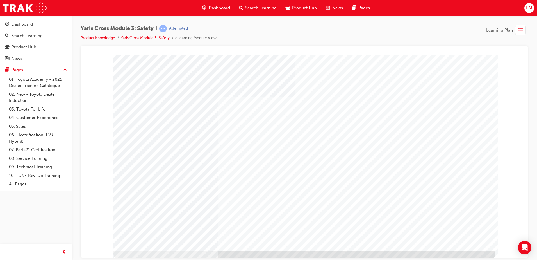
scroll to position [8, 0]
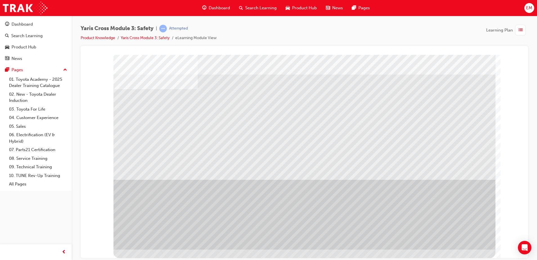
scroll to position [0, 0]
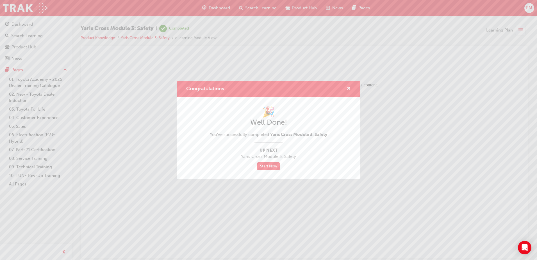
click at [213, 107] on h1 "🎉" at bounding box center [268, 112] width 117 height 12
click at [349, 83] on div "Congratulations!" at bounding box center [268, 89] width 183 height 16
click at [345, 87] on div "Congratulations!" at bounding box center [346, 88] width 9 height 7
click at [351, 89] on span "cross-icon" at bounding box center [349, 88] width 4 height 5
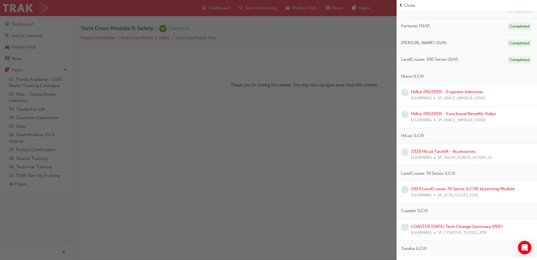
scroll to position [309, 0]
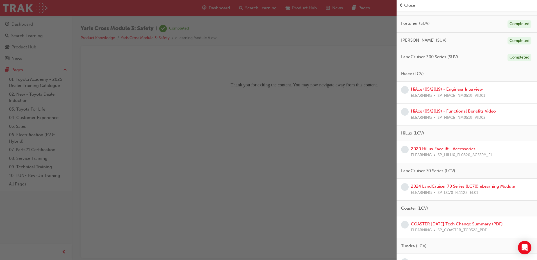
click at [445, 89] on link "HiAce (05/2019) - Engineer Interview" at bounding box center [447, 89] width 72 height 5
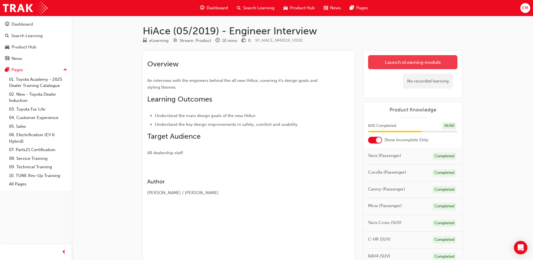
click at [429, 65] on link "Launch eLearning module" at bounding box center [412, 62] width 89 height 14
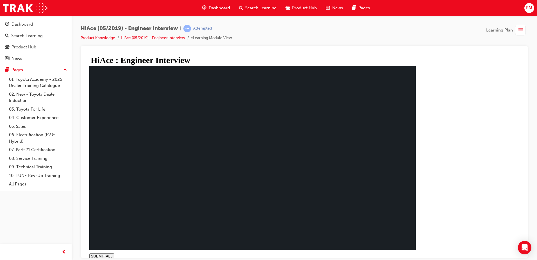
type input "0.971"
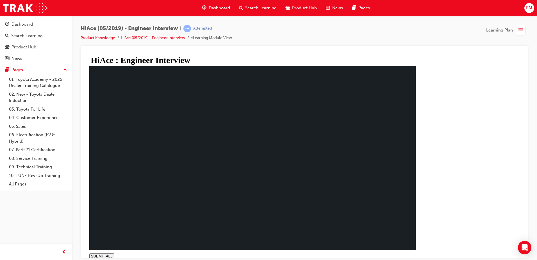
click at [225, 9] on span "Dashboard" at bounding box center [219, 8] width 21 height 6
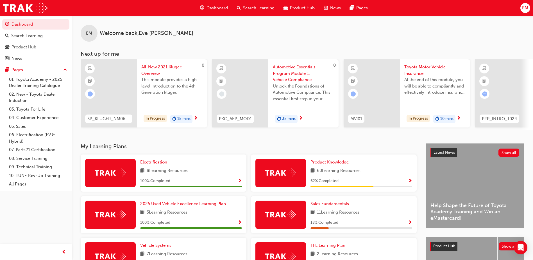
click at [410, 182] on span "Show Progress" at bounding box center [410, 180] width 4 height 5
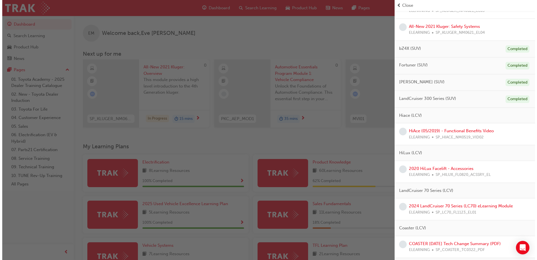
scroll to position [269, 0]
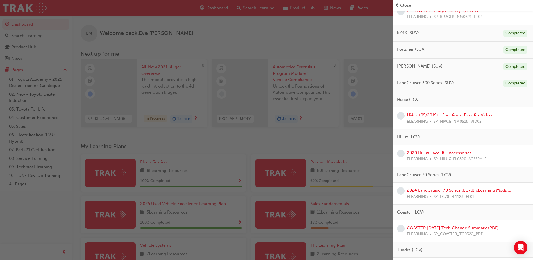
click at [452, 114] on link "HiAce (05/2019) - Functional Benefits Video" at bounding box center [449, 114] width 85 height 5
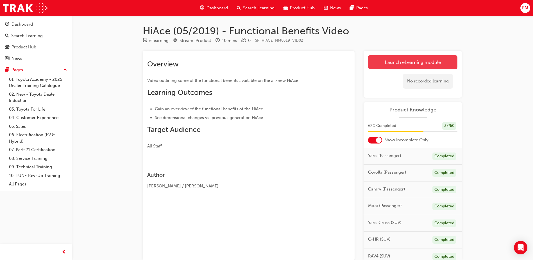
click at [402, 67] on link "Launch eLearning module" at bounding box center [412, 62] width 89 height 14
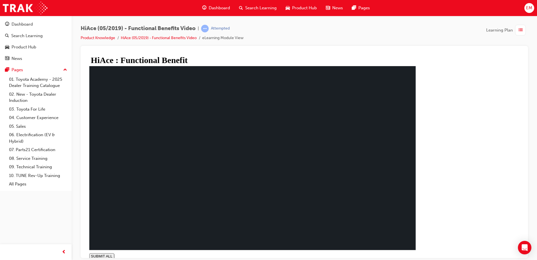
type input "0.503"
drag, startPoint x: 236, startPoint y: 122, endPoint x: 227, endPoint y: 123, distance: 9.0
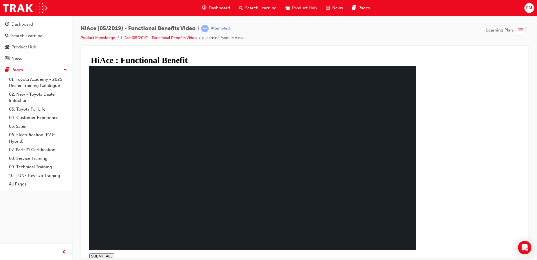
drag, startPoint x: 204, startPoint y: 175, endPoint x: 196, endPoint y: 175, distance: 8.1
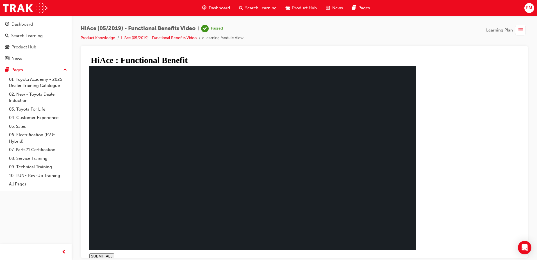
click at [225, 7] on span "Dashboard" at bounding box center [219, 8] width 21 height 6
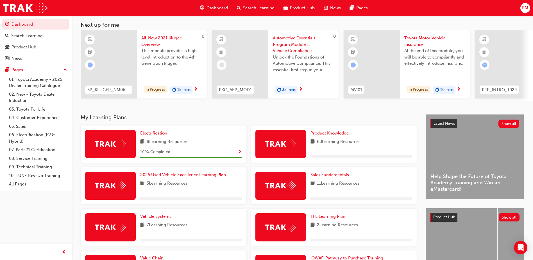
scroll to position [56, 0]
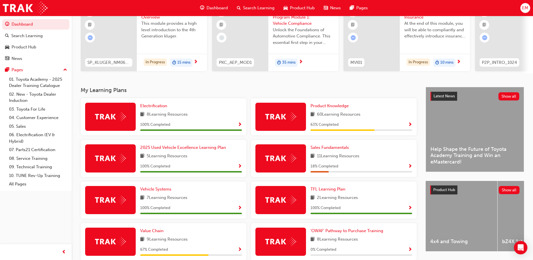
click at [409, 126] on span "Show Progress" at bounding box center [410, 124] width 4 height 5
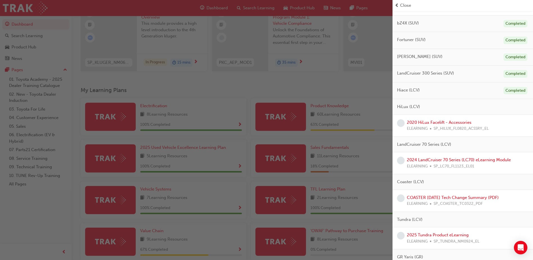
scroll to position [281, 0]
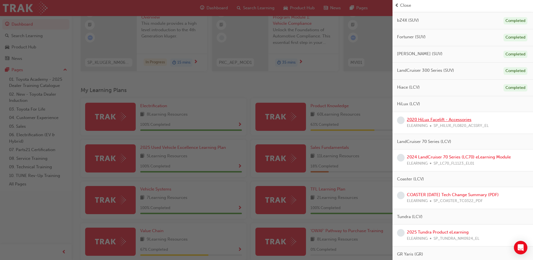
click at [436, 120] on link "2020 HiLux Facelift - Accessories" at bounding box center [439, 119] width 65 height 5
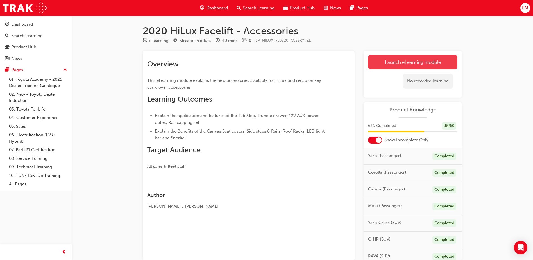
click at [451, 69] on link "Launch eLearning module" at bounding box center [412, 62] width 89 height 14
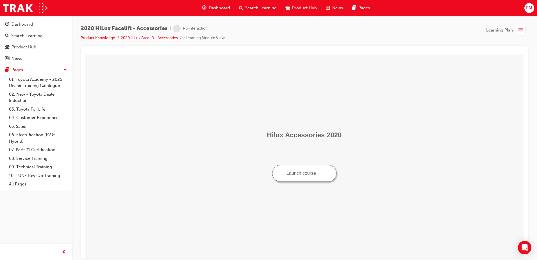
click at [206, 7] on span "guage-icon" at bounding box center [204, 7] width 4 height 7
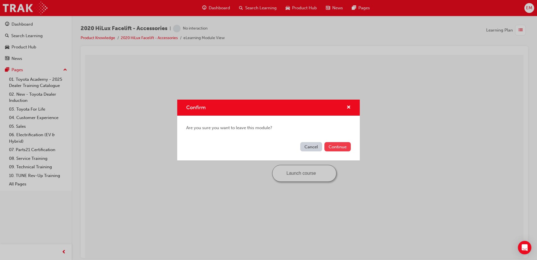
click at [336, 149] on button "Continue" at bounding box center [338, 146] width 26 height 9
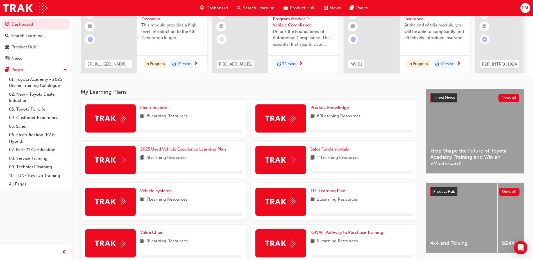
scroll to position [56, 0]
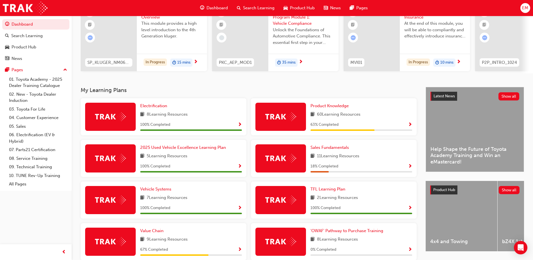
click at [412, 126] on span "Show Progress" at bounding box center [410, 124] width 4 height 5
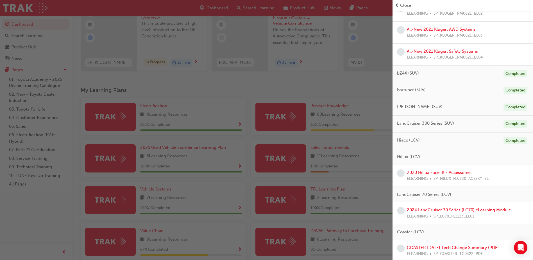
scroll to position [281, 0]
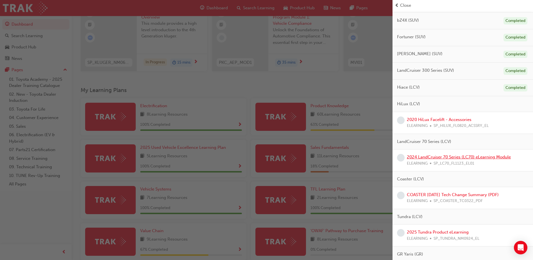
click at [446, 158] on link "2024 LandCruiser 70 Series (LC70) eLearning Module" at bounding box center [459, 156] width 104 height 5
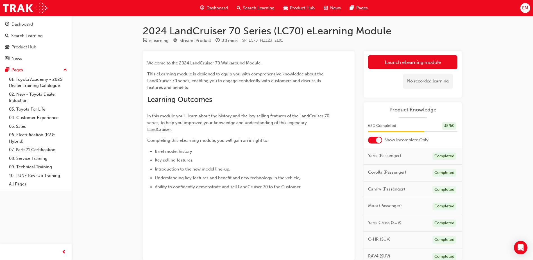
click at [409, 60] on link "Launch eLearning module" at bounding box center [412, 62] width 89 height 14
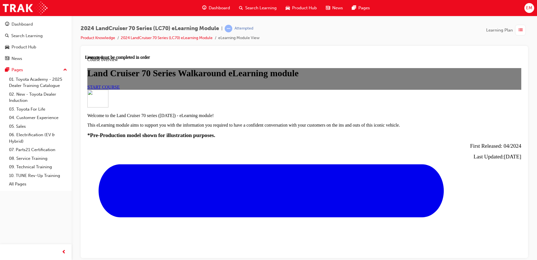
click at [120, 89] on span "START COURSE" at bounding box center [103, 86] width 32 height 5
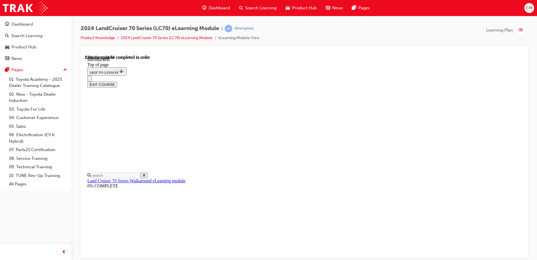
scroll to position [275, 0]
drag, startPoint x: 316, startPoint y: 226, endPoint x: 317, endPoint y: 220, distance: 6.6
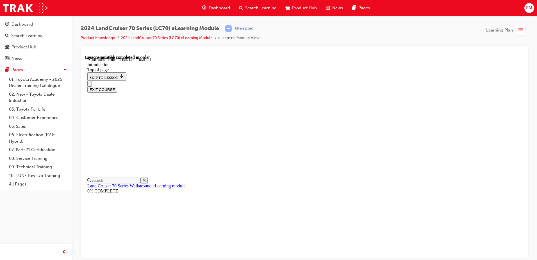
drag, startPoint x: 307, startPoint y: 133, endPoint x: 306, endPoint y: 106, distance: 27.3
drag, startPoint x: 305, startPoint y: 101, endPoint x: 303, endPoint y: 79, distance: 21.8
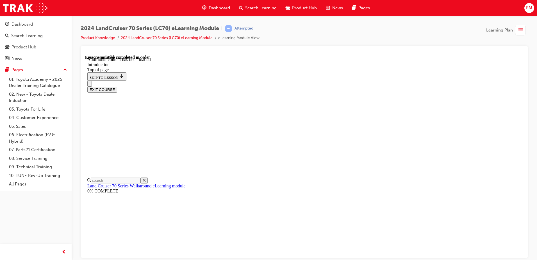
drag, startPoint x: 316, startPoint y: 219, endPoint x: 318, endPoint y: 216, distance: 4.3
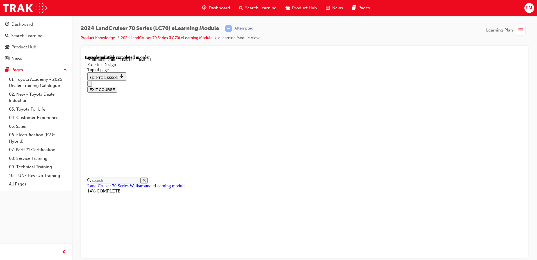
scroll to position [377, 0]
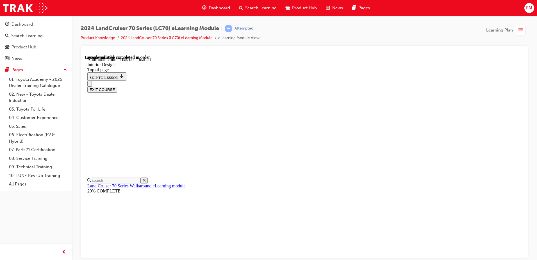
drag, startPoint x: 360, startPoint y: 253, endPoint x: 359, endPoint y: 241, distance: 11.8
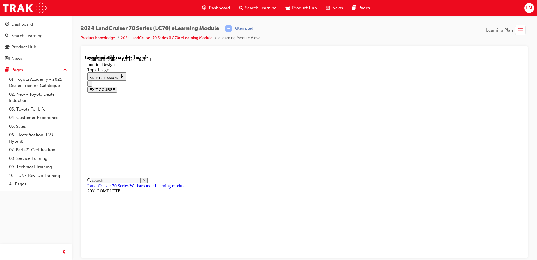
drag, startPoint x: 317, startPoint y: 166, endPoint x: 322, endPoint y: 166, distance: 4.8
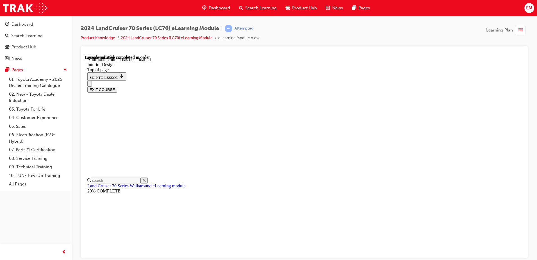
scroll to position [354, 0]
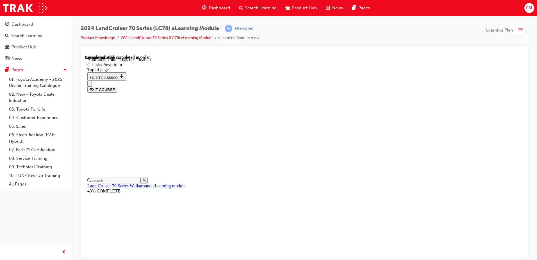
drag, startPoint x: 341, startPoint y: 209, endPoint x: 348, endPoint y: 208, distance: 7.1
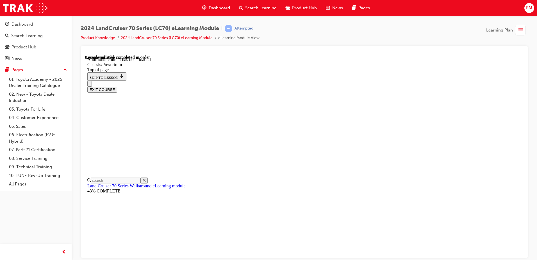
drag, startPoint x: 345, startPoint y: 156, endPoint x: 348, endPoint y: 156, distance: 3.4
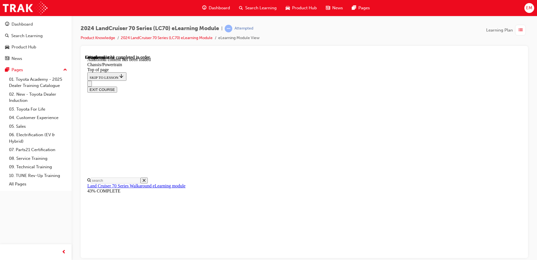
drag, startPoint x: 428, startPoint y: 107, endPoint x: 434, endPoint y: 111, distance: 6.7
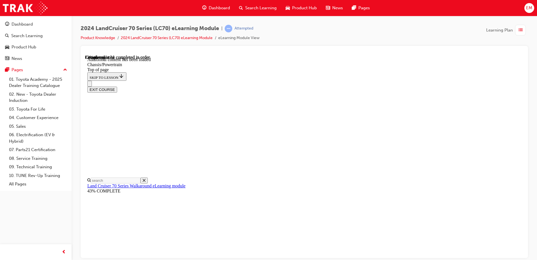
drag, startPoint x: 340, startPoint y: 235, endPoint x: 291, endPoint y: 237, distance: 49.2
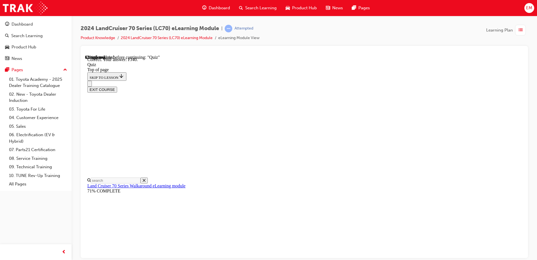
scroll to position [73, 0]
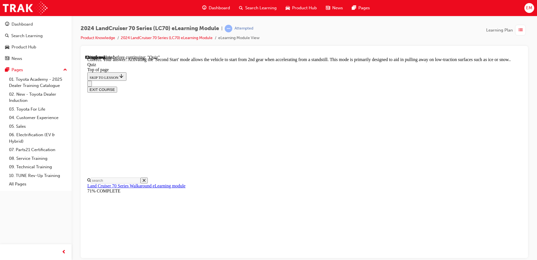
scroll to position [143, 0]
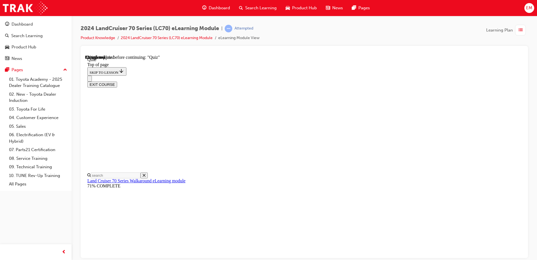
scroll to position [45, 0]
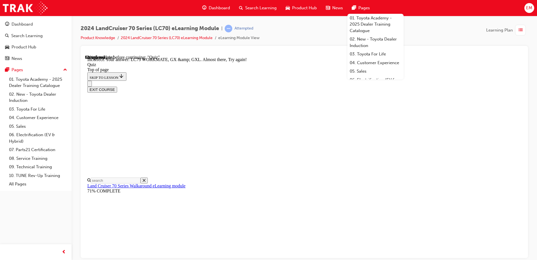
scroll to position [139, 0]
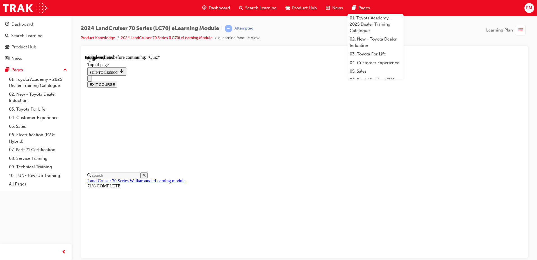
scroll to position [45, 0]
click at [368, 8] on span "Pages" at bounding box center [365, 8] width 12 height 6
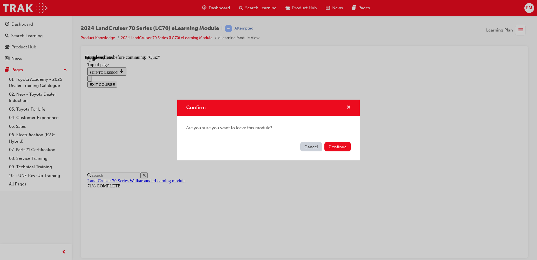
click at [350, 106] on span "cross-icon" at bounding box center [349, 107] width 4 height 5
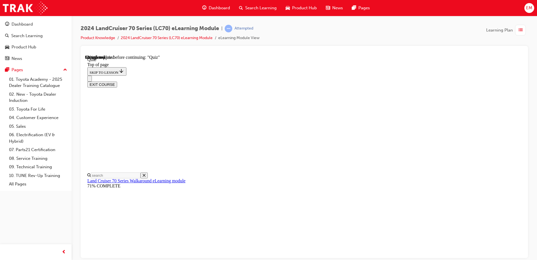
scroll to position [101, 0]
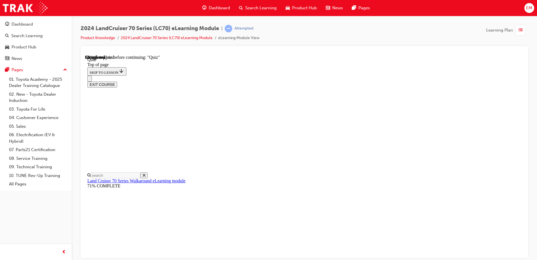
drag, startPoint x: 333, startPoint y: 230, endPoint x: 338, endPoint y: 225, distance: 7.2
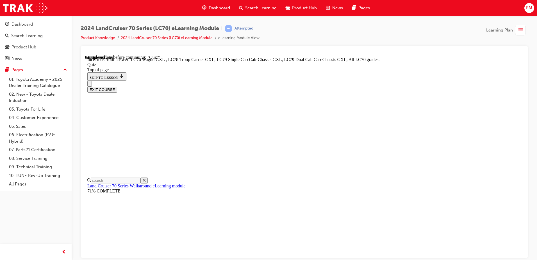
scroll to position [142, 0]
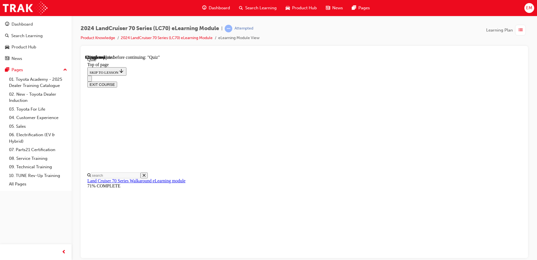
scroll to position [73, 0]
drag, startPoint x: 322, startPoint y: 158, endPoint x: 318, endPoint y: 128, distance: 30.9
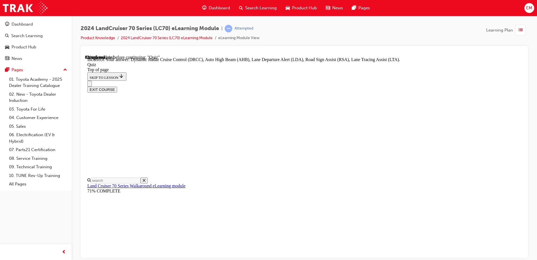
scroll to position [142, 0]
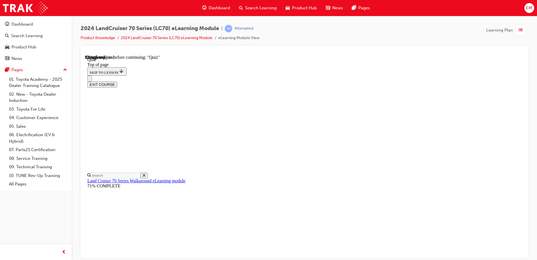
scroll to position [73, 0]
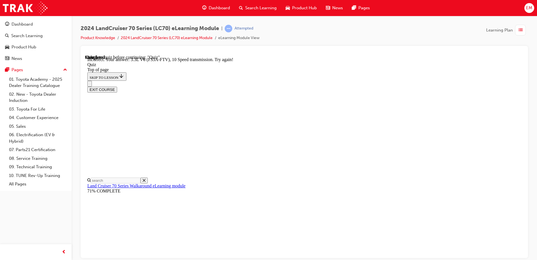
scroll to position [134, 0]
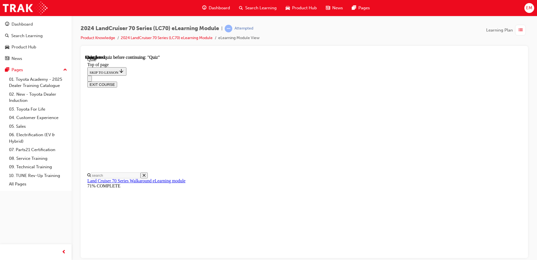
scroll to position [101, 0]
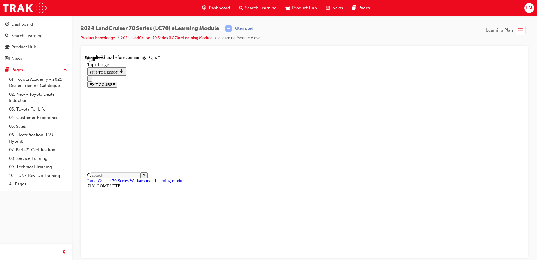
scroll to position [101, 0]
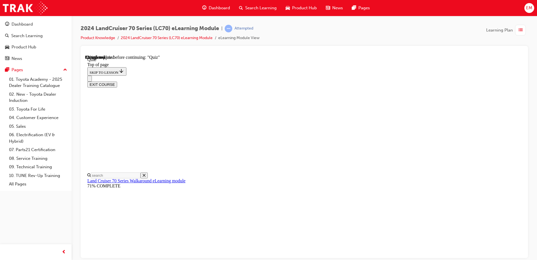
scroll to position [73, 0]
drag, startPoint x: 300, startPoint y: 174, endPoint x: 298, endPoint y: 182, distance: 7.7
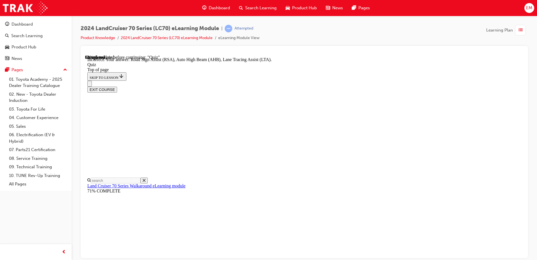
scroll to position [142, 0]
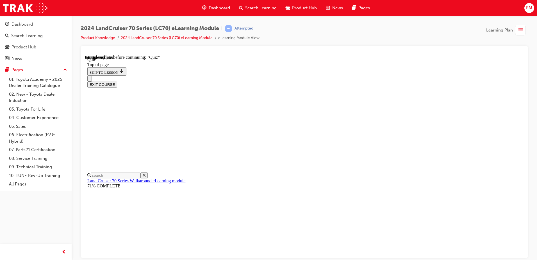
scroll to position [73, 0]
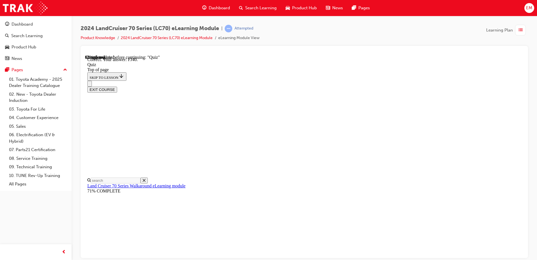
scroll to position [120, 0]
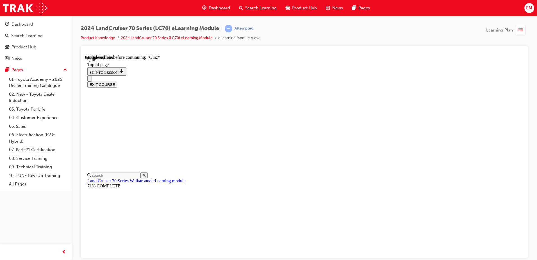
scroll to position [45, 0]
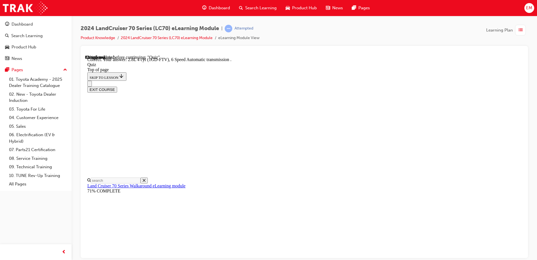
scroll to position [106, 0]
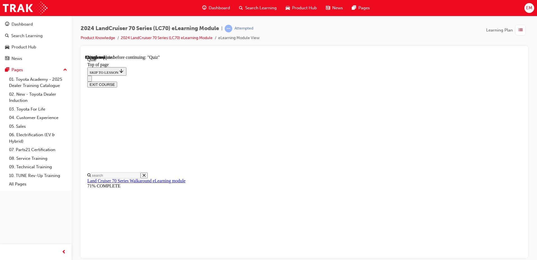
scroll to position [73, 0]
drag, startPoint x: 312, startPoint y: 154, endPoint x: 309, endPoint y: 158, distance: 5.3
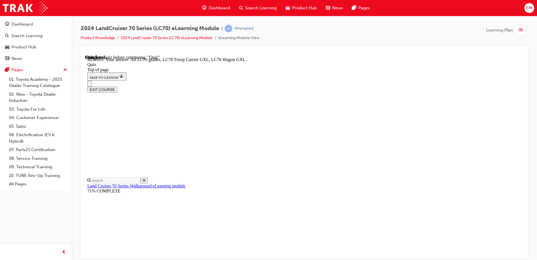
scroll to position [142, 0]
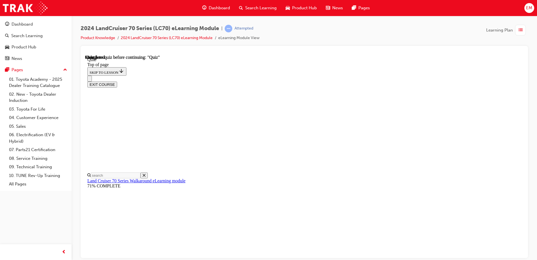
scroll to position [102, 0]
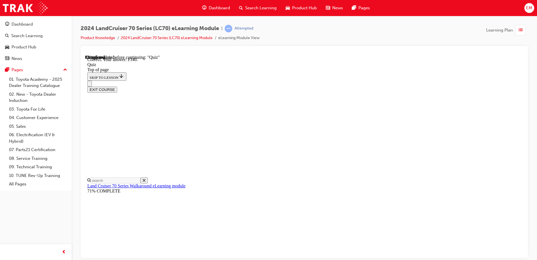
scroll to position [120, 0]
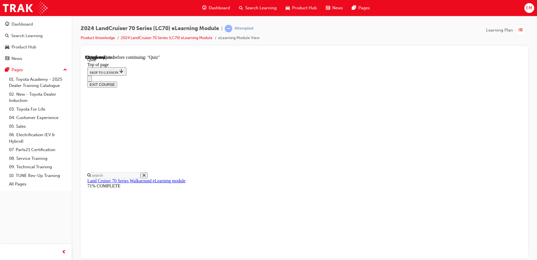
scroll to position [73, 0]
drag, startPoint x: 347, startPoint y: 255, endPoint x: 347, endPoint y: 252, distance: 3.7
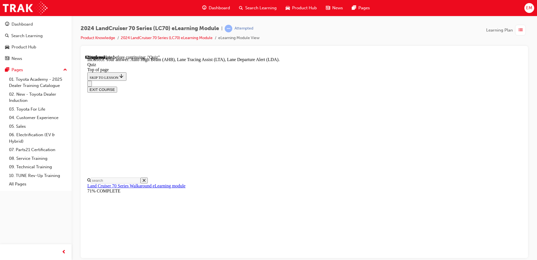
scroll to position [114, 0]
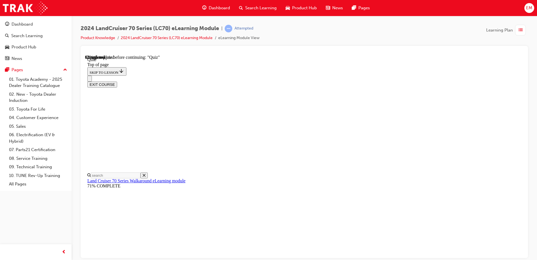
scroll to position [73, 0]
drag, startPoint x: 340, startPoint y: 198, endPoint x: 340, endPoint y: 201, distance: 3.1
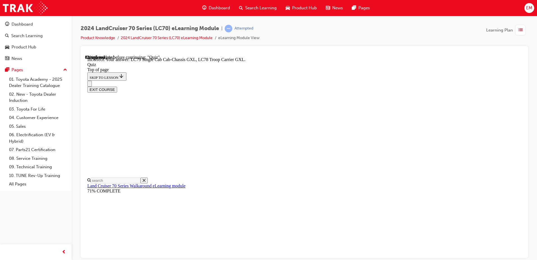
scroll to position [142, 0]
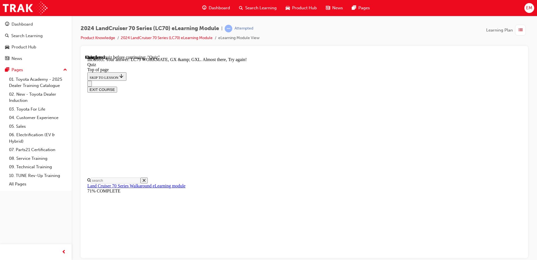
scroll to position [139, 0]
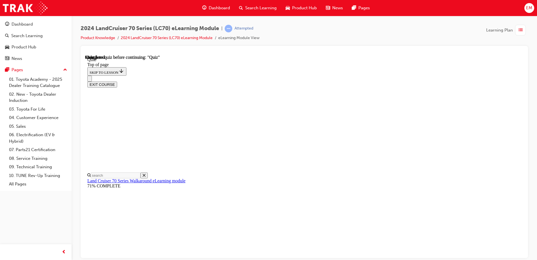
scroll to position [101, 0]
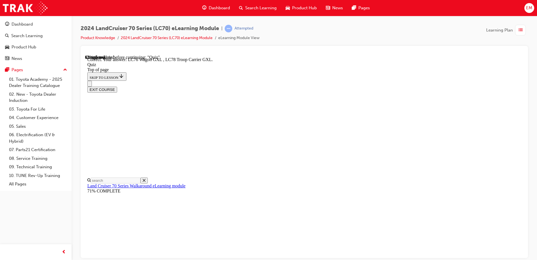
scroll to position [142, 0]
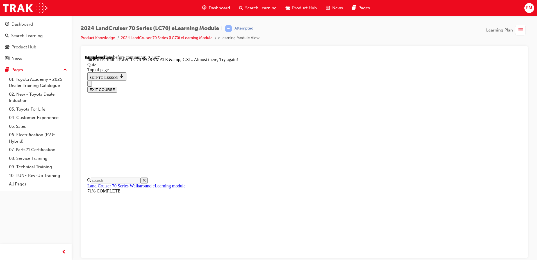
scroll to position [139, 0]
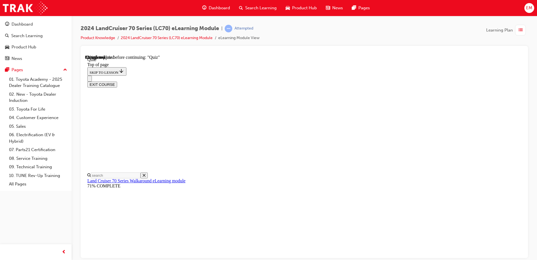
scroll to position [101, 0]
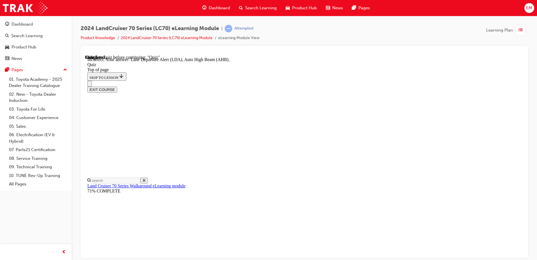
scroll to position [142, 0]
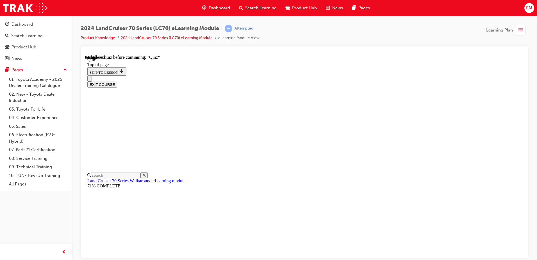
scroll to position [102, 0]
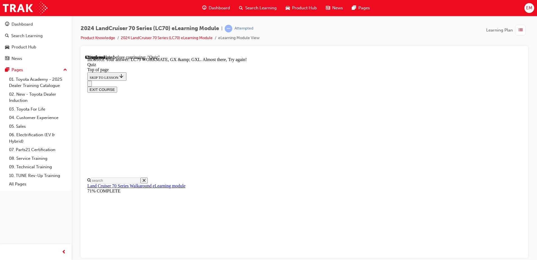
scroll to position [139, 0]
click at [95, 85] on icon "Close navigation menu" at bounding box center [93, 87] width 6 height 4
click at [90, 85] on icon "Open navigation menu" at bounding box center [90, 85] width 0 height 0
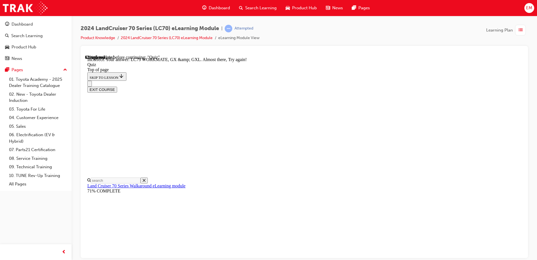
scroll to position [73, 0]
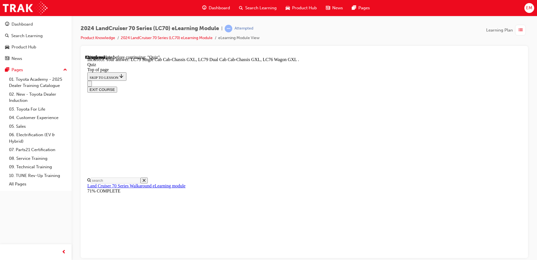
scroll to position [142, 0]
